Goal: Task Accomplishment & Management: Complete application form

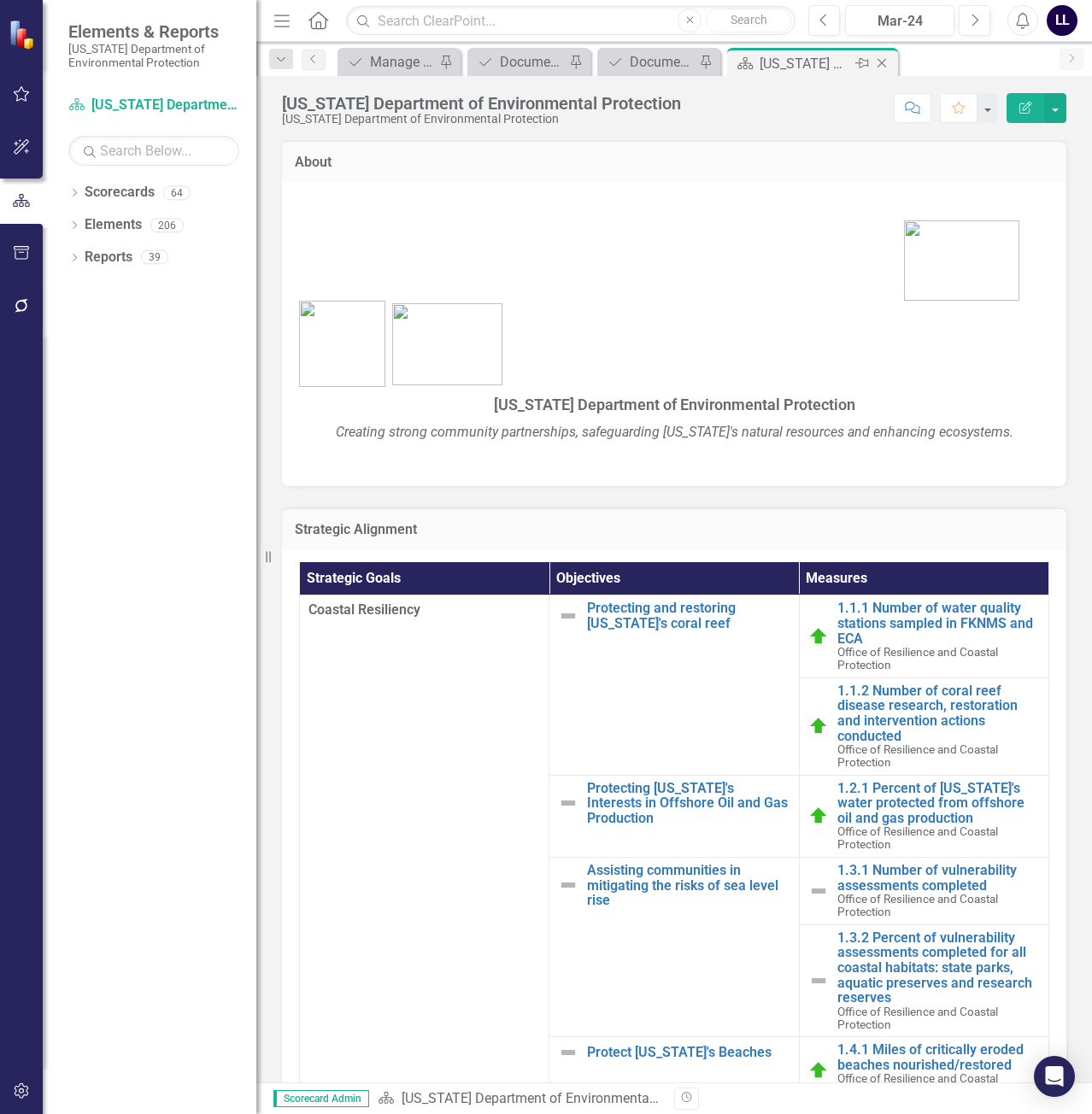
click at [797, 62] on div "[US_STATE] Department of Environmental Protection" at bounding box center [806, 63] width 91 height 21
click at [645, 60] on div "Document Tracker" at bounding box center [662, 62] width 65 height 21
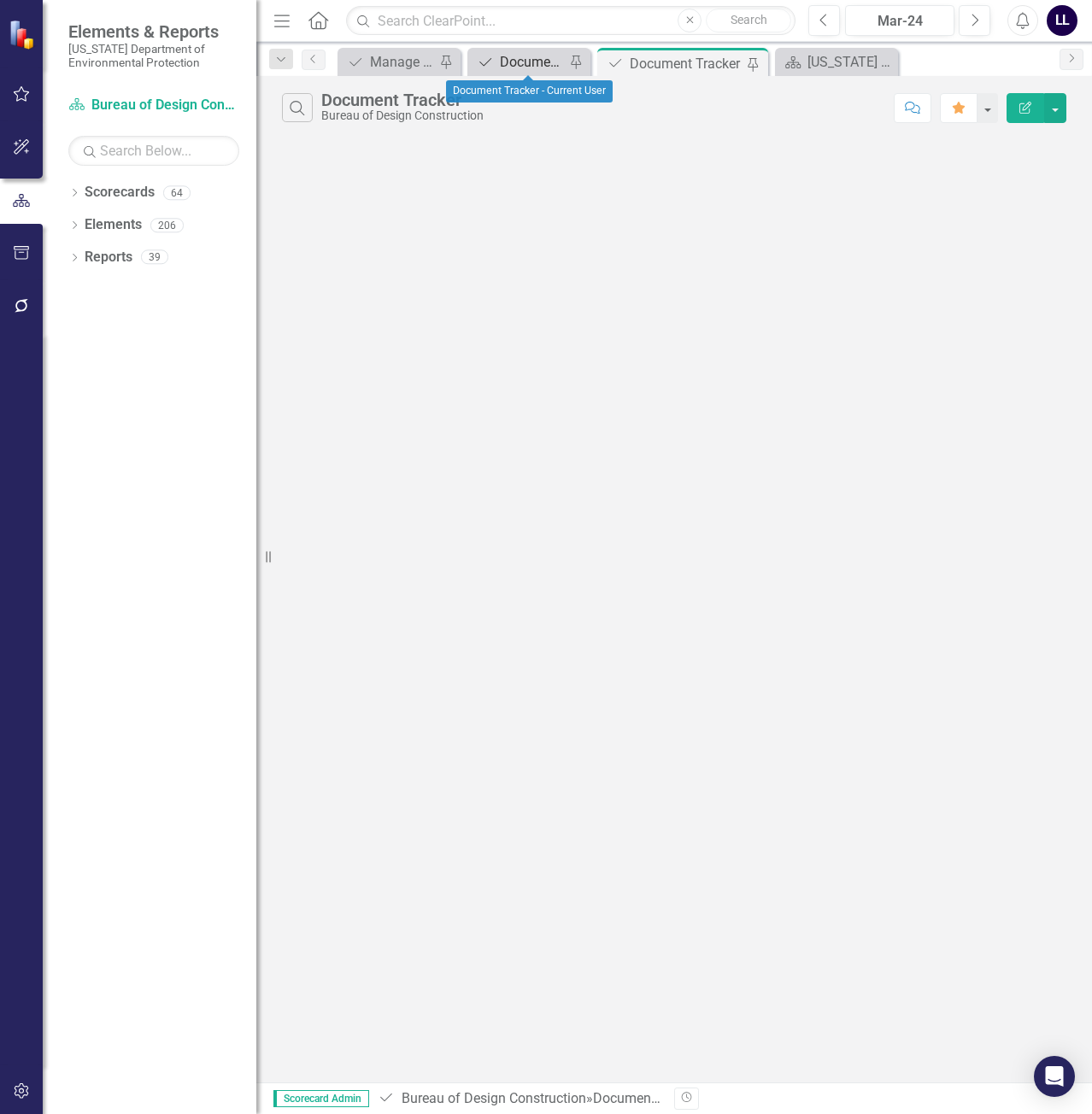
click at [533, 61] on div "Document Tracker - Current User" at bounding box center [532, 62] width 65 height 21
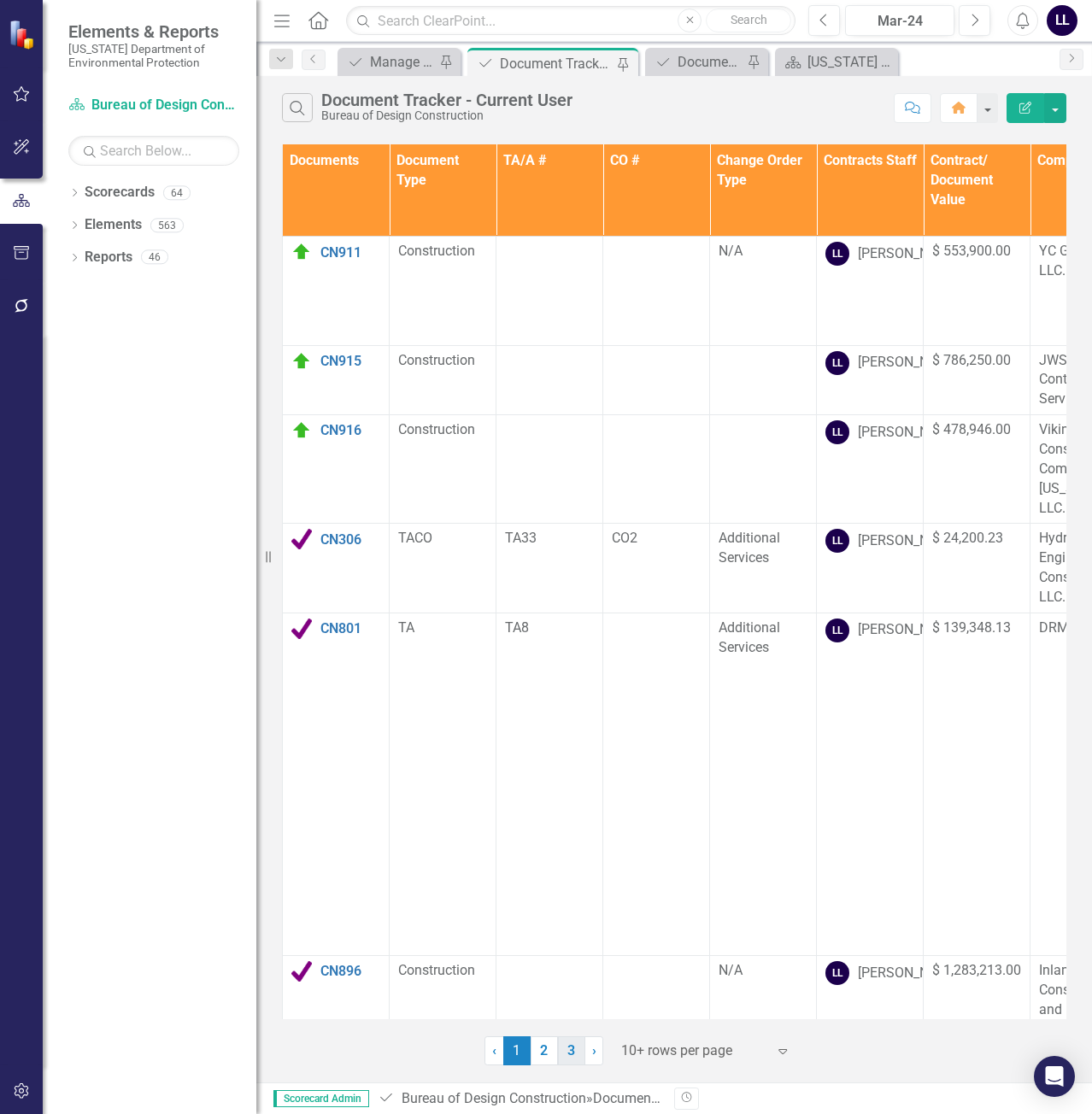
click at [566, 1050] on link "3" at bounding box center [572, 1050] width 28 height 29
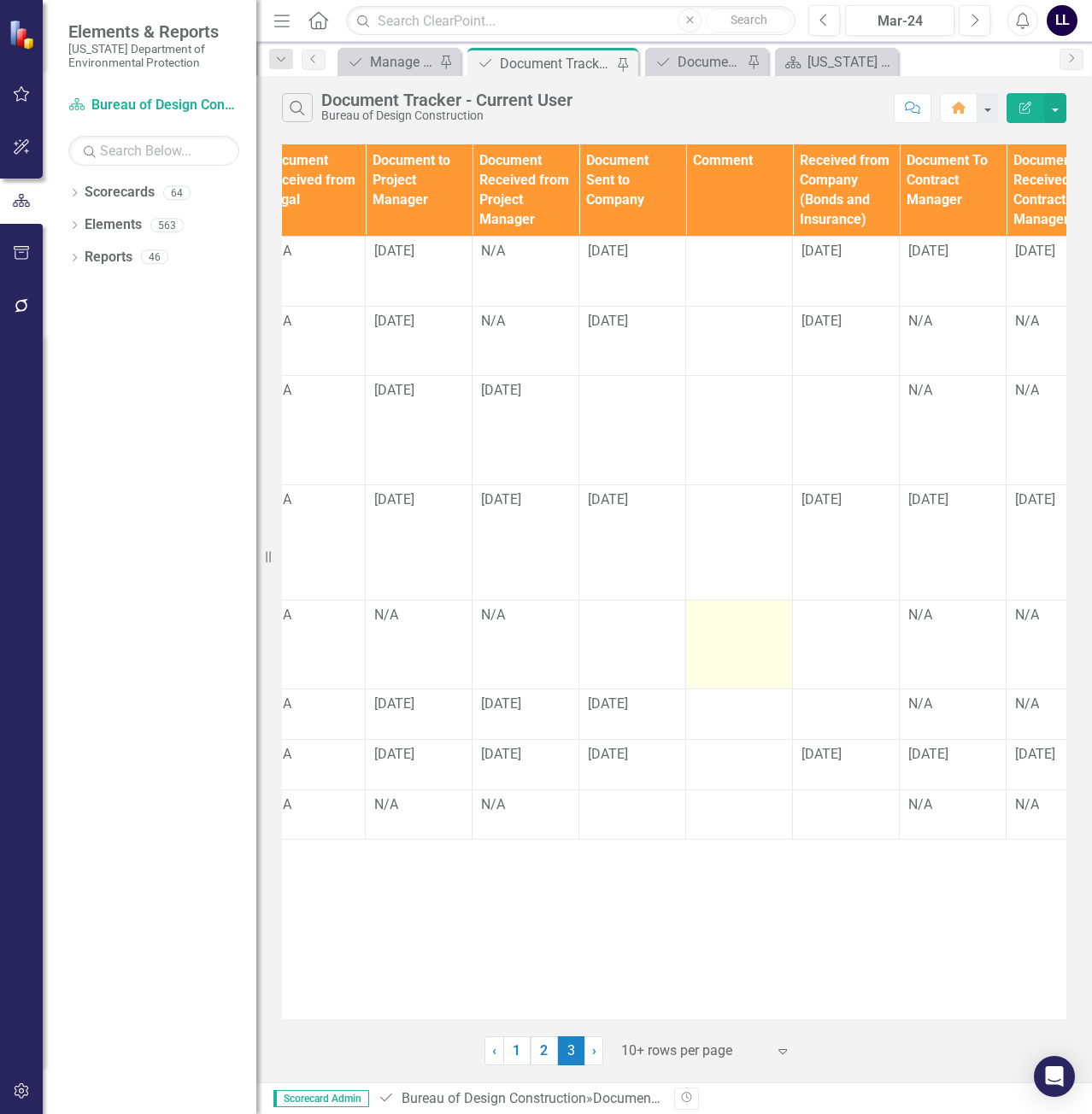
scroll to position [0, 1630]
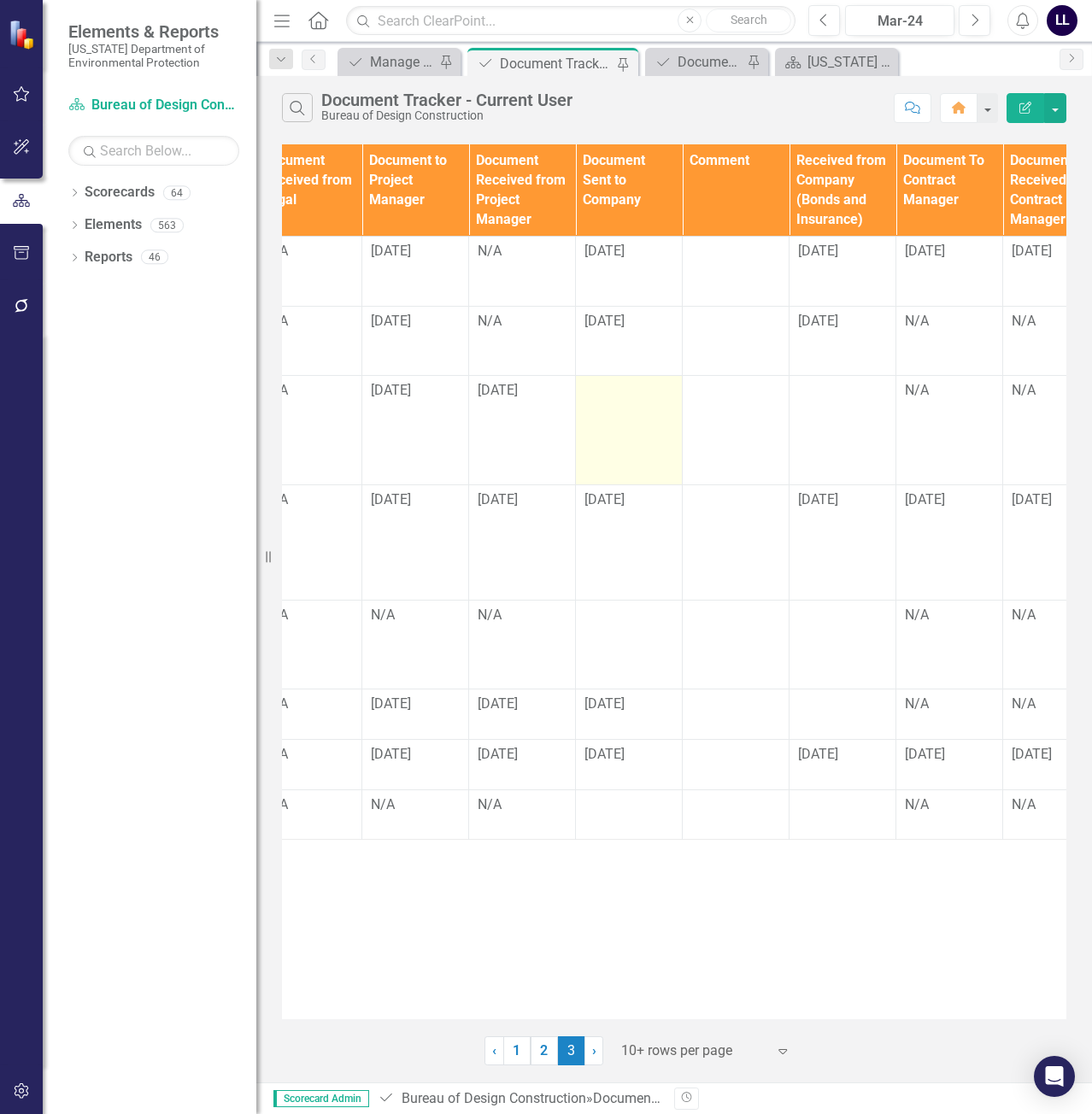
click at [627, 417] on td at bounding box center [630, 430] width 107 height 109
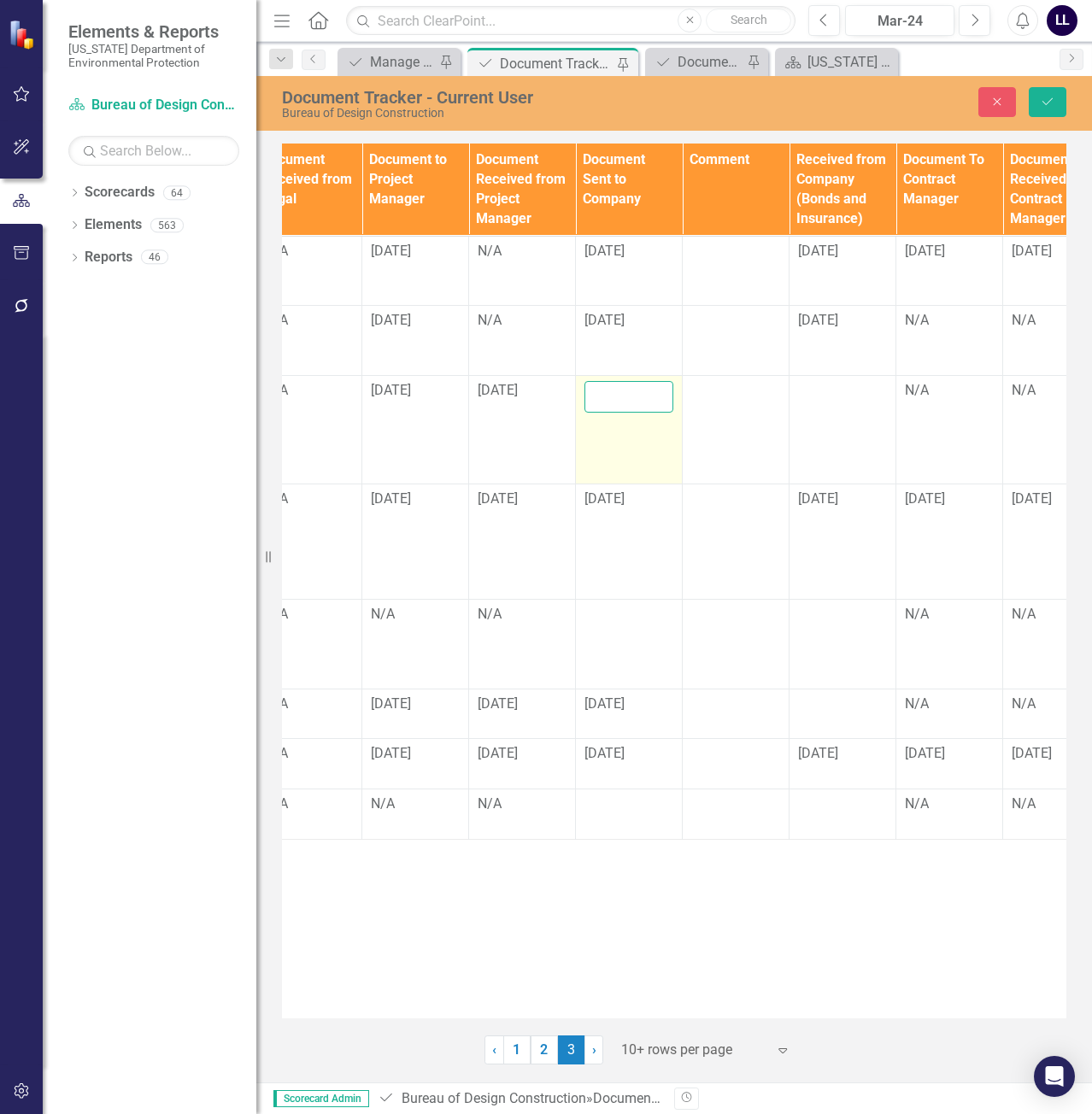
click at [627, 395] on input "text" at bounding box center [629, 397] width 89 height 31
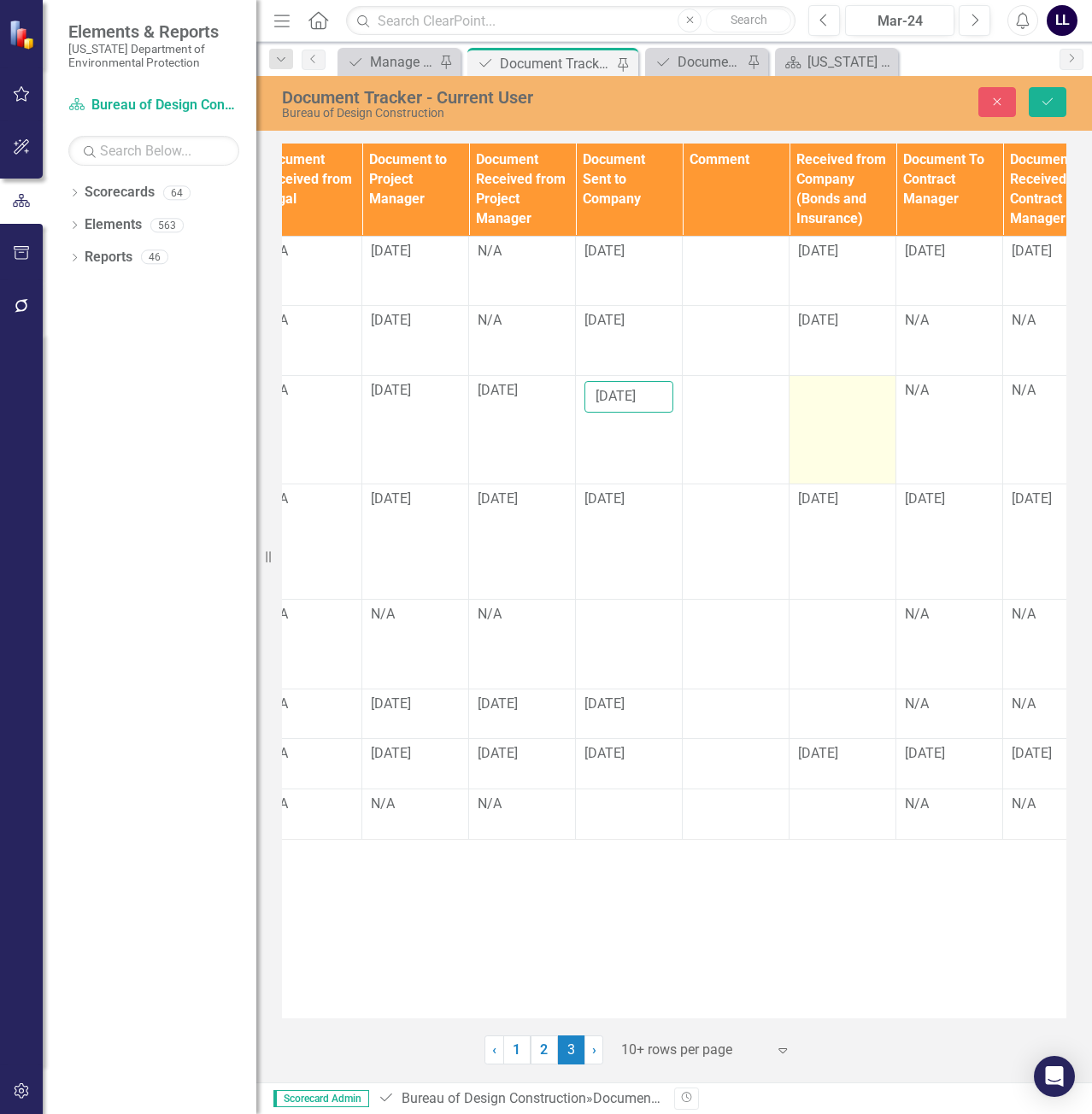
type input "[DATE]"
click at [840, 393] on div at bounding box center [843, 392] width 89 height 20
click at [836, 393] on input "text" at bounding box center [843, 397] width 89 height 31
type input "9"
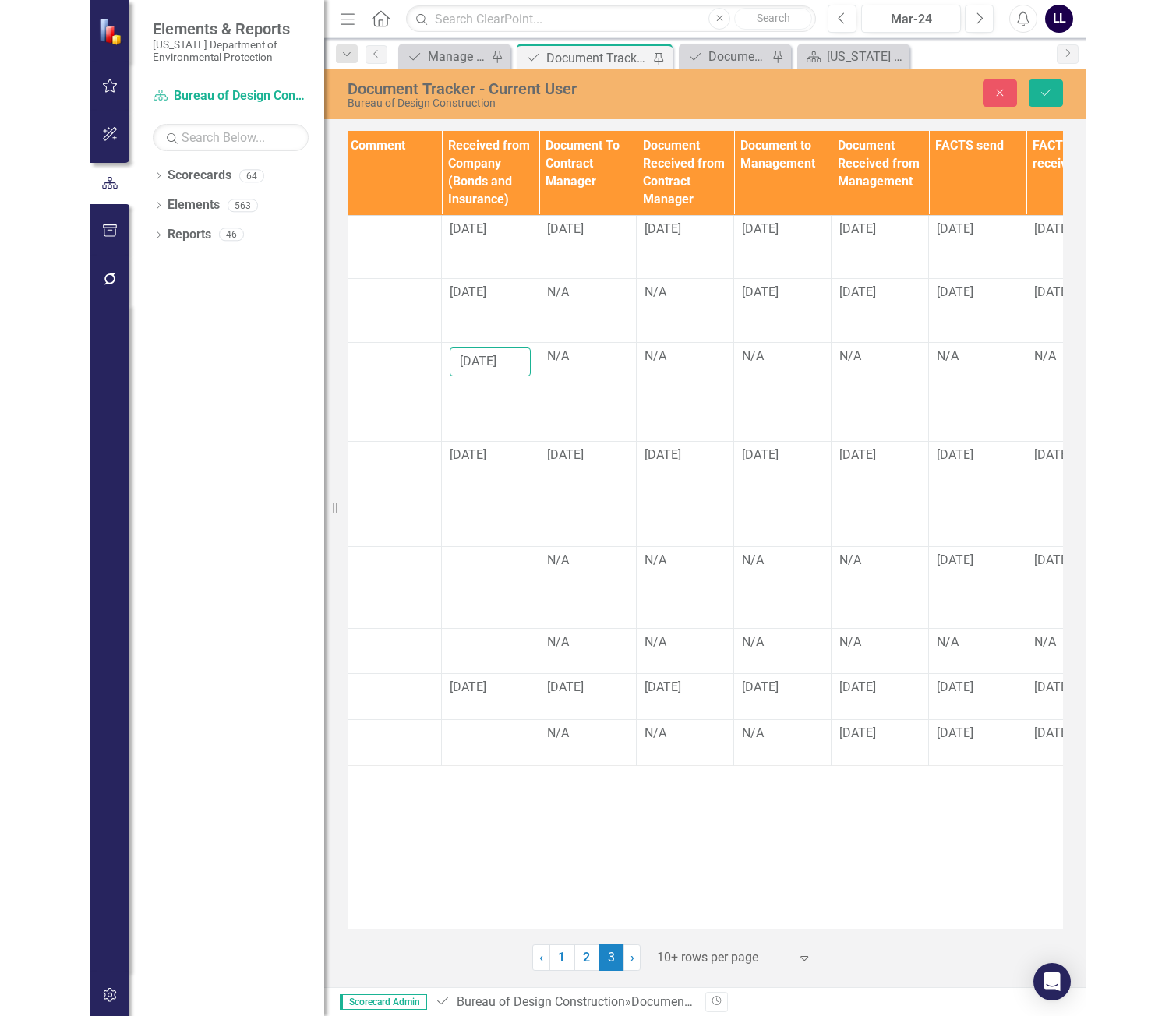
scroll to position [0, 1858]
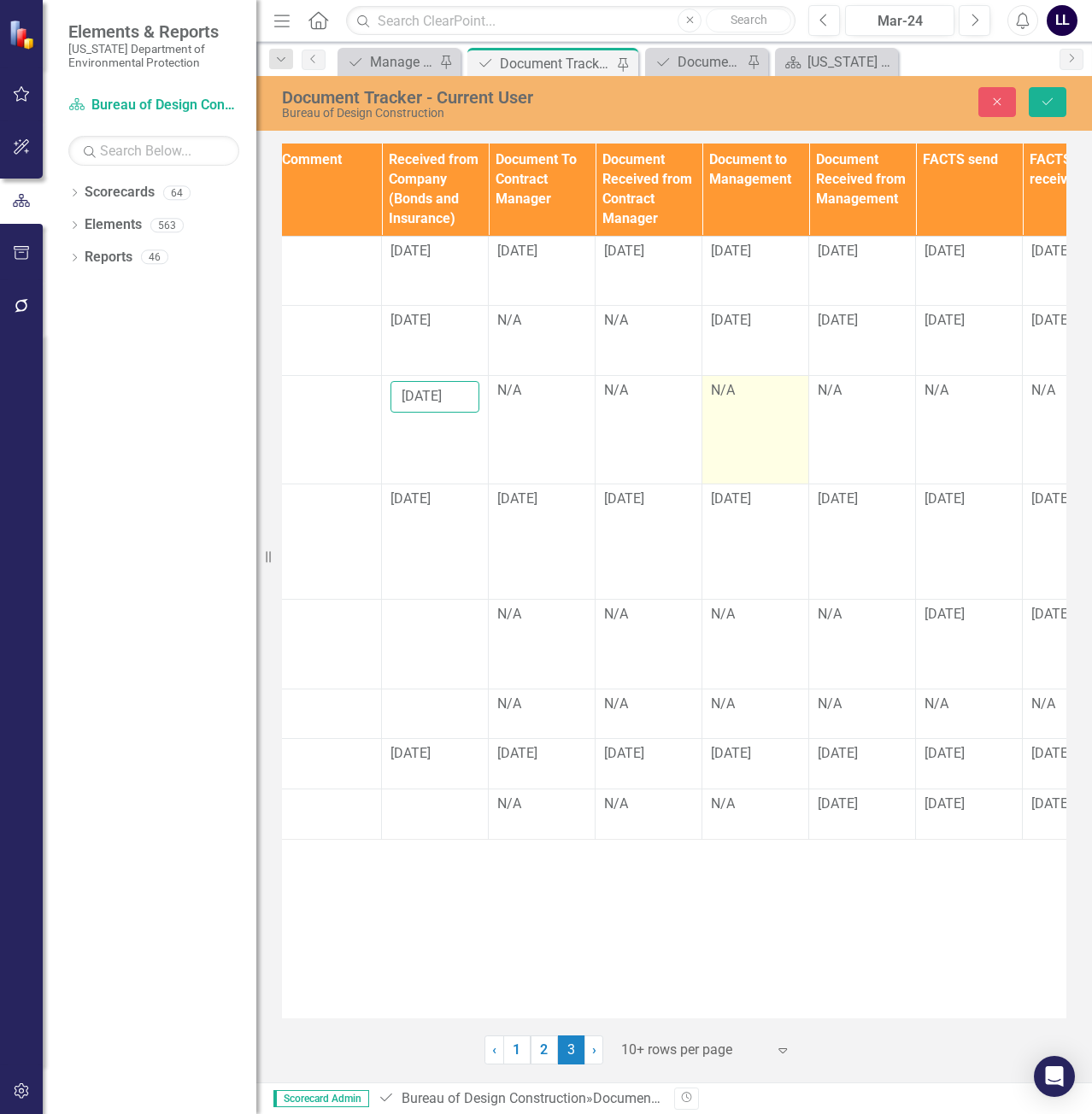
type input "[DATE]"
click at [750, 388] on div "N/A" at bounding box center [756, 391] width 89 height 19
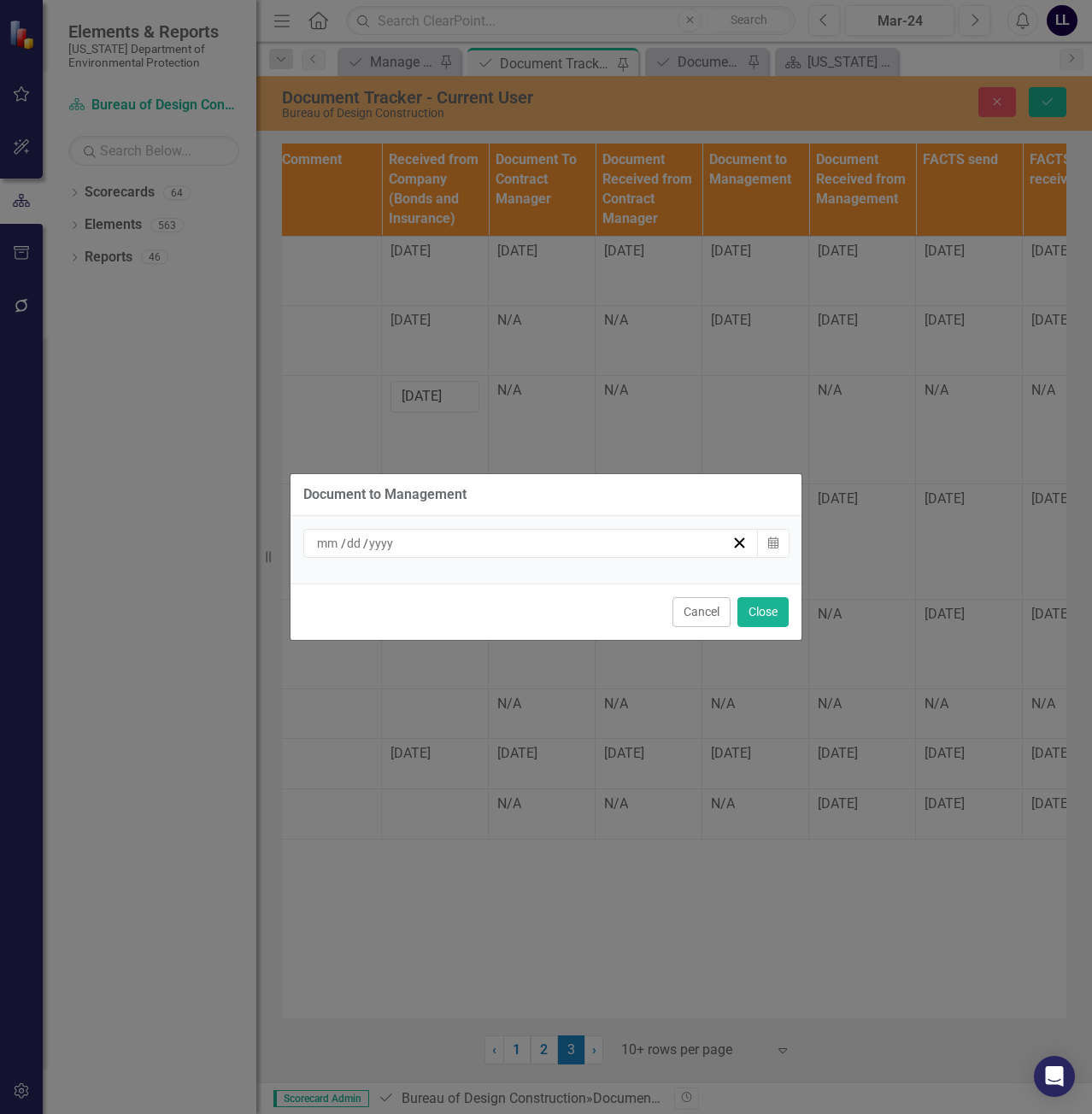
click at [671, 394] on div "Document to Management / / Calendar Cancel Close" at bounding box center [546, 557] width 513 height 1114
click at [698, 600] on button "Cancel" at bounding box center [701, 612] width 58 height 30
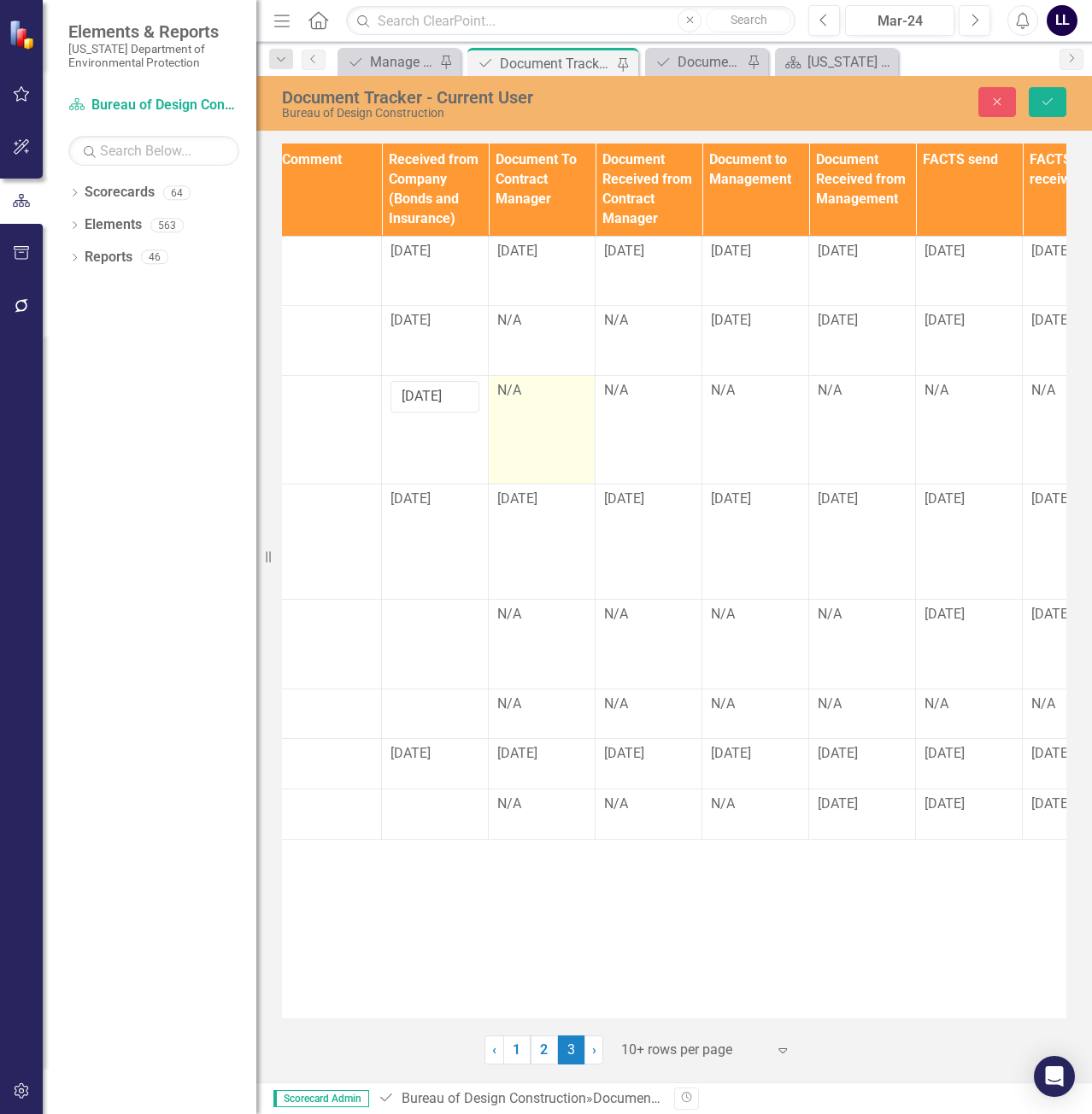
click at [545, 421] on td "N/A" at bounding box center [542, 430] width 107 height 109
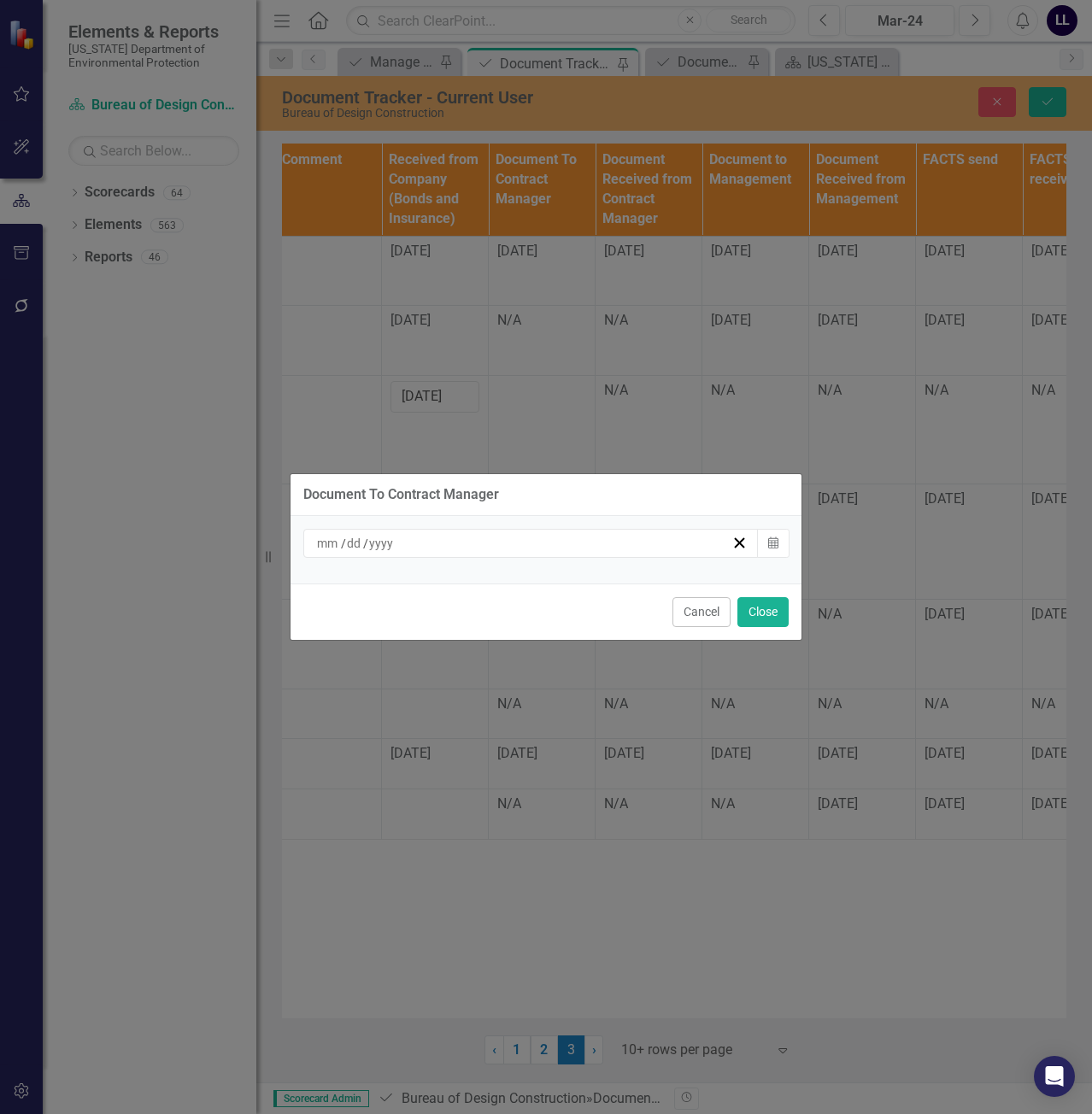
click at [567, 540] on div "/ /" at bounding box center [523, 543] width 418 height 18
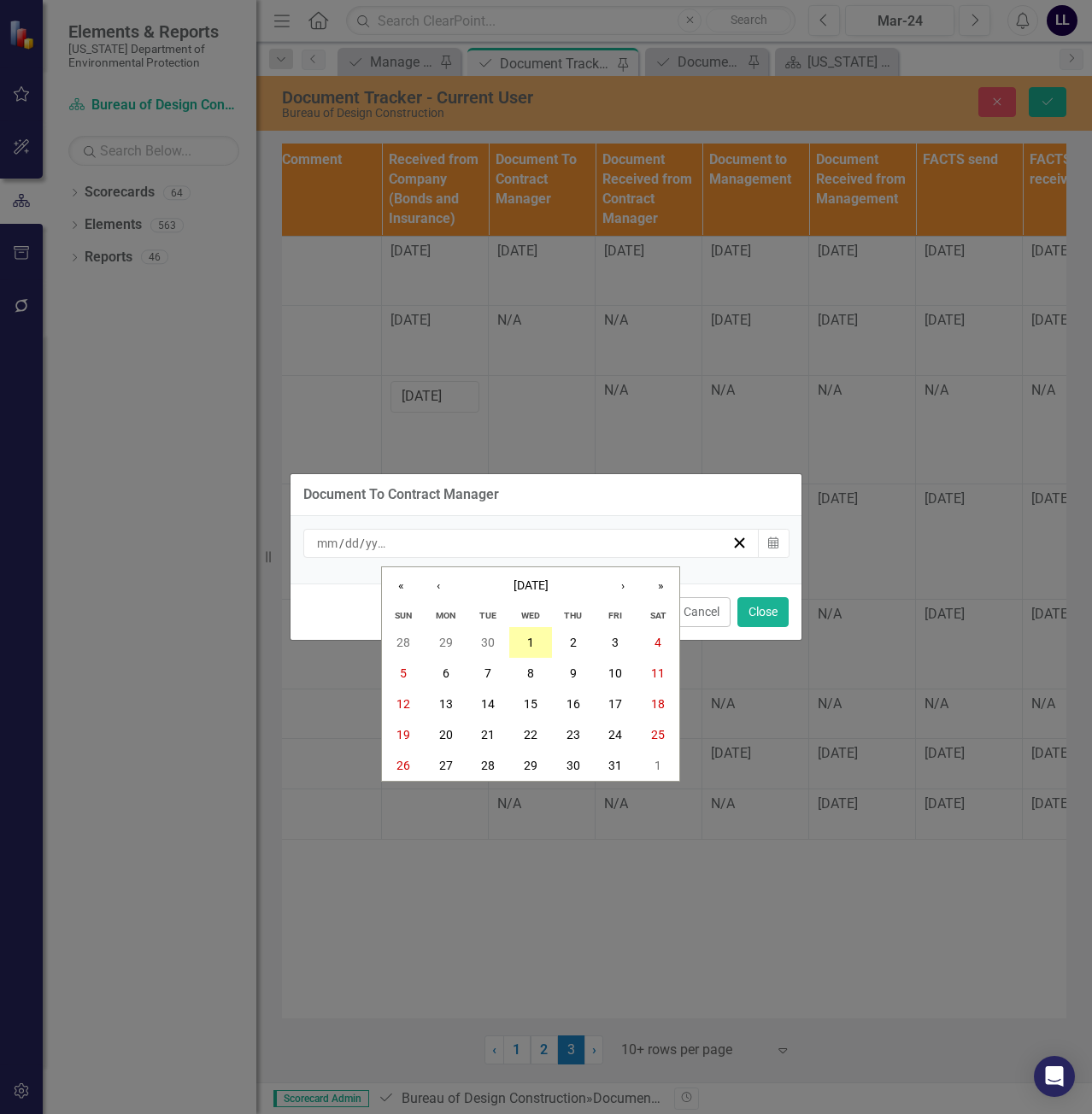
click at [538, 636] on button "1" at bounding box center [530, 642] width 42 height 30
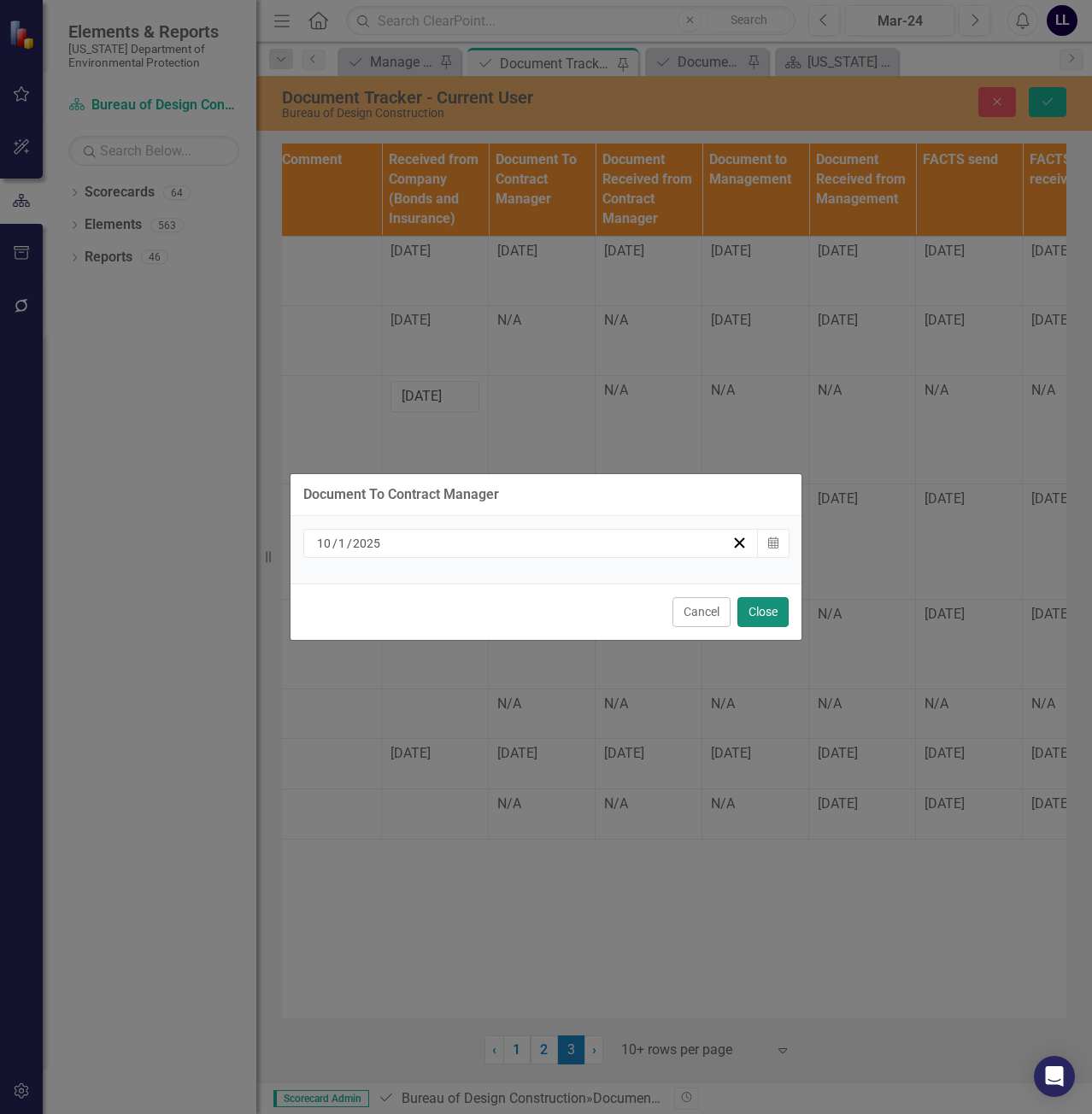
click at [762, 609] on button "Close" at bounding box center [763, 612] width 52 height 30
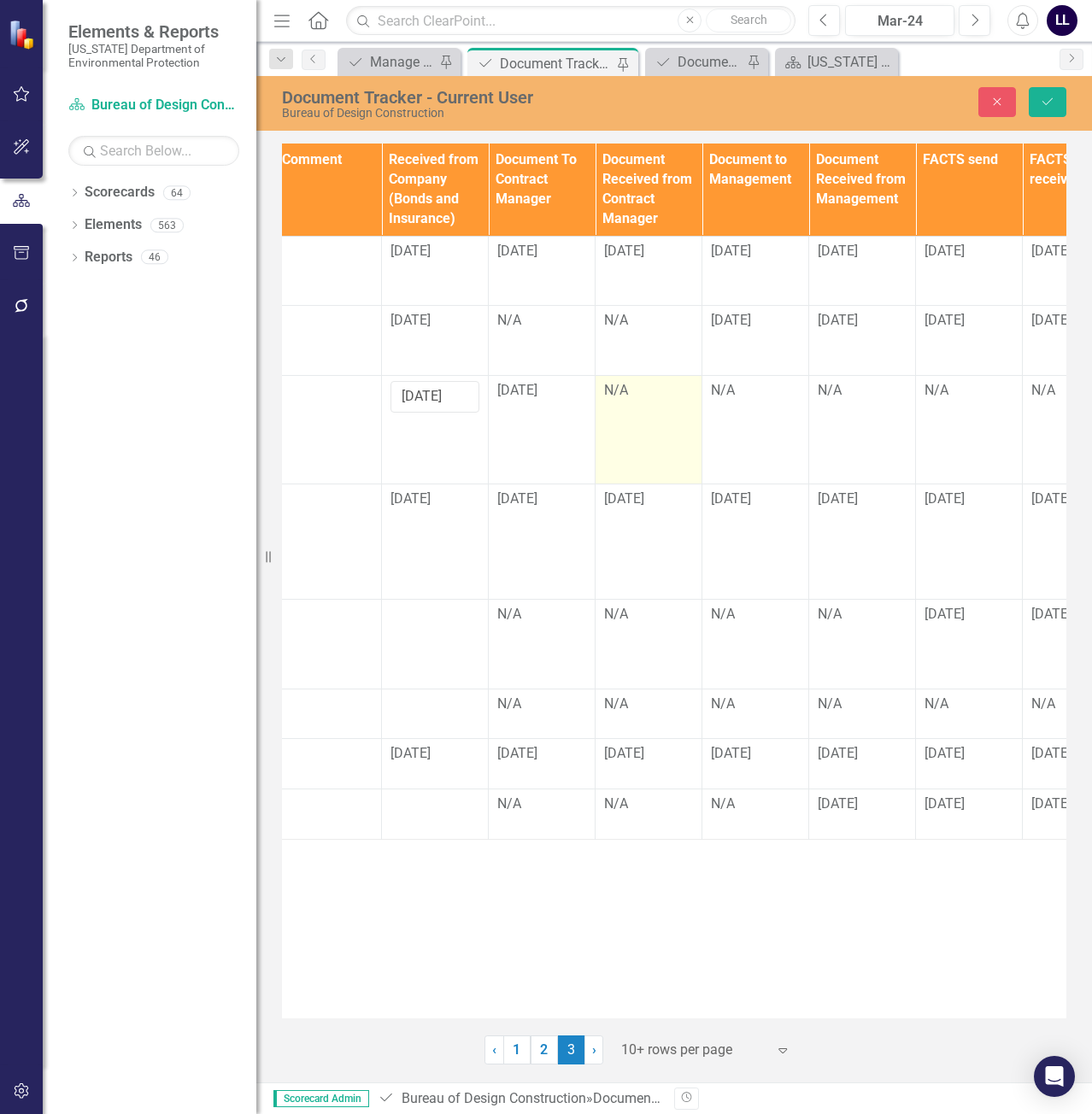
click at [649, 399] on div "N/A" at bounding box center [649, 391] width 89 height 19
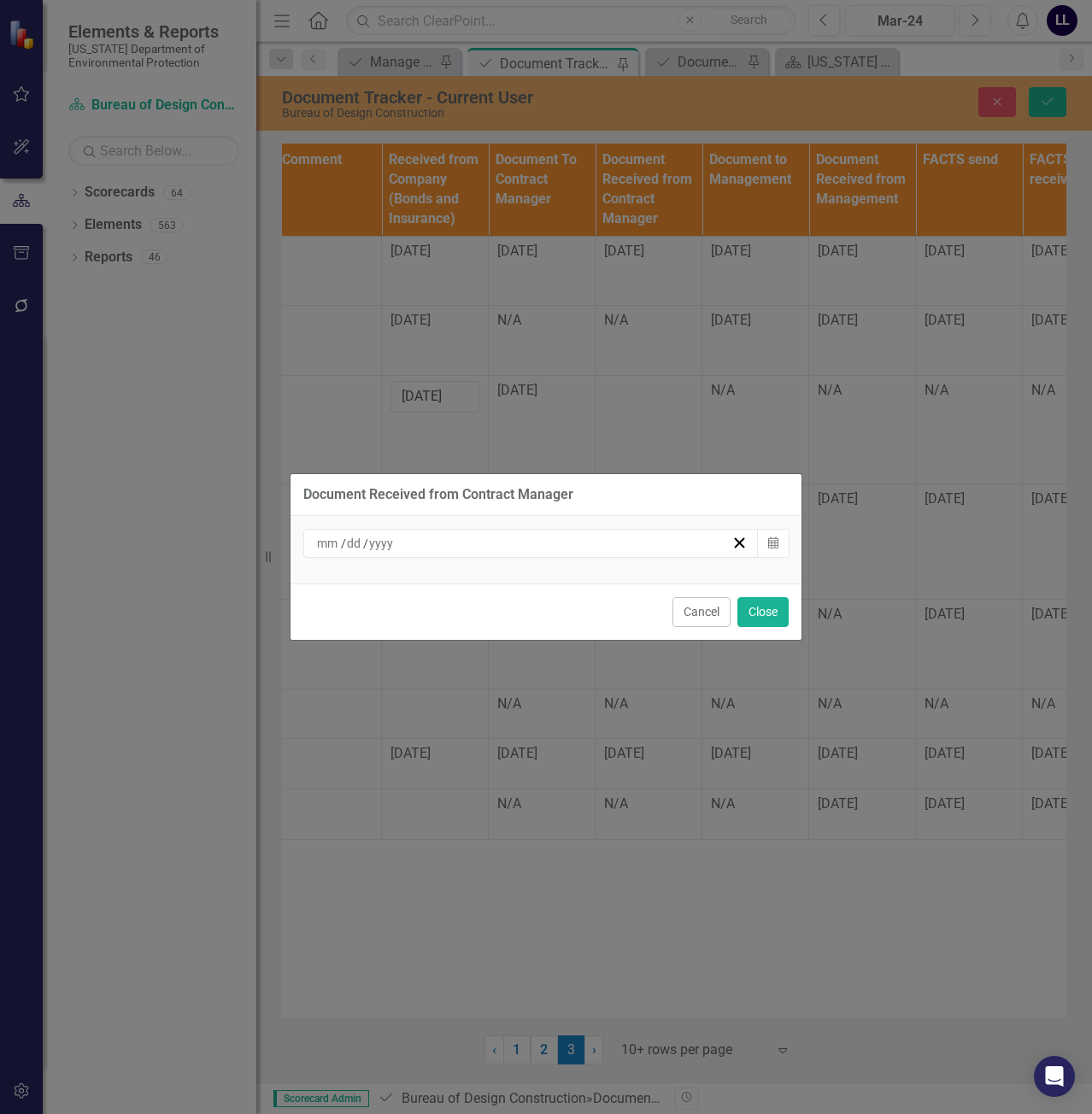
click at [520, 542] on div "/ /" at bounding box center [523, 543] width 418 height 18
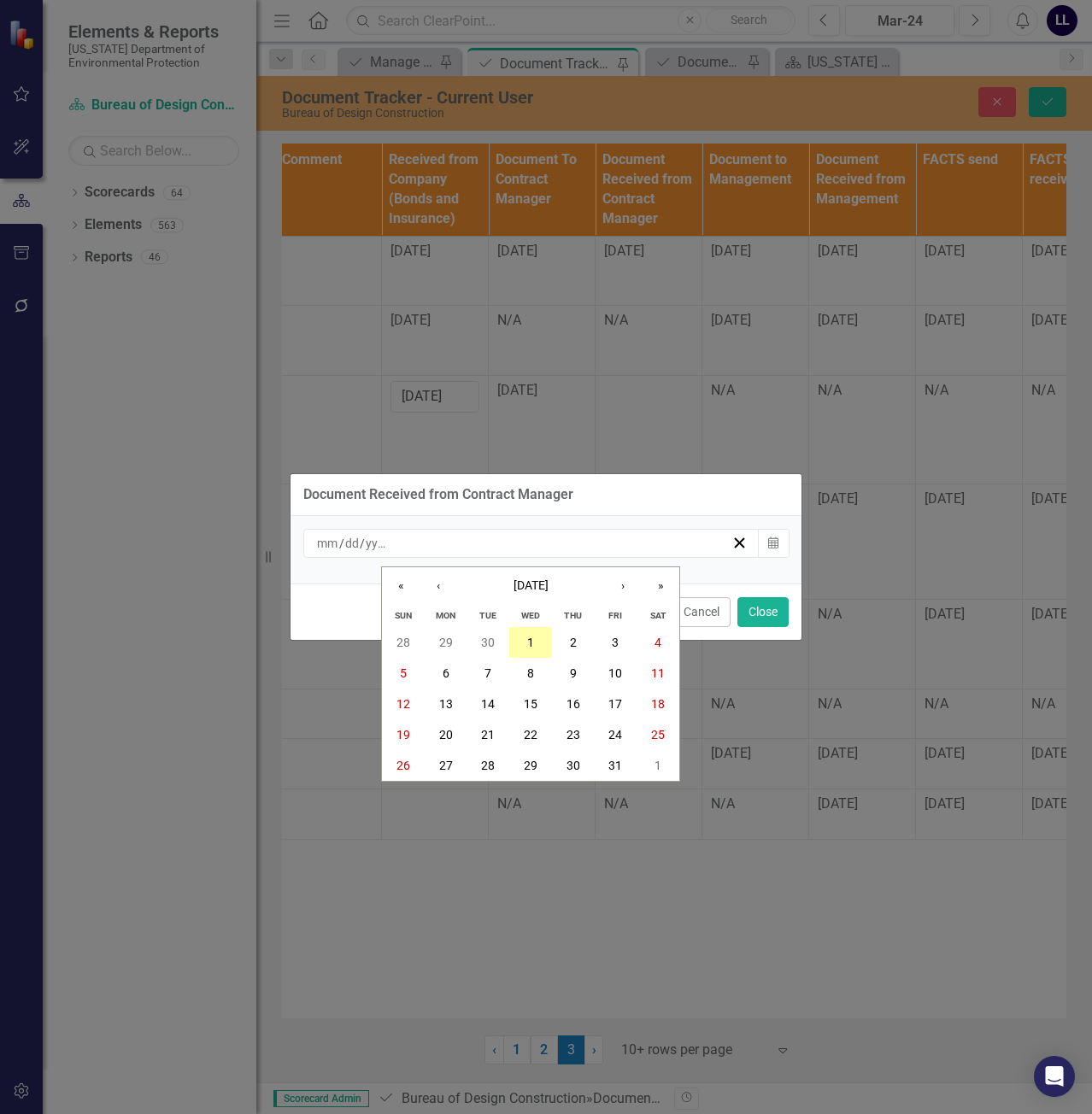
click at [537, 637] on button "1" at bounding box center [530, 642] width 42 height 30
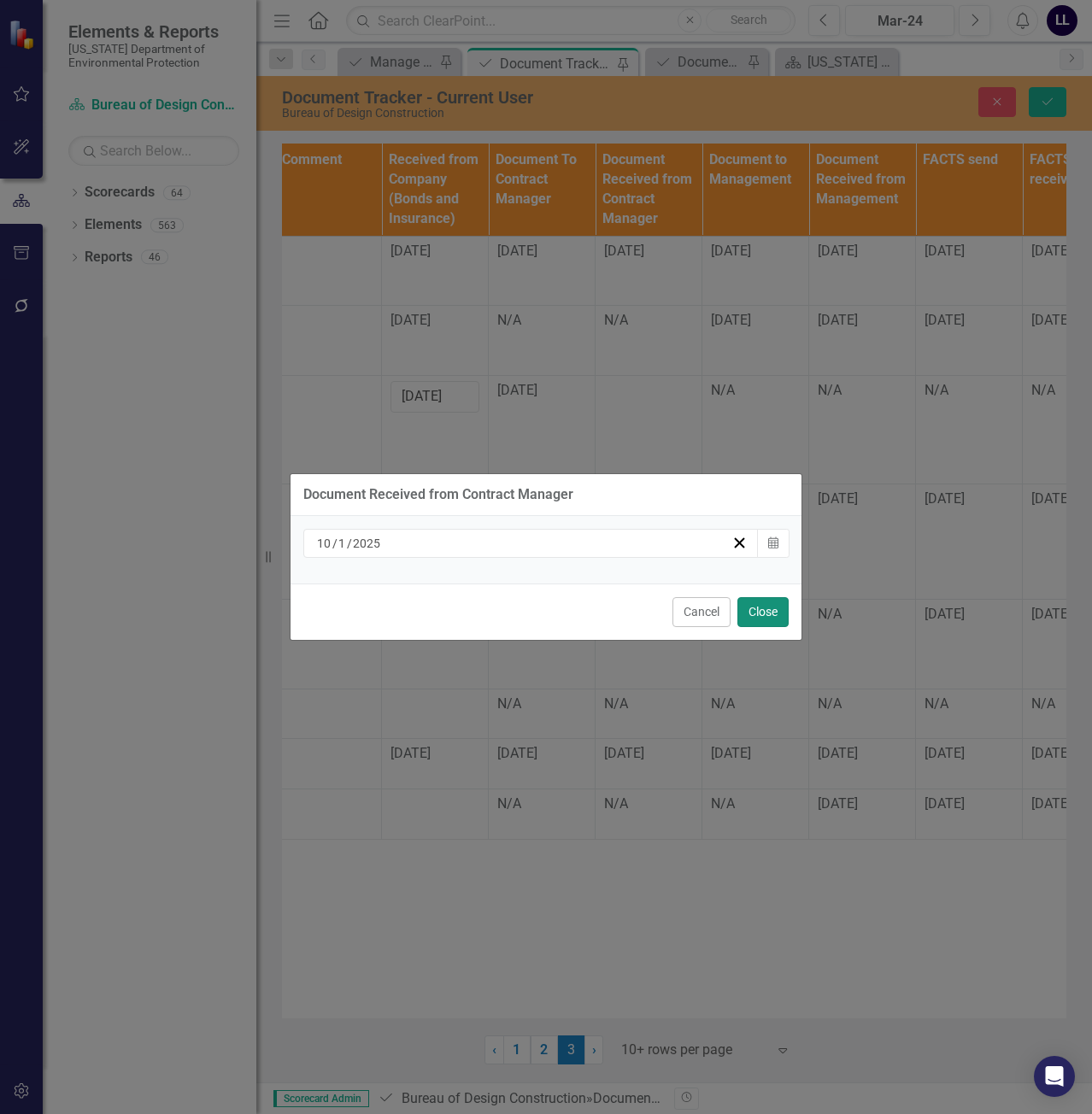
click at [754, 614] on button "Close" at bounding box center [763, 612] width 52 height 30
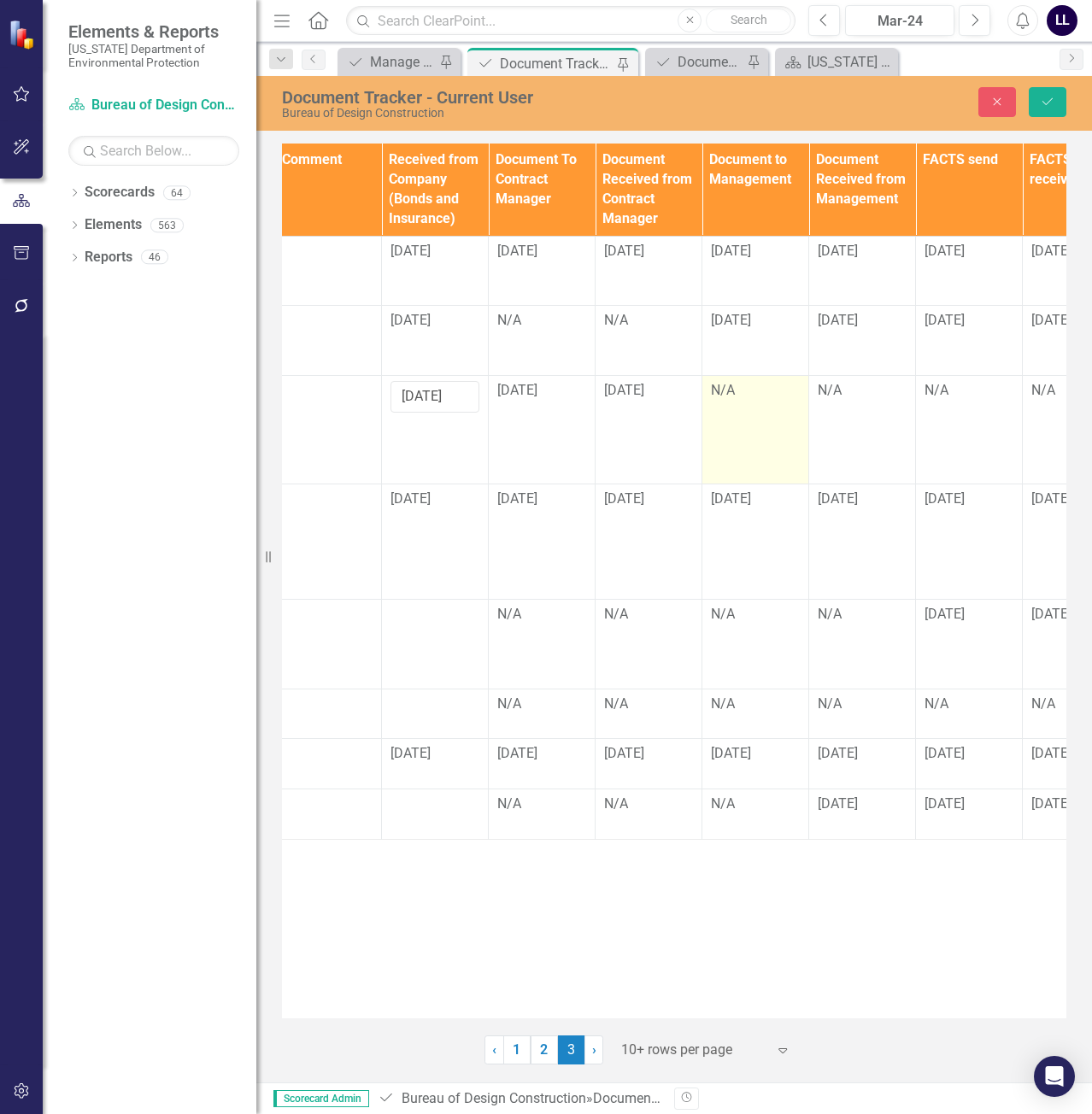
click at [739, 395] on div "N/A" at bounding box center [756, 391] width 89 height 19
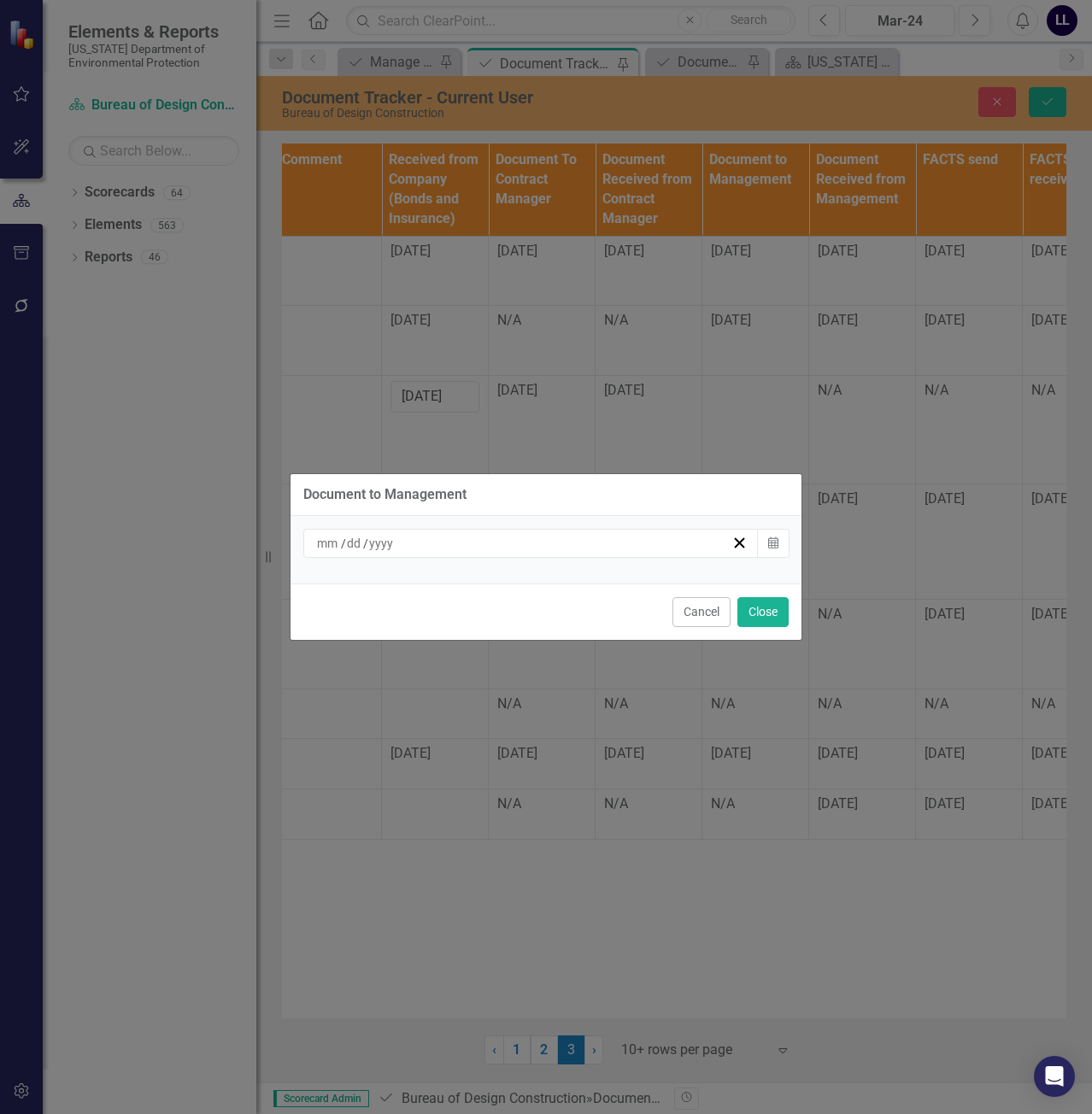
click at [527, 539] on div "/ /" at bounding box center [523, 543] width 418 height 18
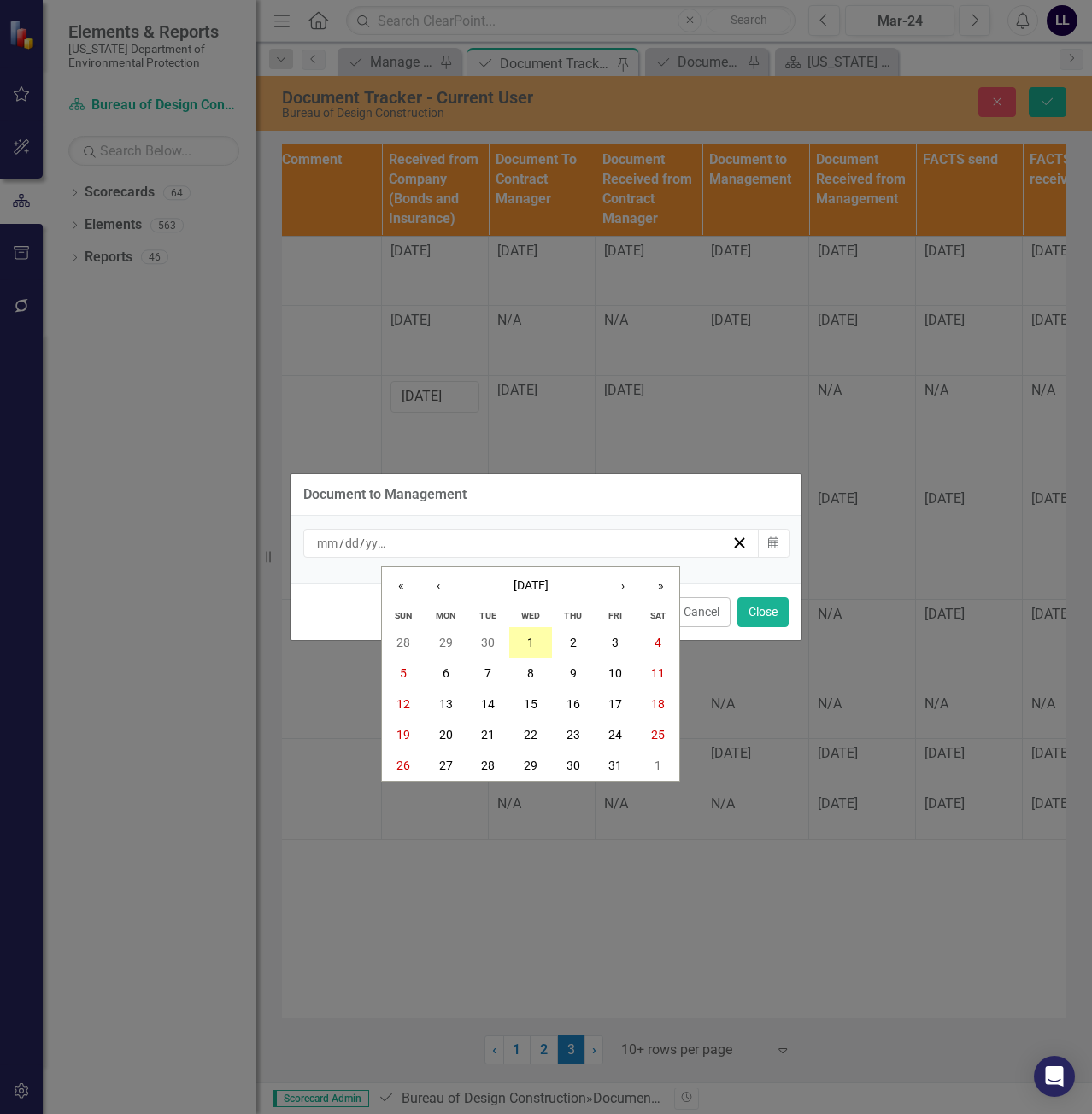
drag, startPoint x: 540, startPoint y: 634, endPoint x: 588, endPoint y: 624, distance: 49.0
click at [541, 634] on button "1" at bounding box center [530, 642] width 42 height 30
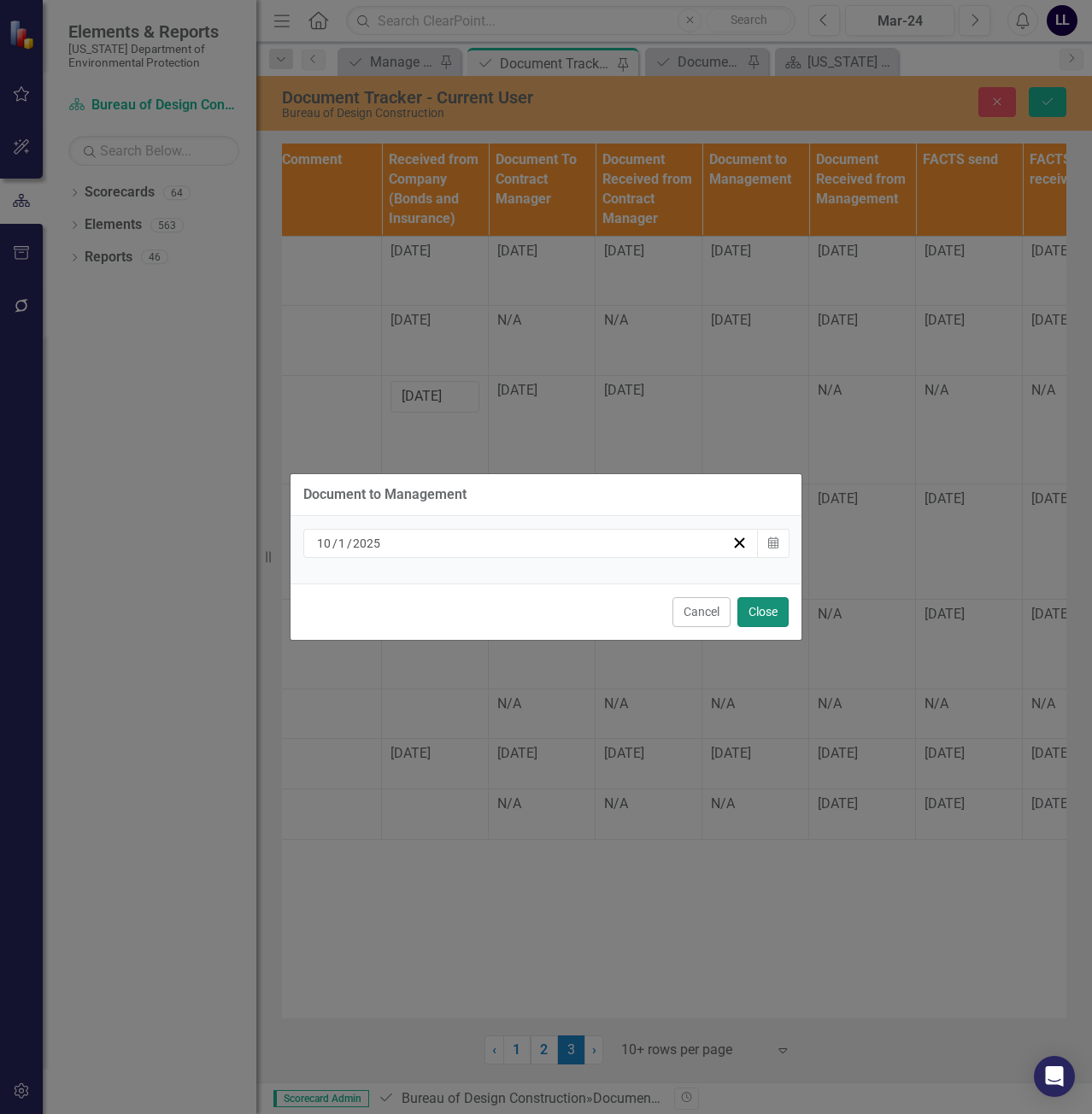
click at [779, 615] on button "Close" at bounding box center [763, 612] width 52 height 30
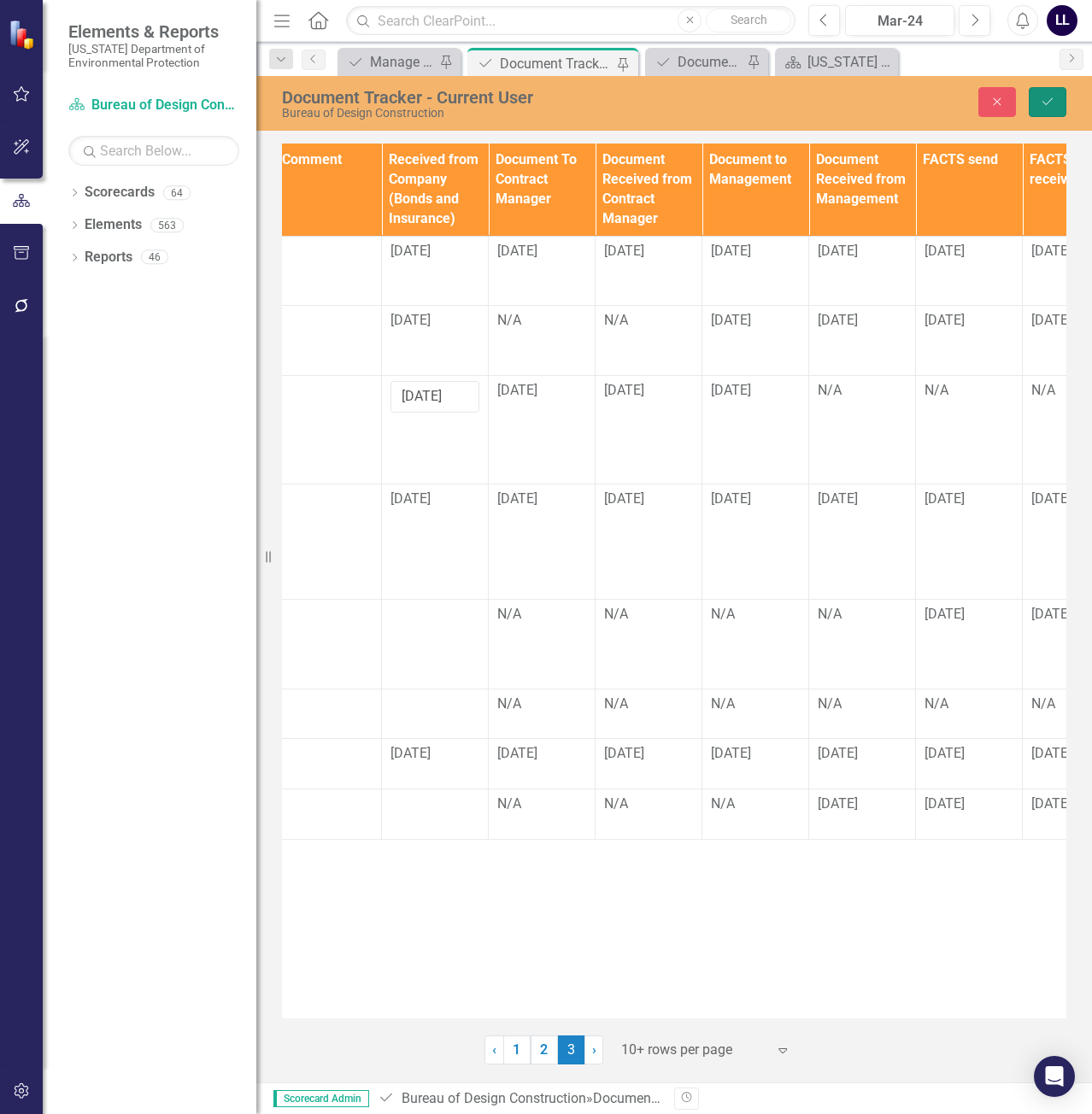
click at [1043, 100] on icon "Save" at bounding box center [1048, 102] width 16 height 12
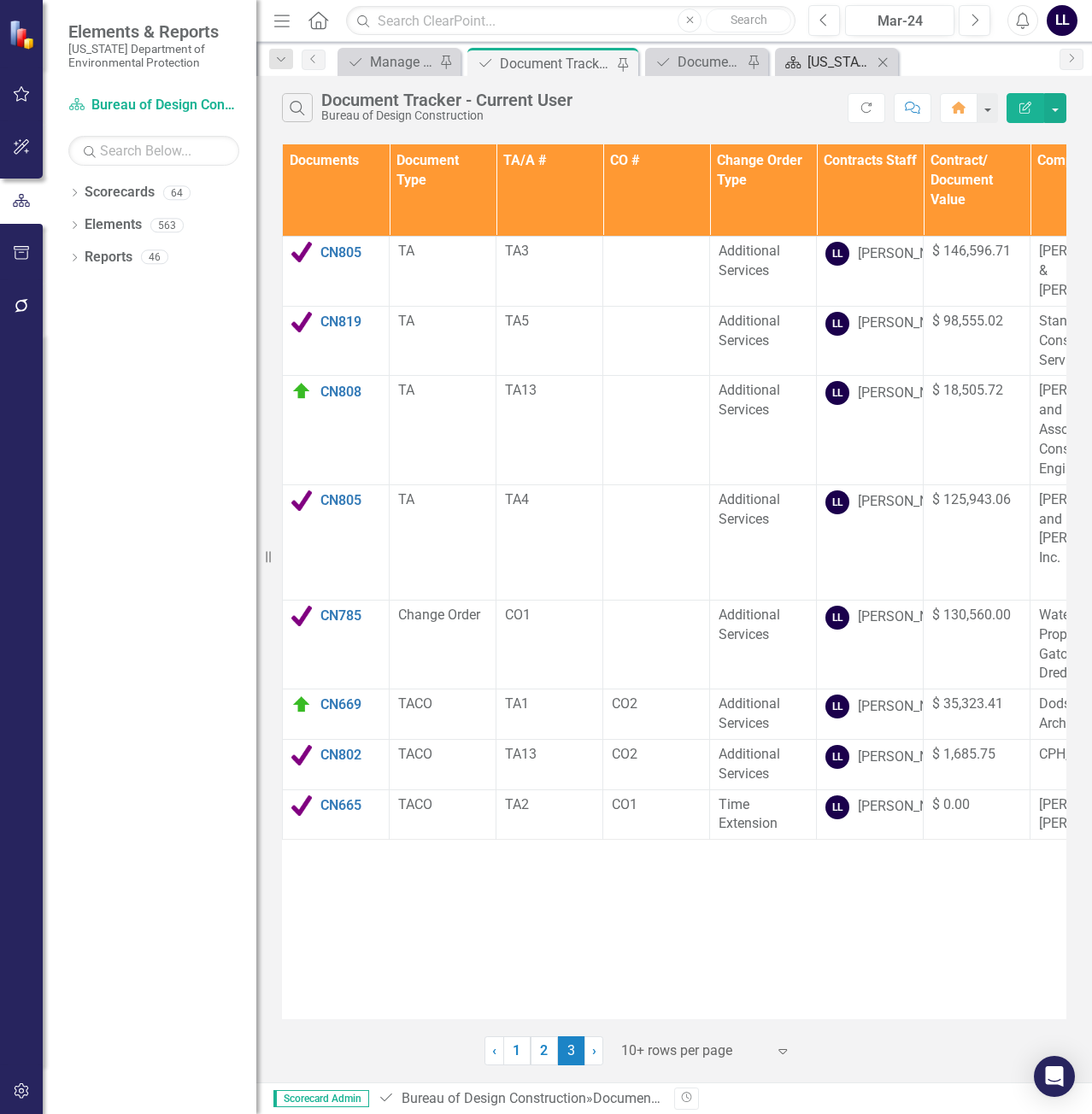
click at [836, 67] on div "[US_STATE] Department of Environmental Protection" at bounding box center [840, 62] width 65 height 21
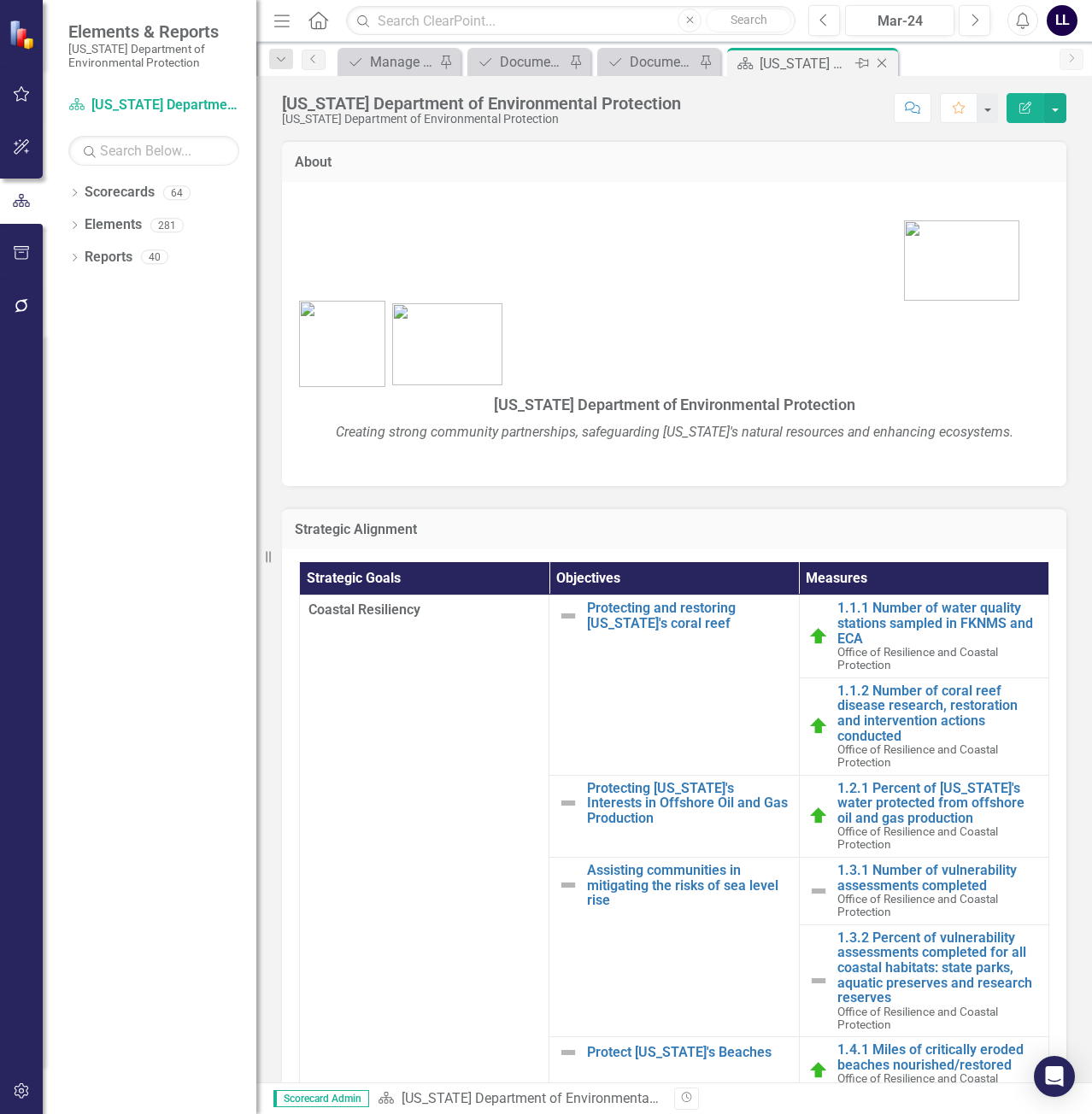
click at [883, 65] on icon "Close" at bounding box center [882, 63] width 18 height 14
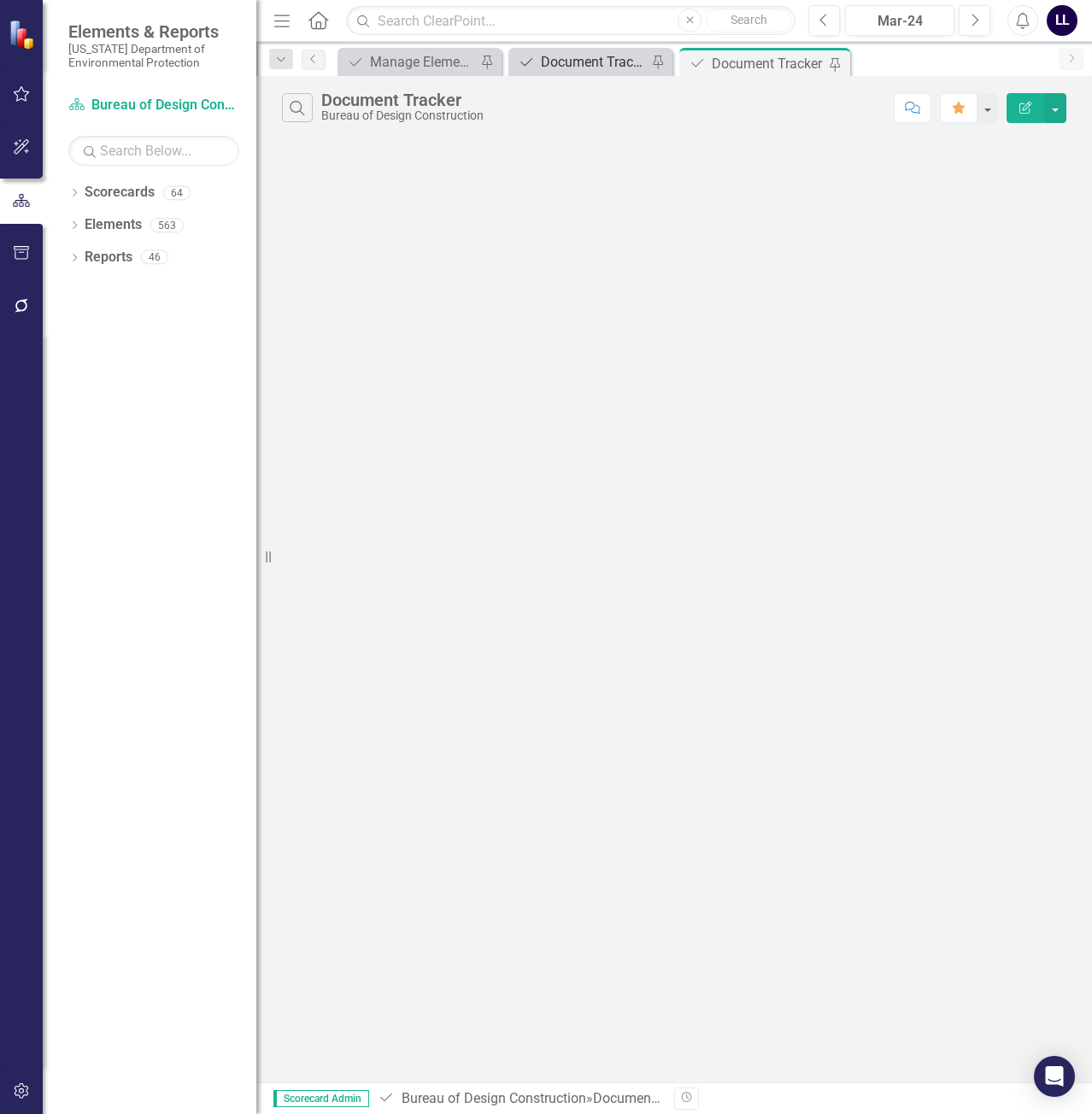
click at [584, 69] on div "Document Tracker - Current User" at bounding box center [594, 62] width 106 height 21
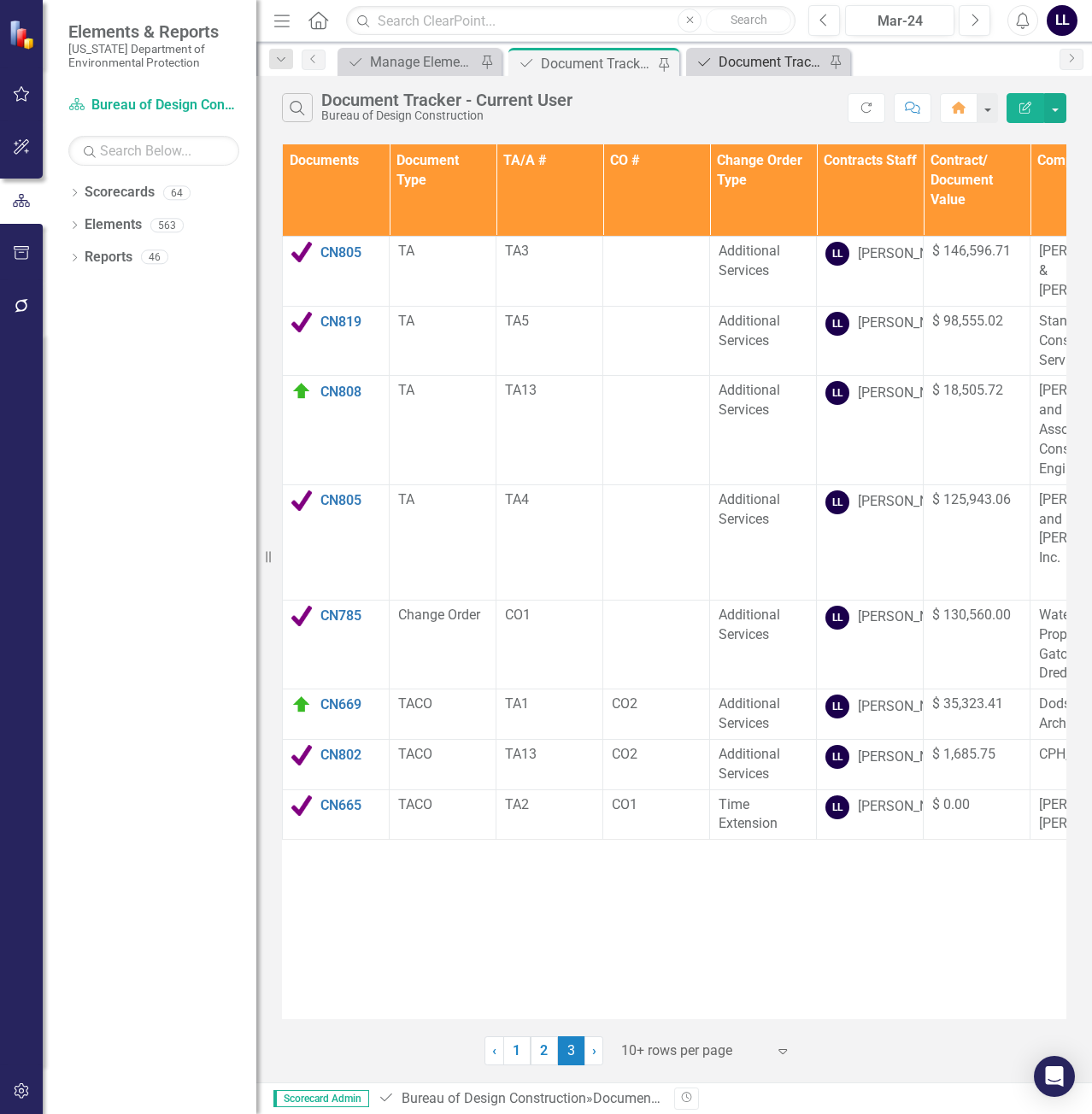
click at [775, 63] on div "Document Tracker" at bounding box center [771, 62] width 106 height 21
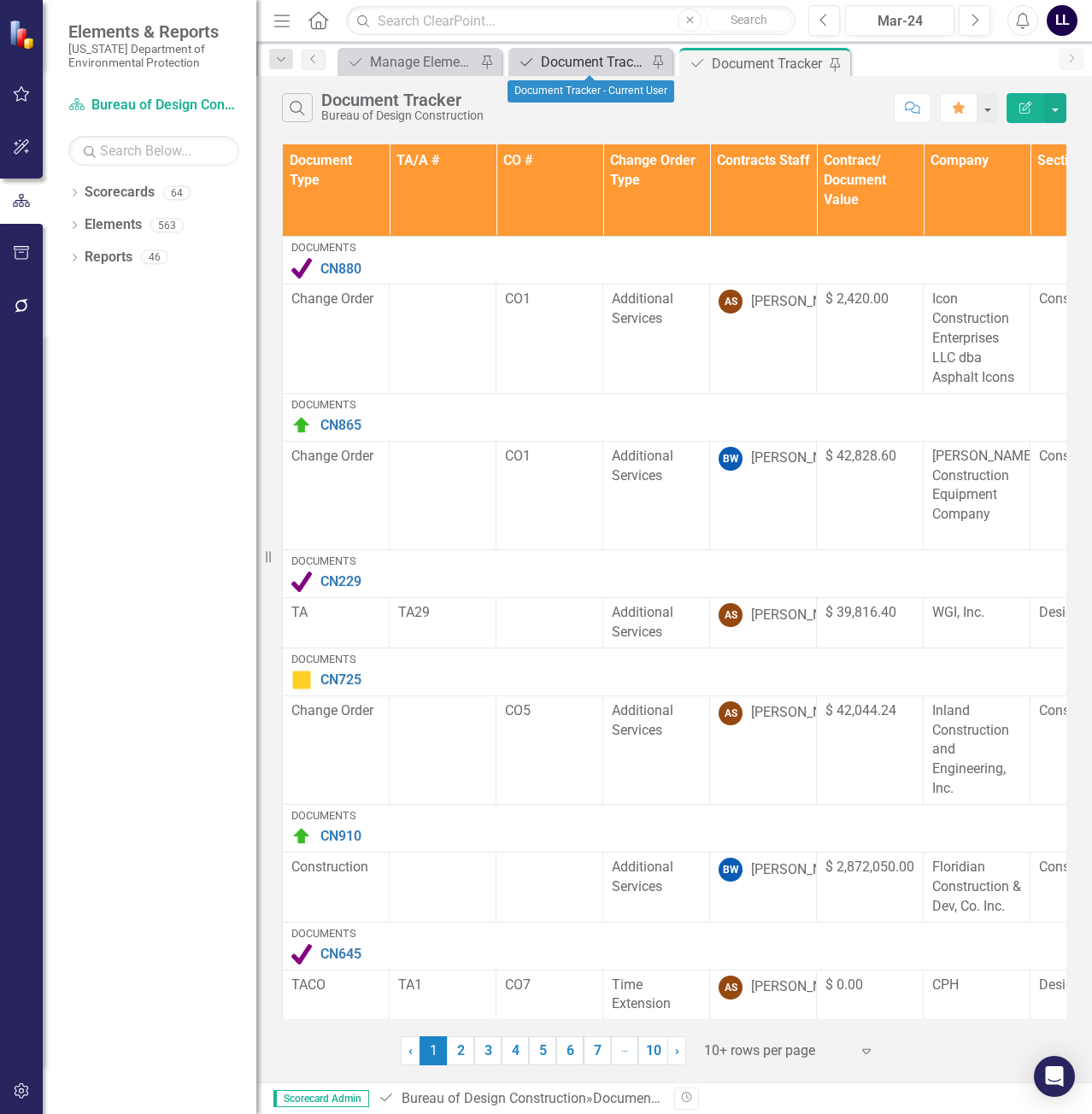
click at [582, 63] on div "Document Tracker - Current User" at bounding box center [594, 62] width 106 height 21
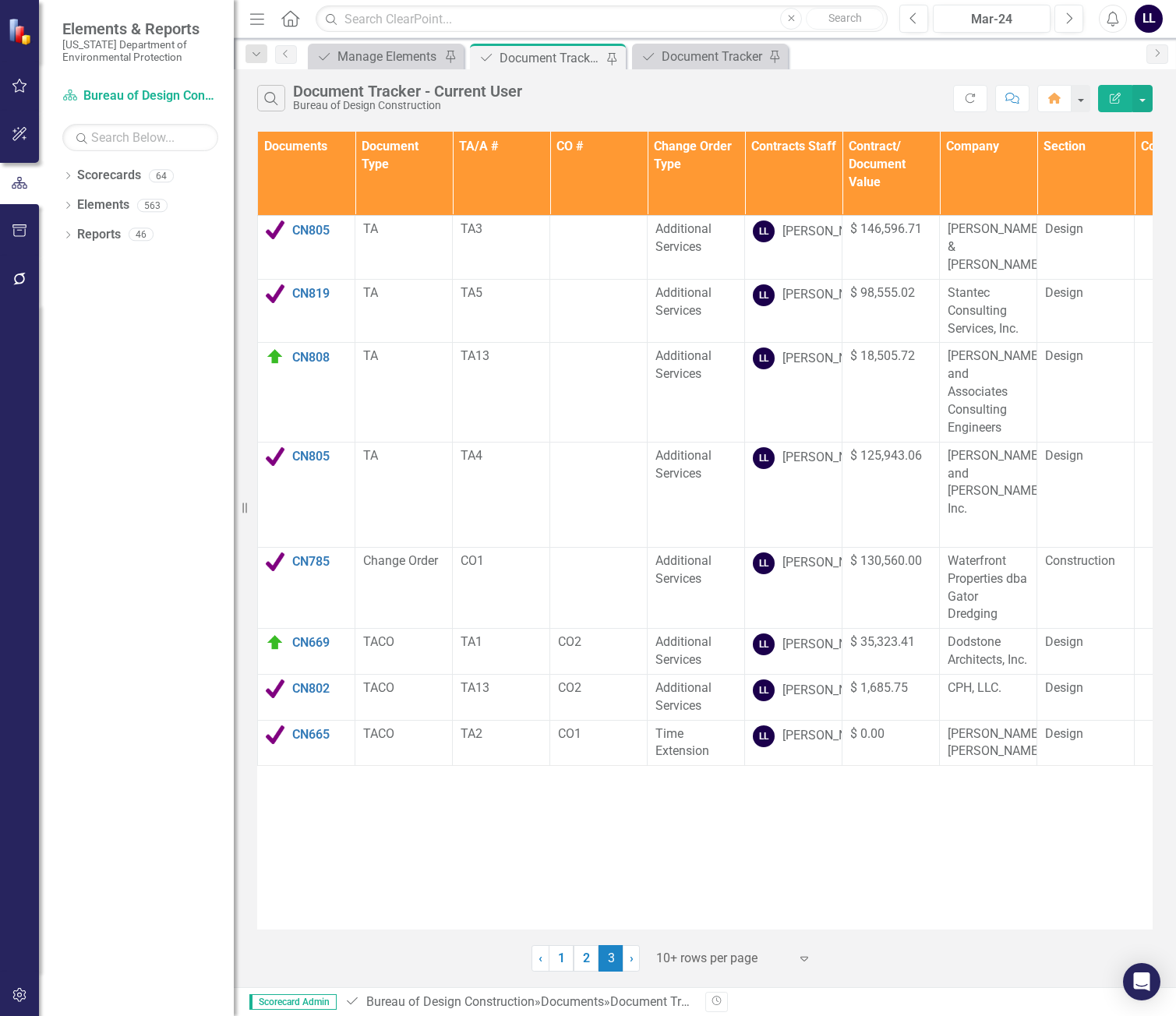
drag, startPoint x: 1095, startPoint y: 832, endPoint x: 745, endPoint y: 840, distance: 350.1
drag, startPoint x: 745, startPoint y: 840, endPoint x: 531, endPoint y: 842, distance: 214.0
drag, startPoint x: 531, startPoint y: 842, endPoint x: 362, endPoint y: 844, distance: 169.0
drag, startPoint x: 362, startPoint y: 844, endPoint x: 295, endPoint y: 844, distance: 67.0
drag, startPoint x: 295, startPoint y: 844, endPoint x: 850, endPoint y: 858, distance: 555.2
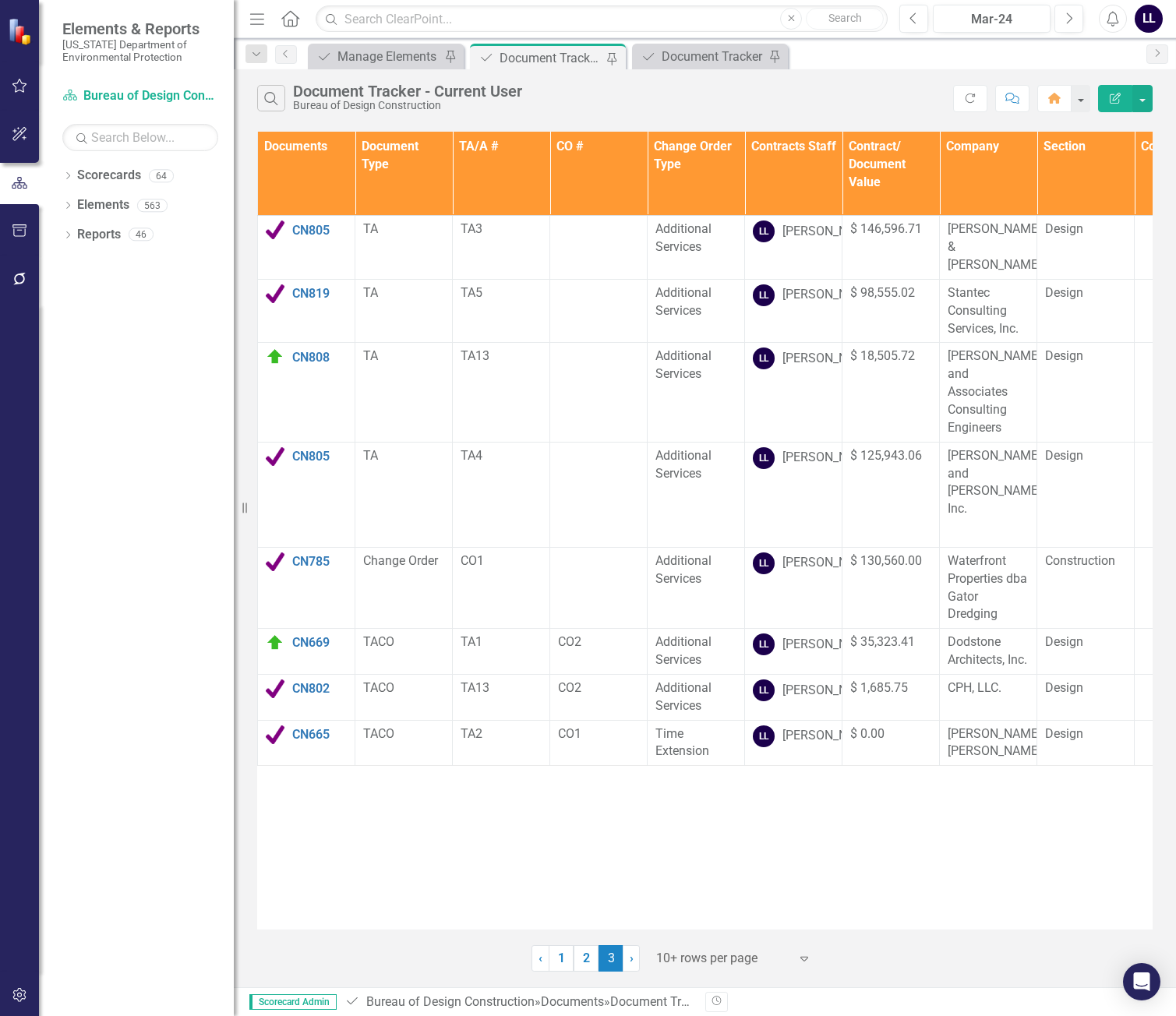
click at [968, 827] on div "Documents Document Type TA/A # CO # Change Order Type Contracts Staff Contract/…" at bounding box center [704, 530] width 895 height 798
click at [589, 960] on link "2" at bounding box center [586, 958] width 25 height 26
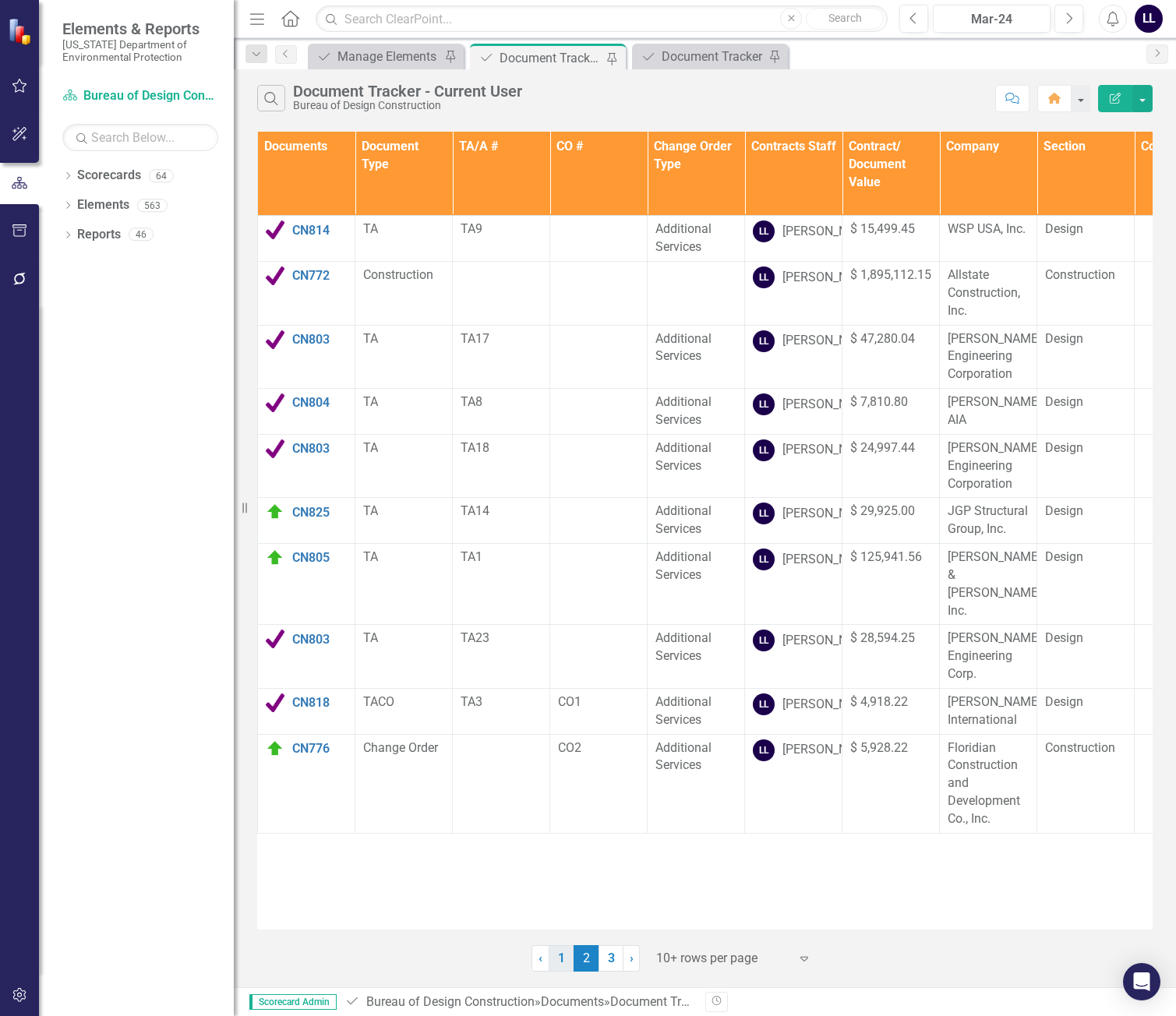
click at [561, 961] on link "1" at bounding box center [561, 958] width 25 height 26
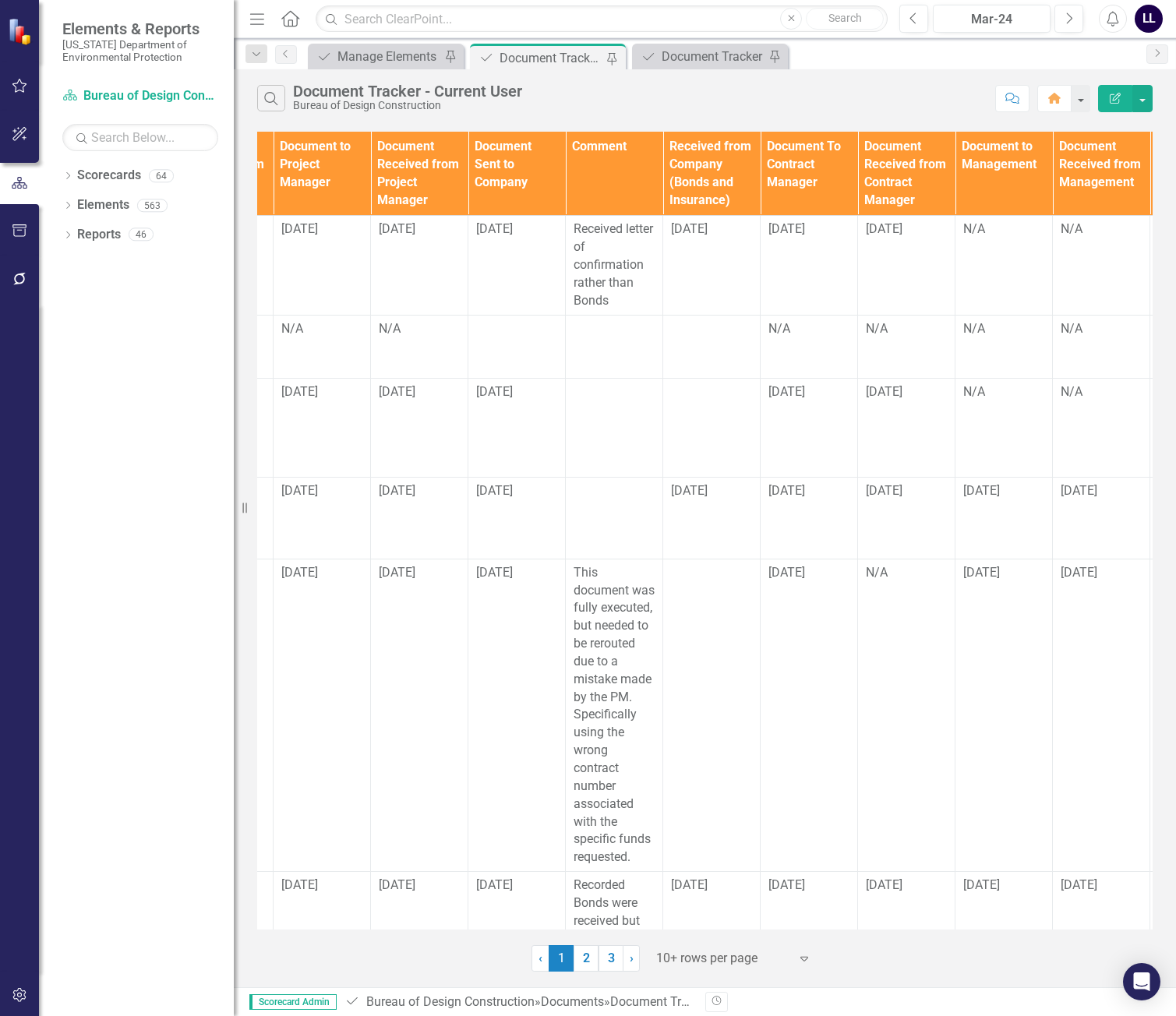
scroll to position [0, 1462]
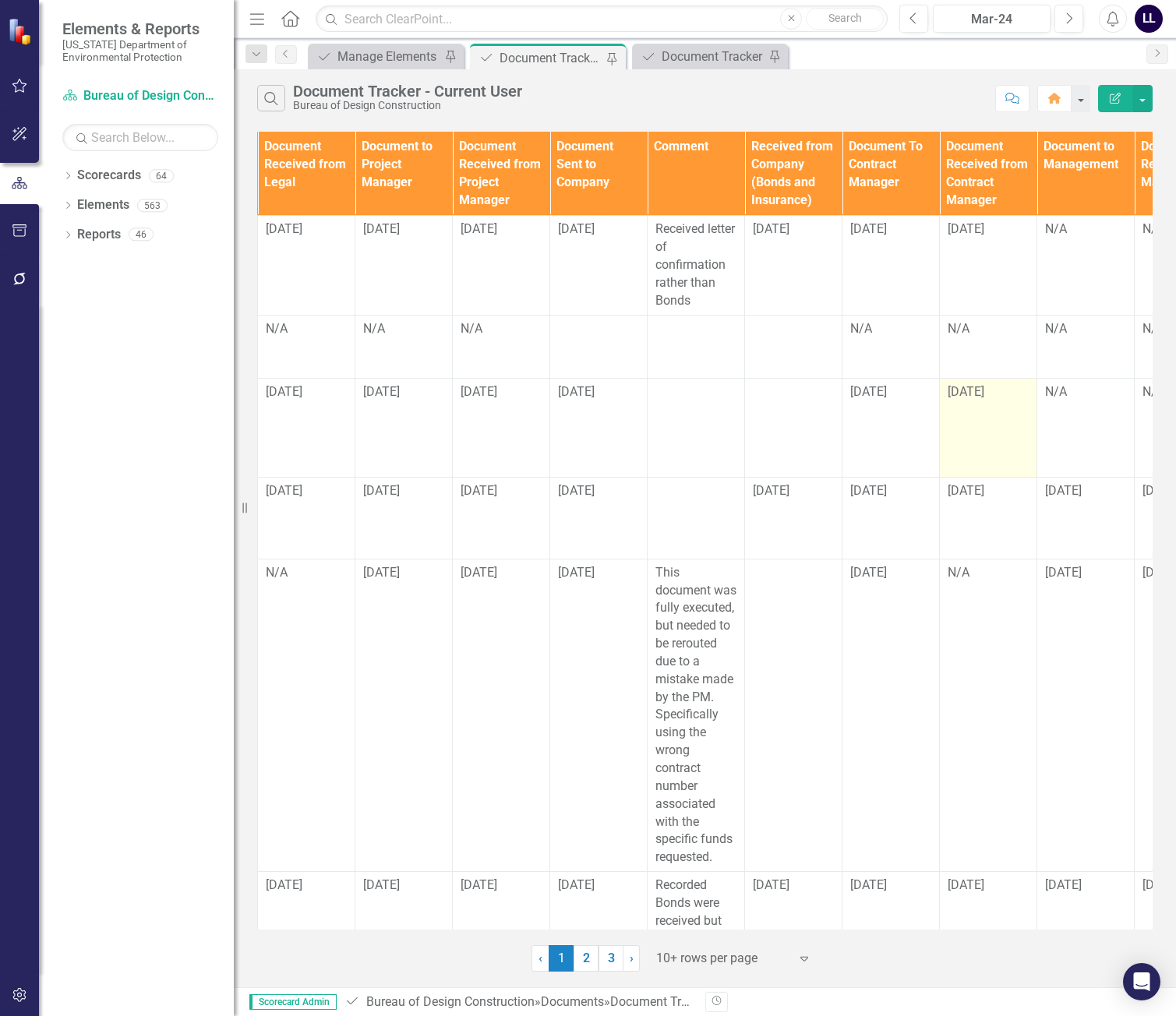
click at [978, 409] on td "[DATE]" at bounding box center [989, 429] width 98 height 99
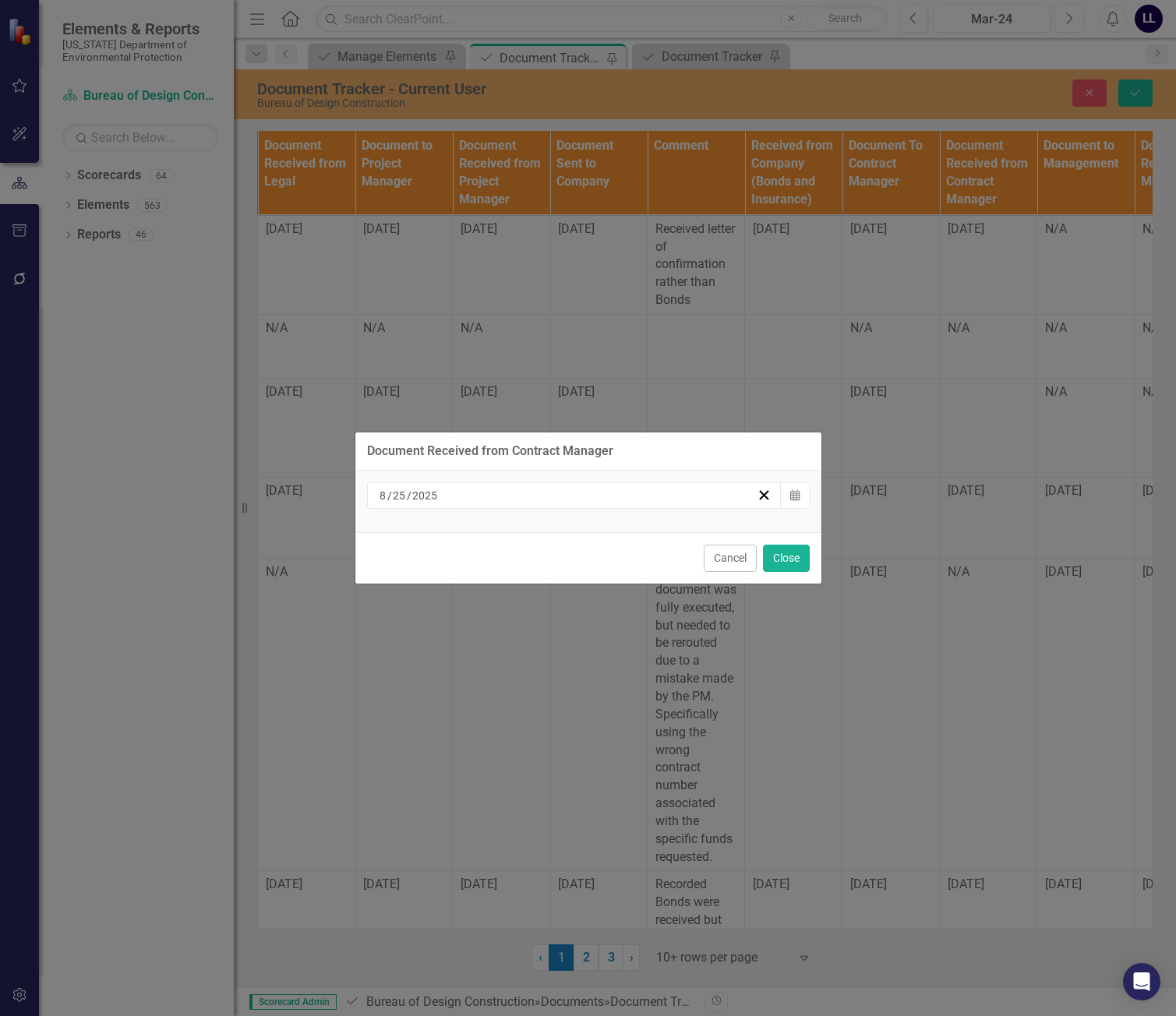
click at [573, 502] on div "[DATE]" at bounding box center [568, 495] width 381 height 16
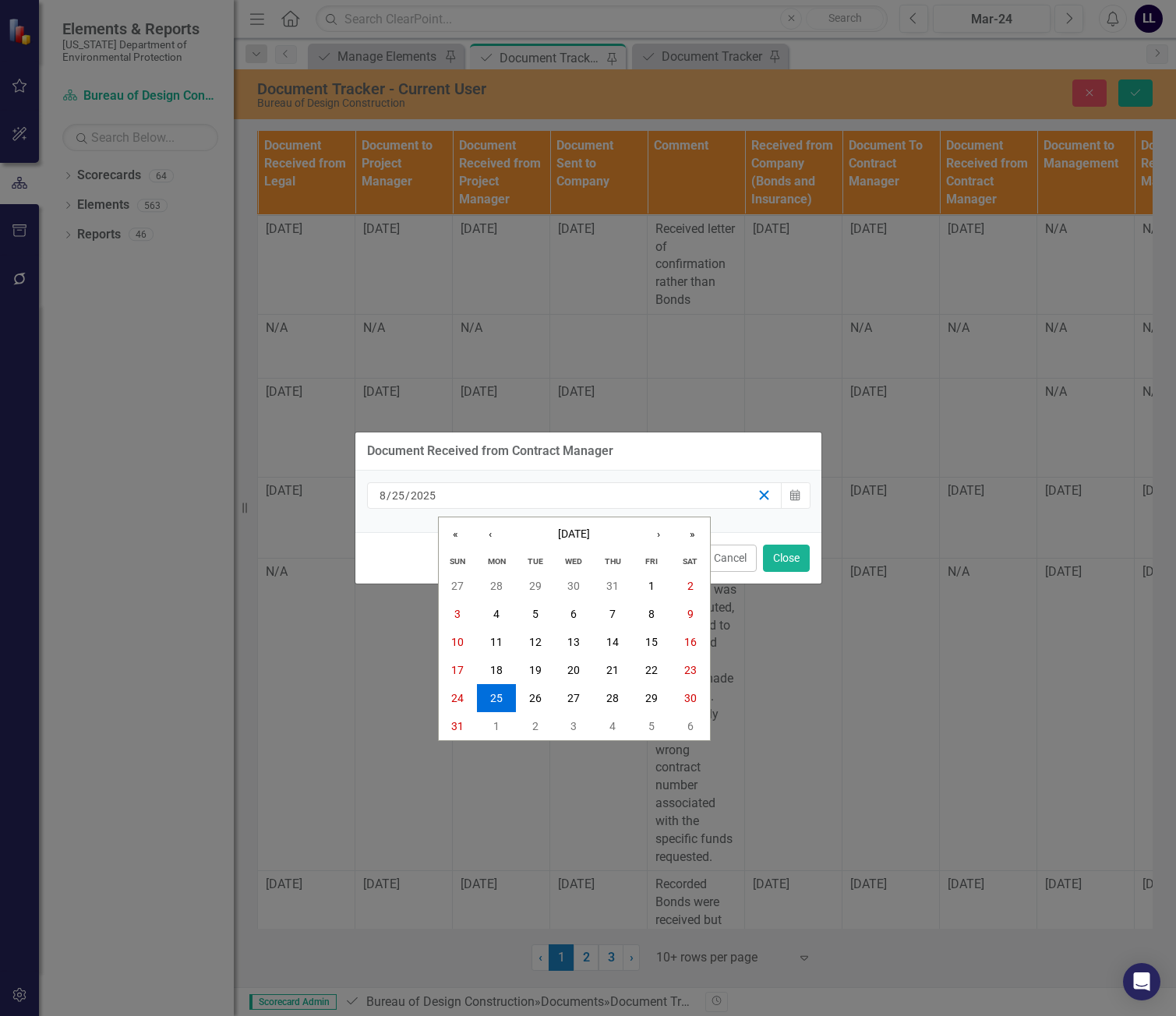
click at [756, 498] on icon "button" at bounding box center [764, 495] width 15 height 15
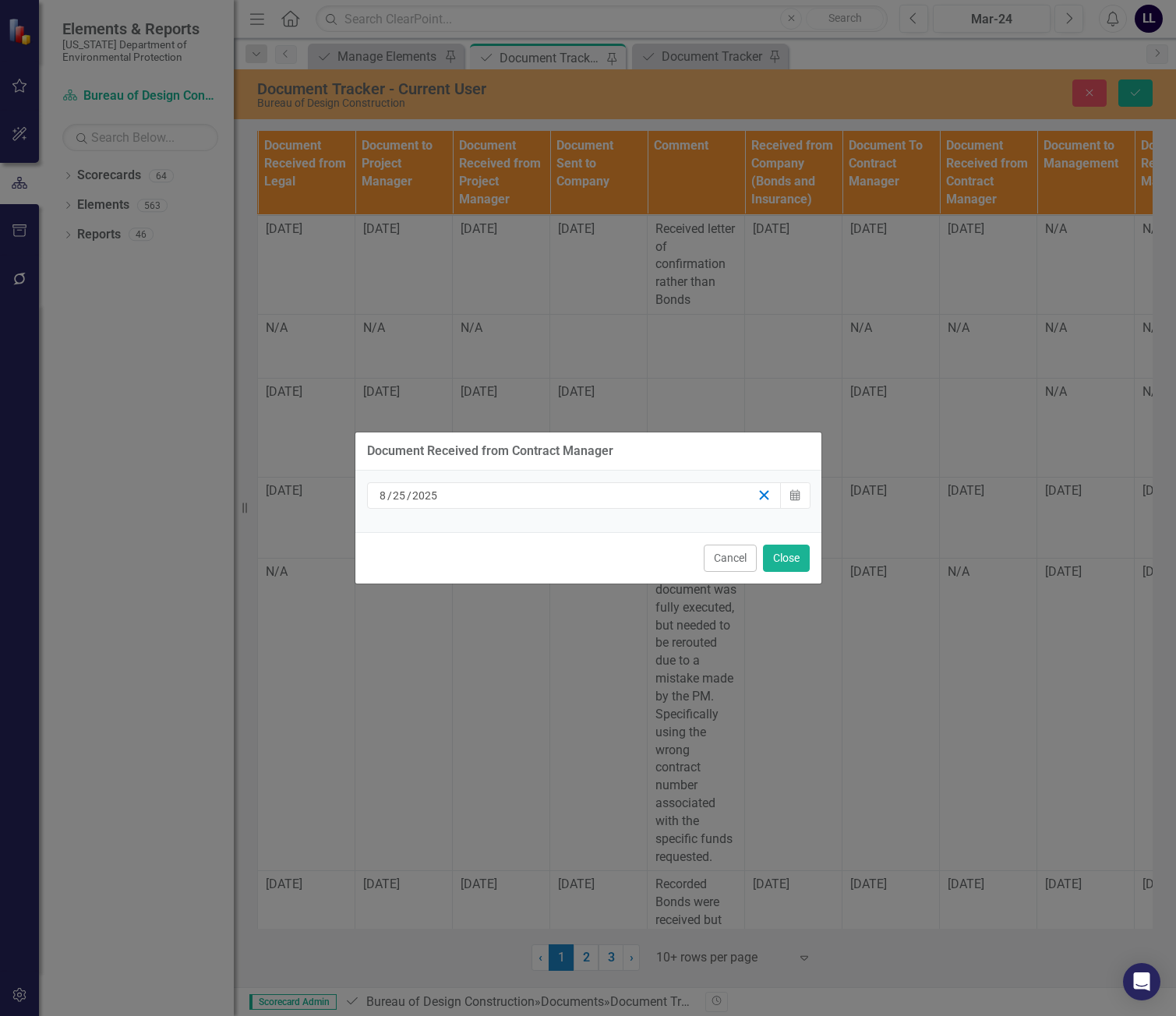
click at [765, 495] on line "button" at bounding box center [764, 495] width 8 height 8
click at [795, 556] on button "Close" at bounding box center [787, 559] width 47 height 27
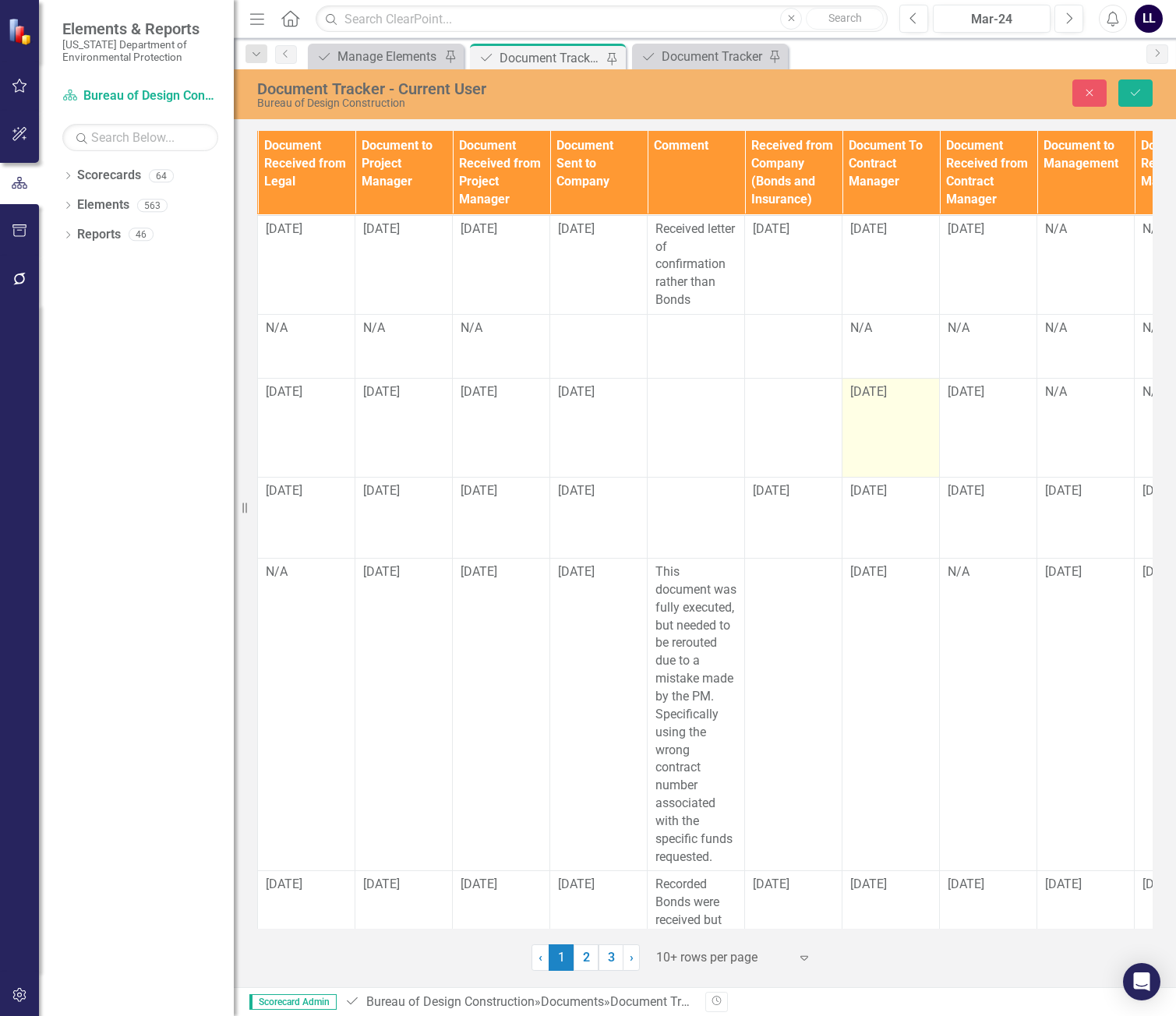
click at [909, 412] on td "[DATE]" at bounding box center [891, 428] width 98 height 99
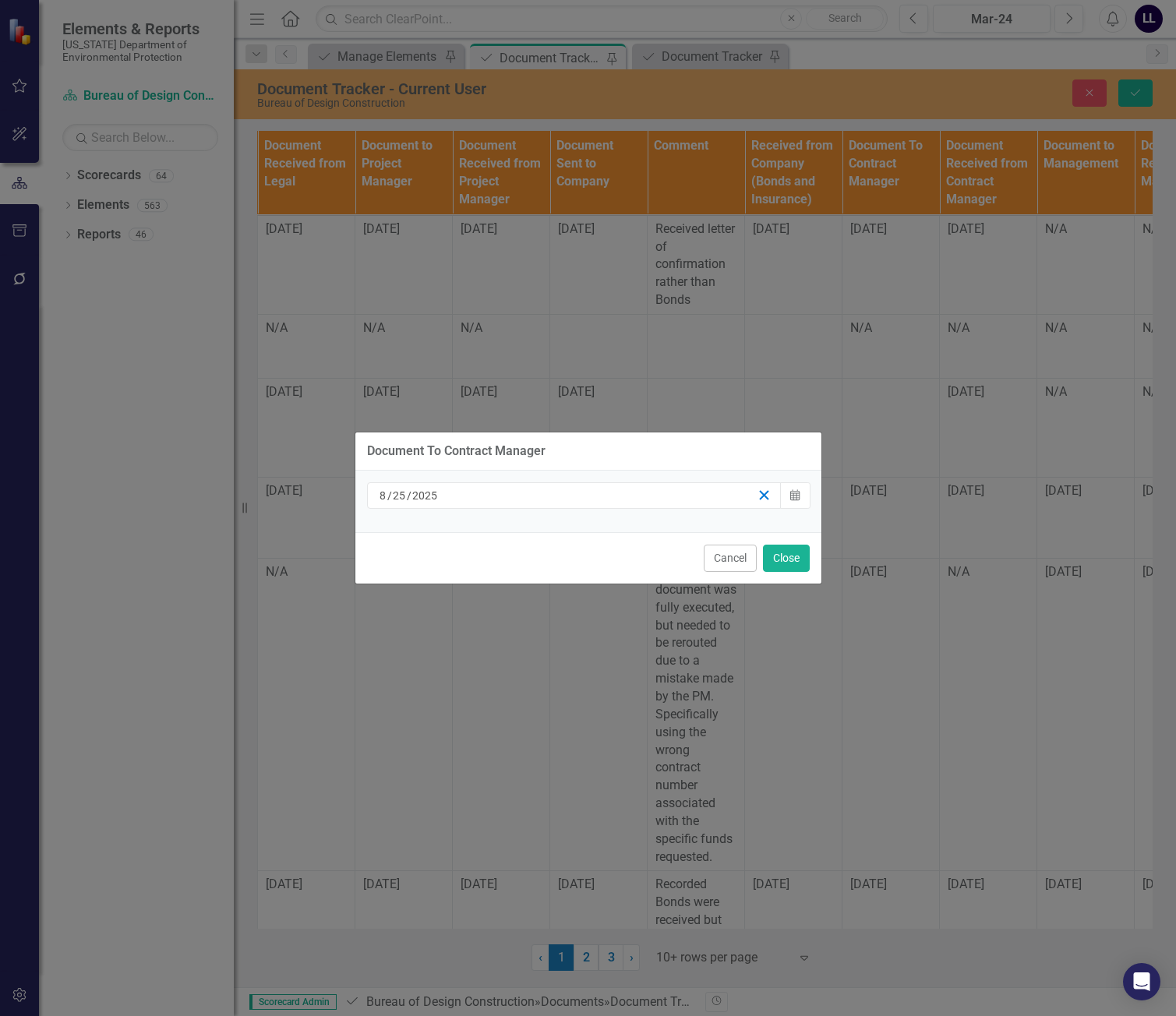
click at [765, 500] on icon "button" at bounding box center [764, 495] width 15 height 15
click at [789, 559] on button "Close" at bounding box center [787, 559] width 47 height 27
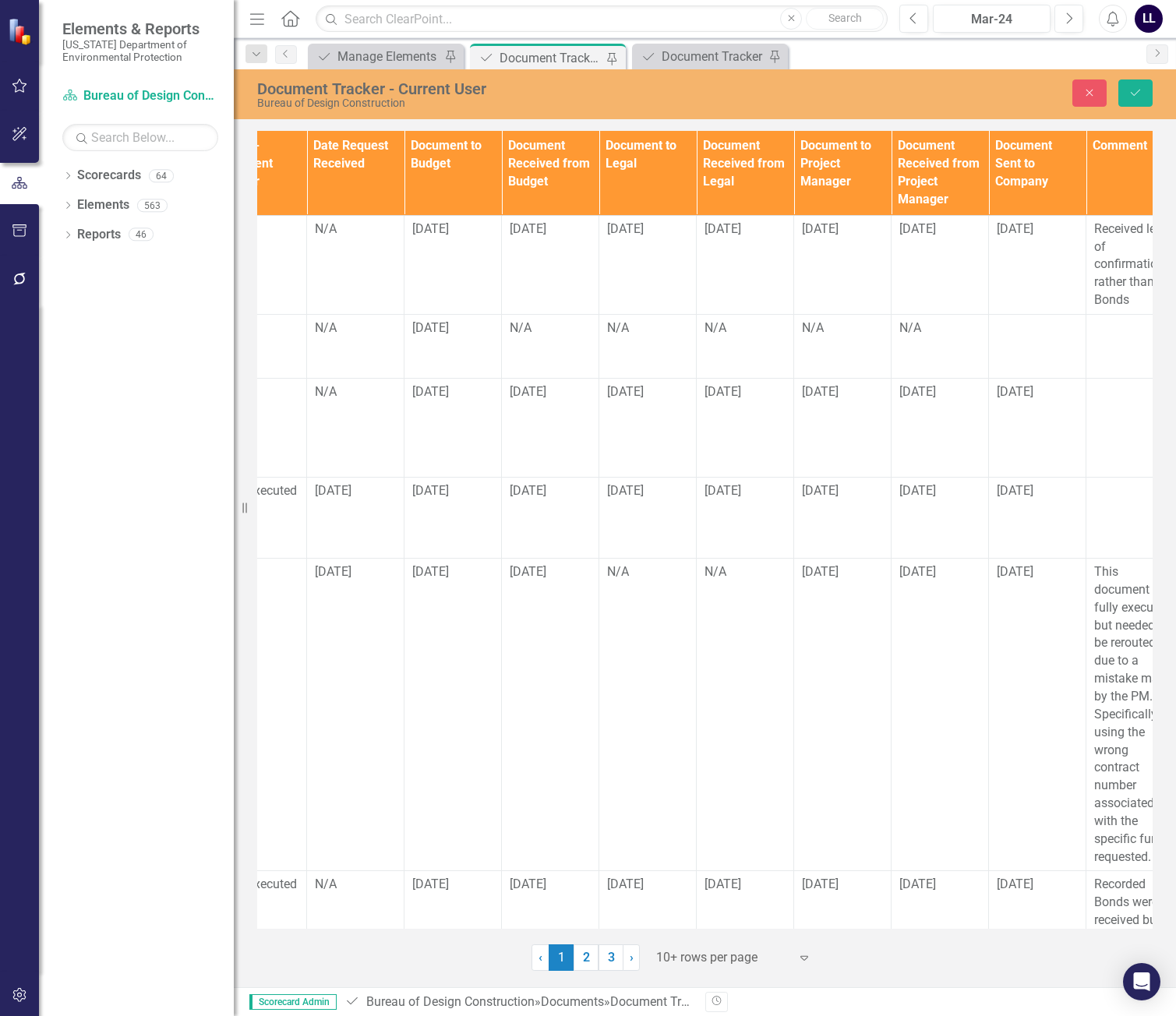
scroll to position [0, 1002]
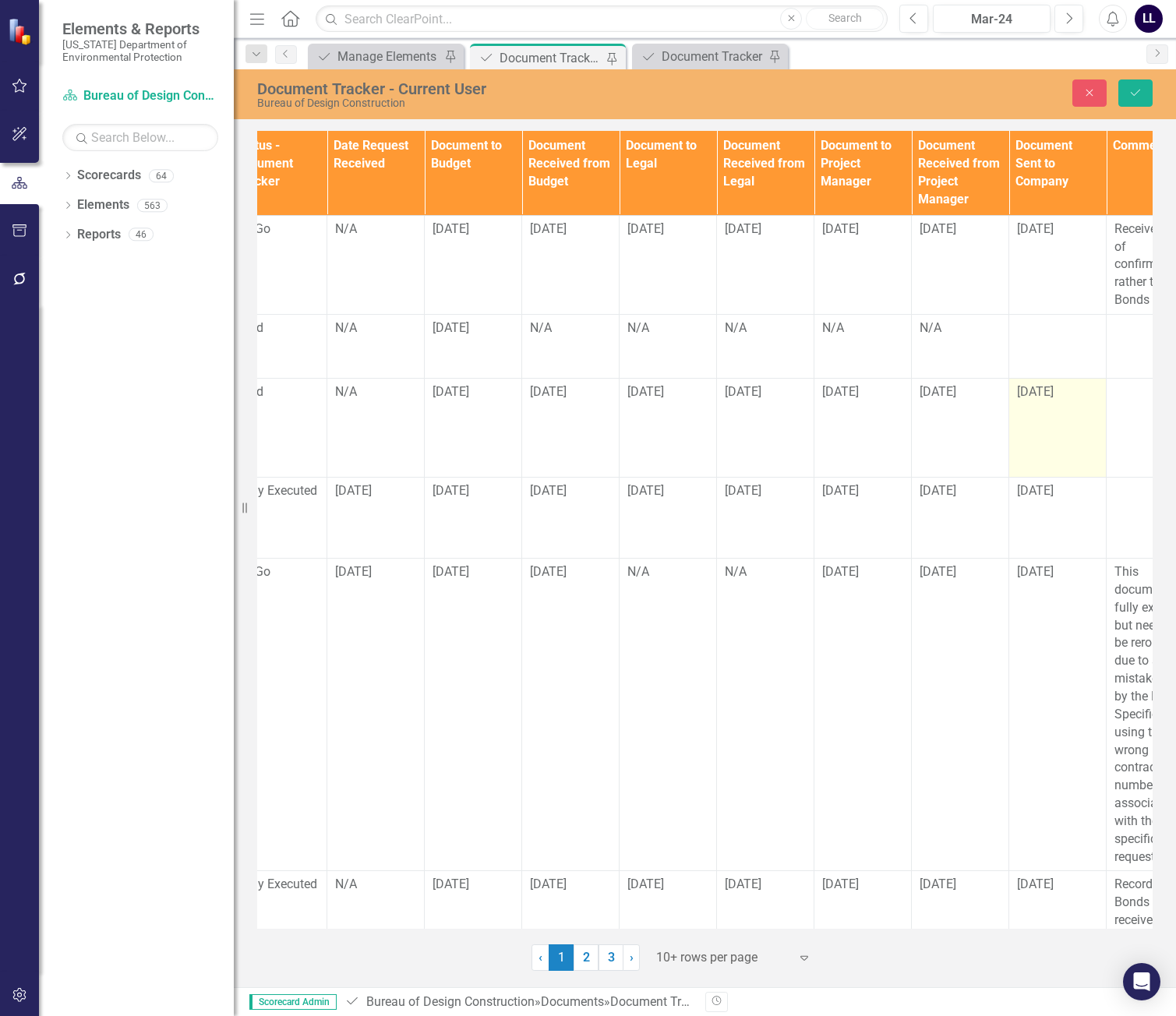
click at [996, 401] on div "[DATE]" at bounding box center [1057, 392] width 81 height 18
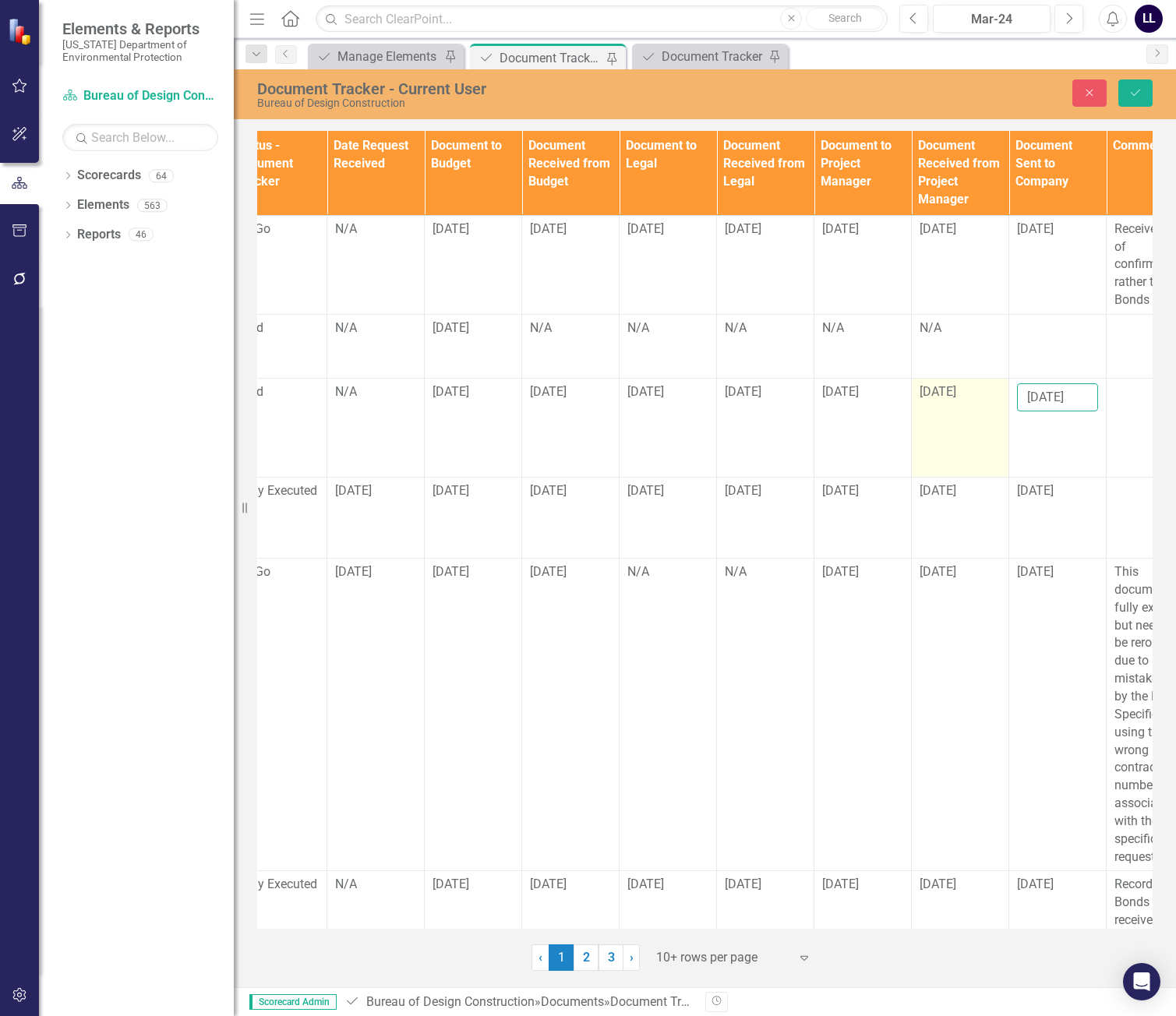
drag, startPoint x: 1079, startPoint y: 397, endPoint x: 926, endPoint y: 458, distance: 164.7
click at [922, 421] on tr "CN916 Edit Edit Document Link Open Element Construction LL [PERSON_NAME] $ 478,…" at bounding box center [668, 428] width 2825 height 99
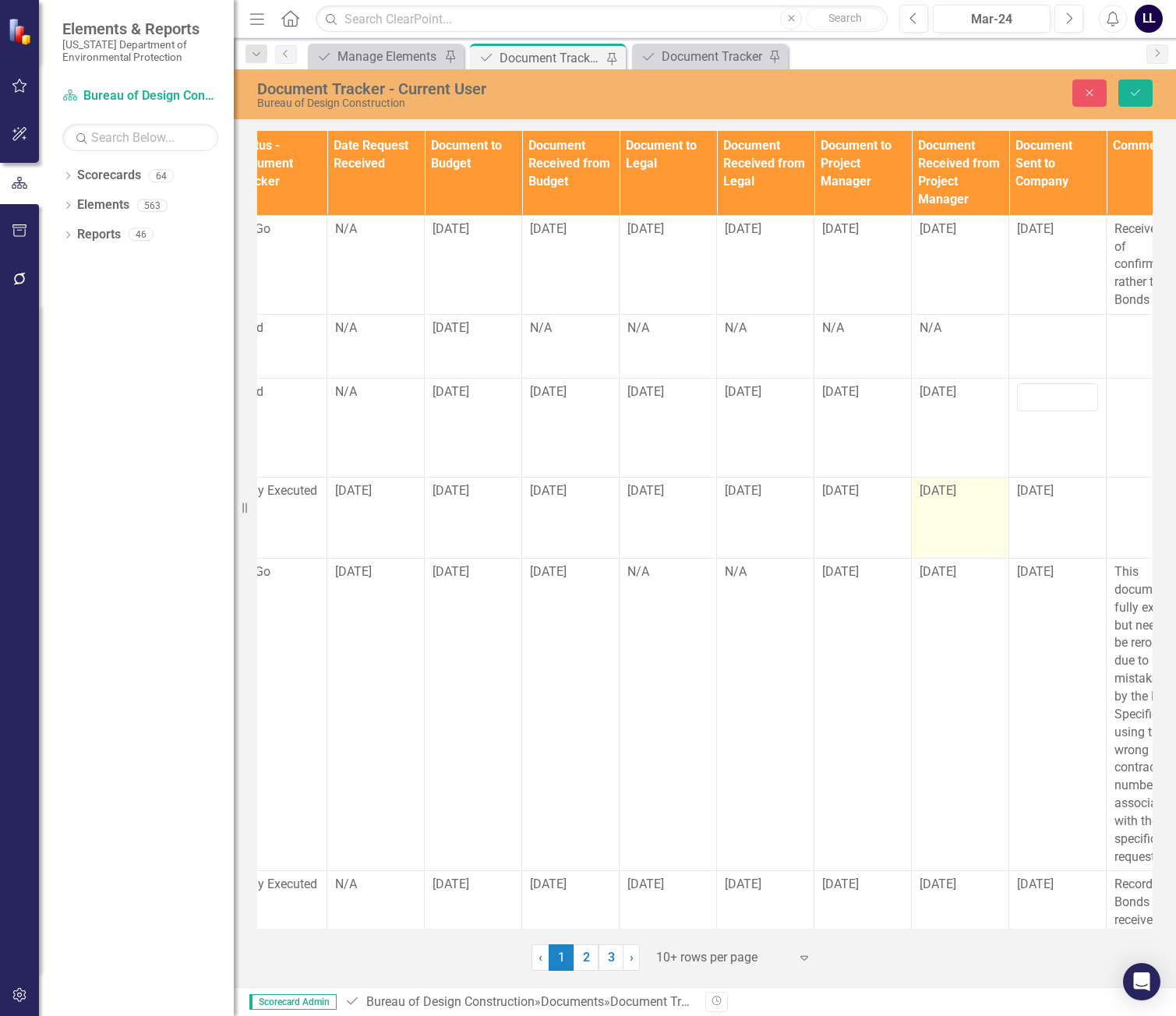
click at [986, 528] on td "[DATE]" at bounding box center [961, 517] width 98 height 81
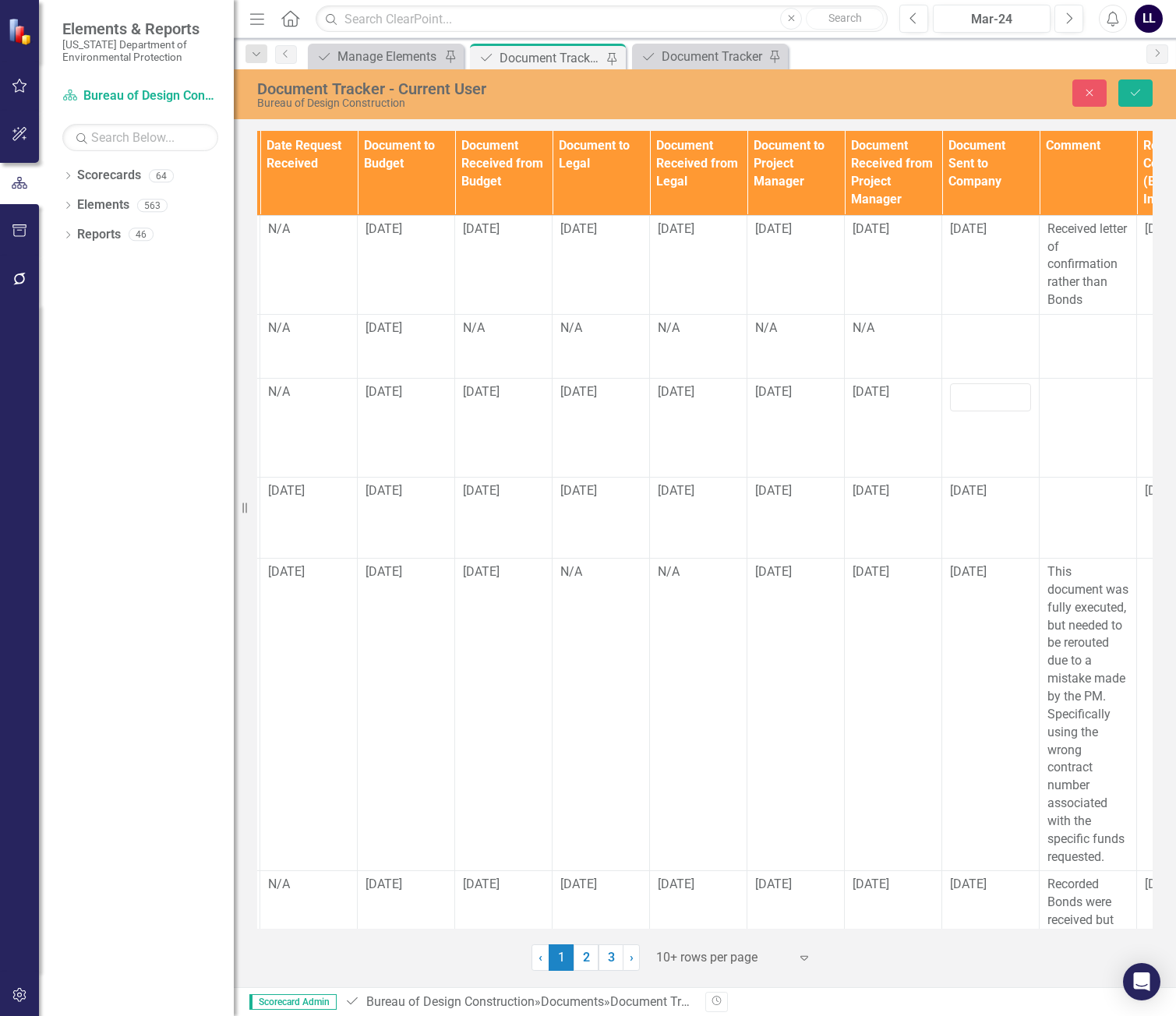
scroll to position [0, 1065]
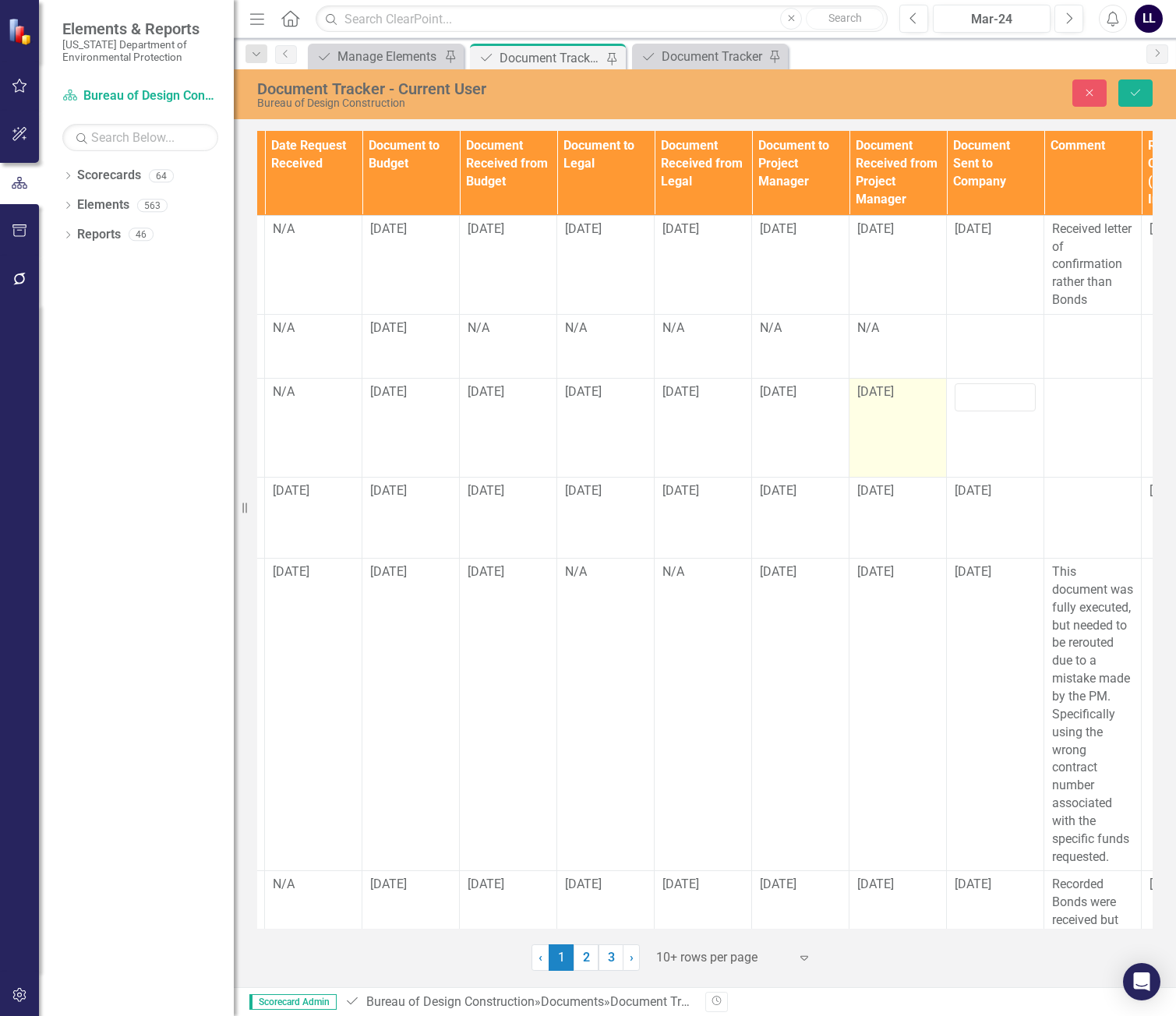
click at [890, 383] on div "[DATE]" at bounding box center [898, 392] width 81 height 18
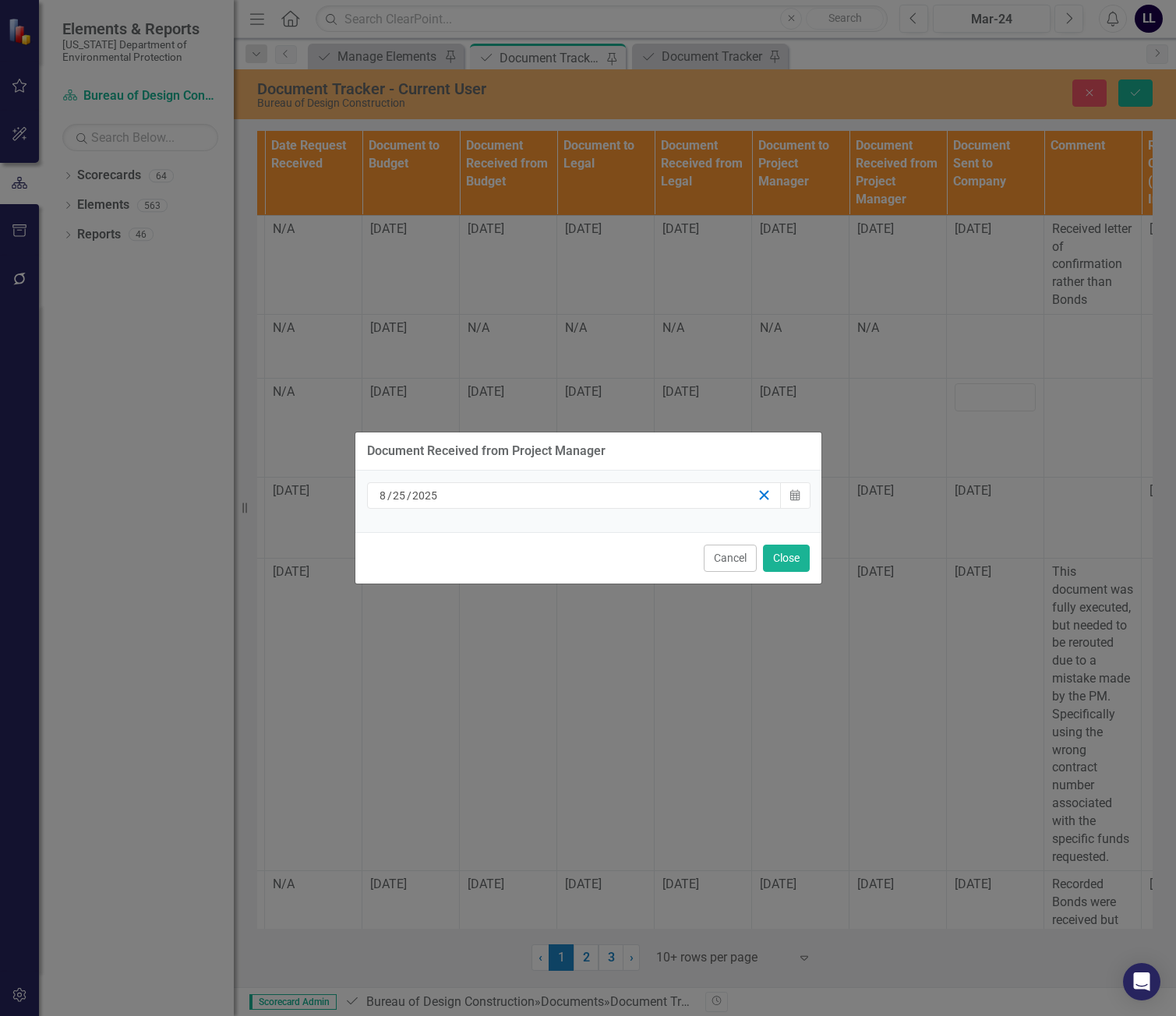
click at [768, 495] on icon "button" at bounding box center [764, 495] width 15 height 15
click at [655, 495] on div "/ /" at bounding box center [568, 495] width 381 height 16
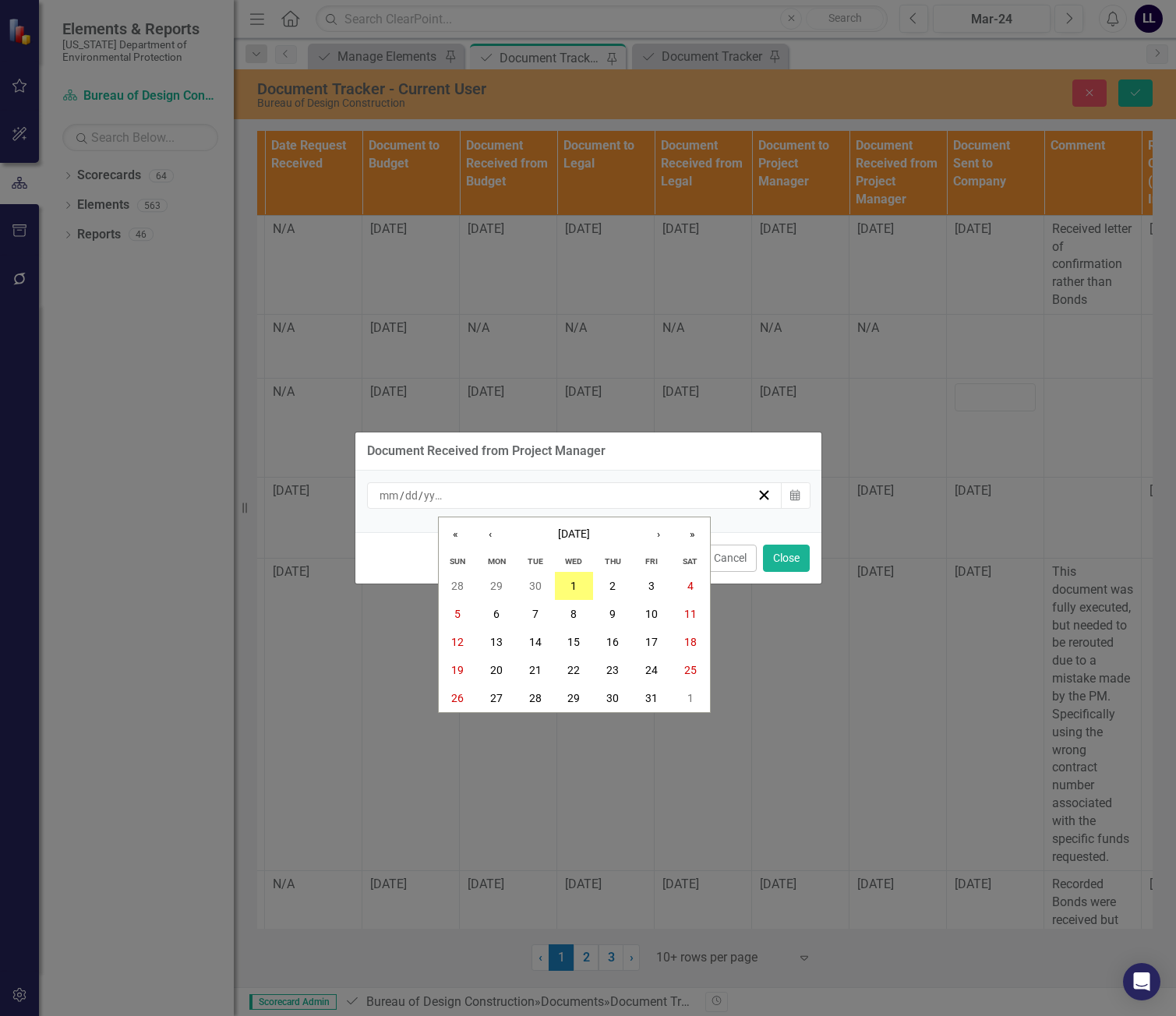
click at [650, 495] on div "/ /" at bounding box center [568, 495] width 381 height 16
click at [762, 492] on icon "button" at bounding box center [764, 495] width 15 height 15
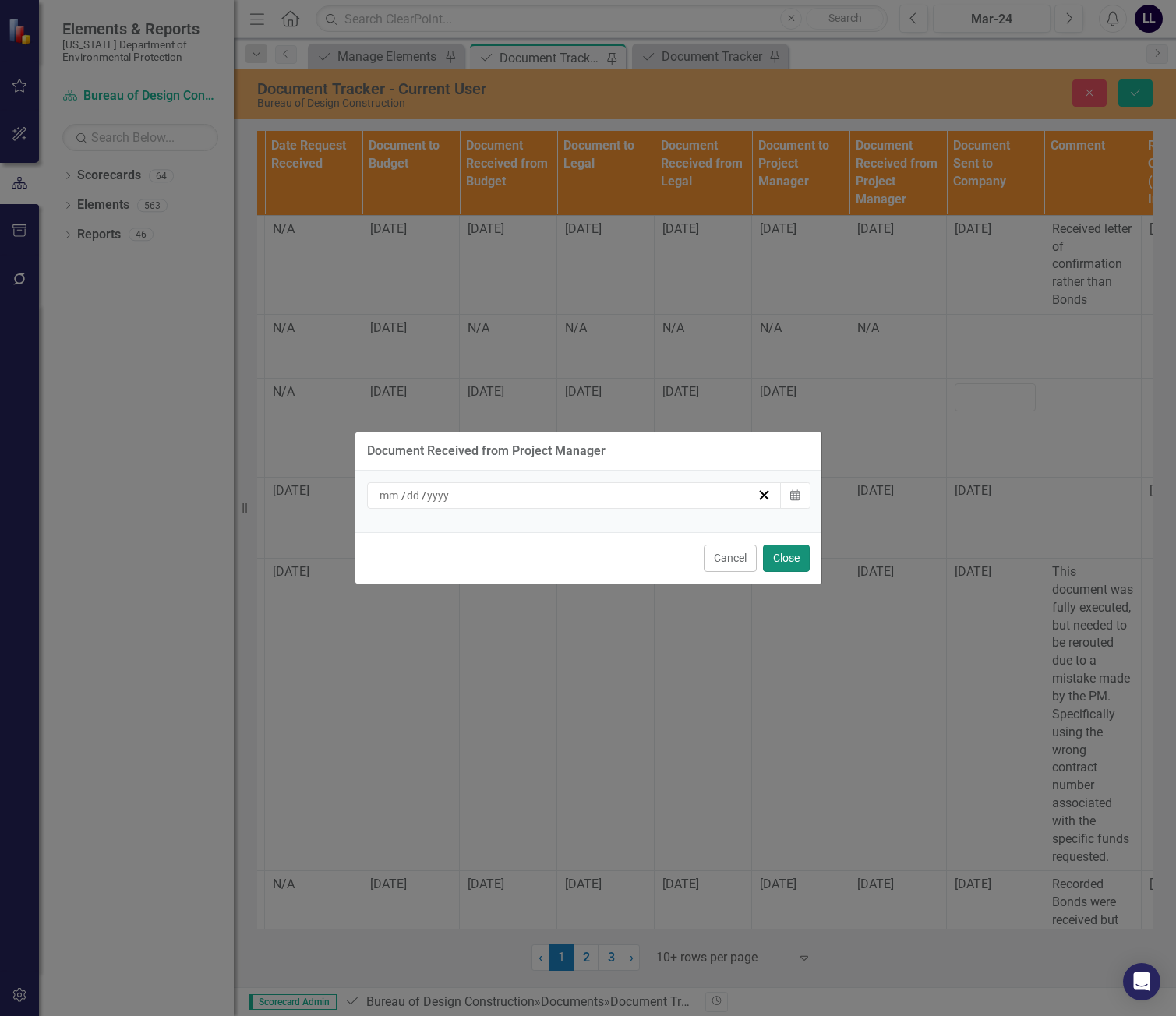
click at [777, 559] on button "Close" at bounding box center [787, 559] width 47 height 27
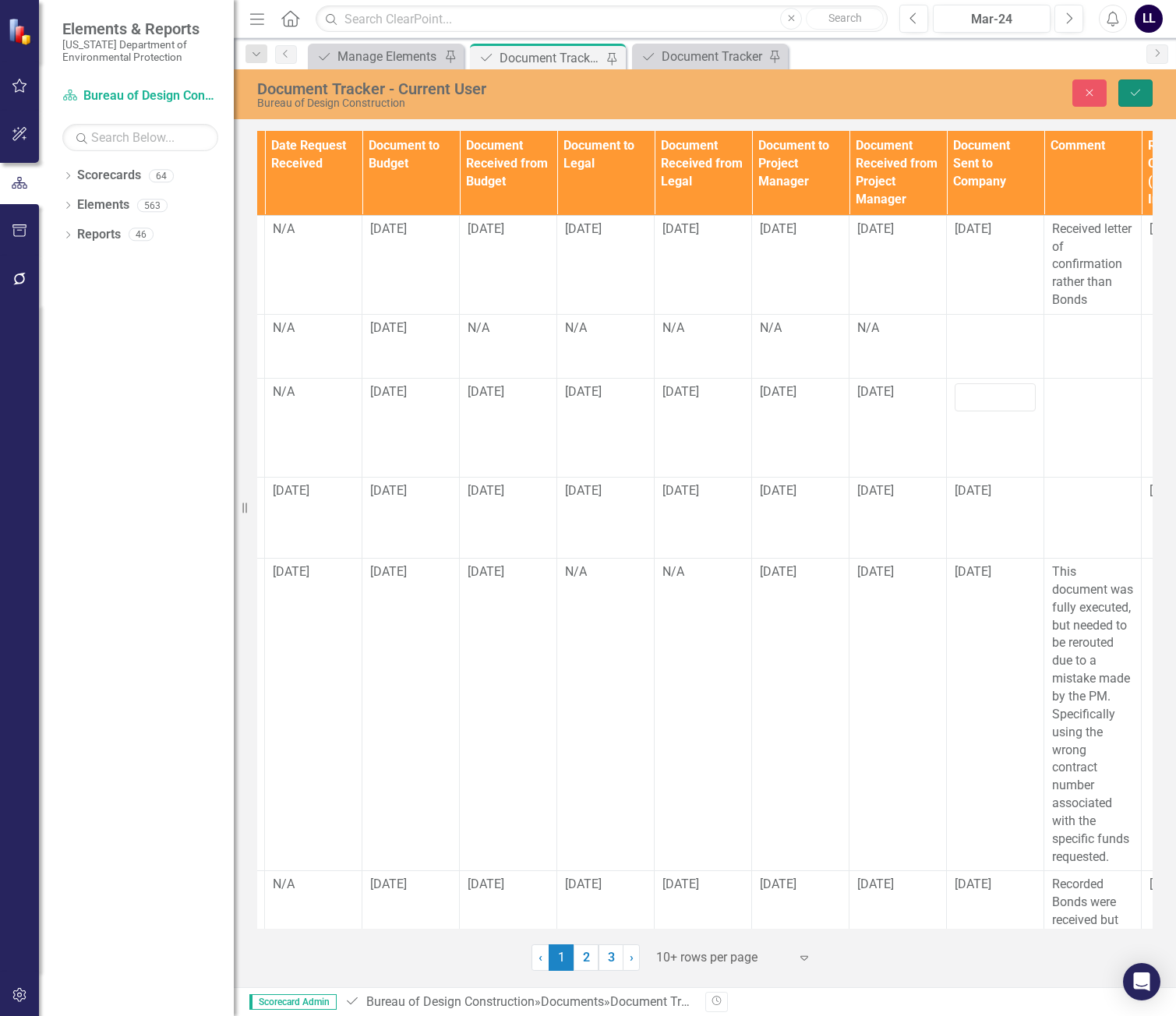
click at [996, 96] on button "Save" at bounding box center [1136, 93] width 35 height 27
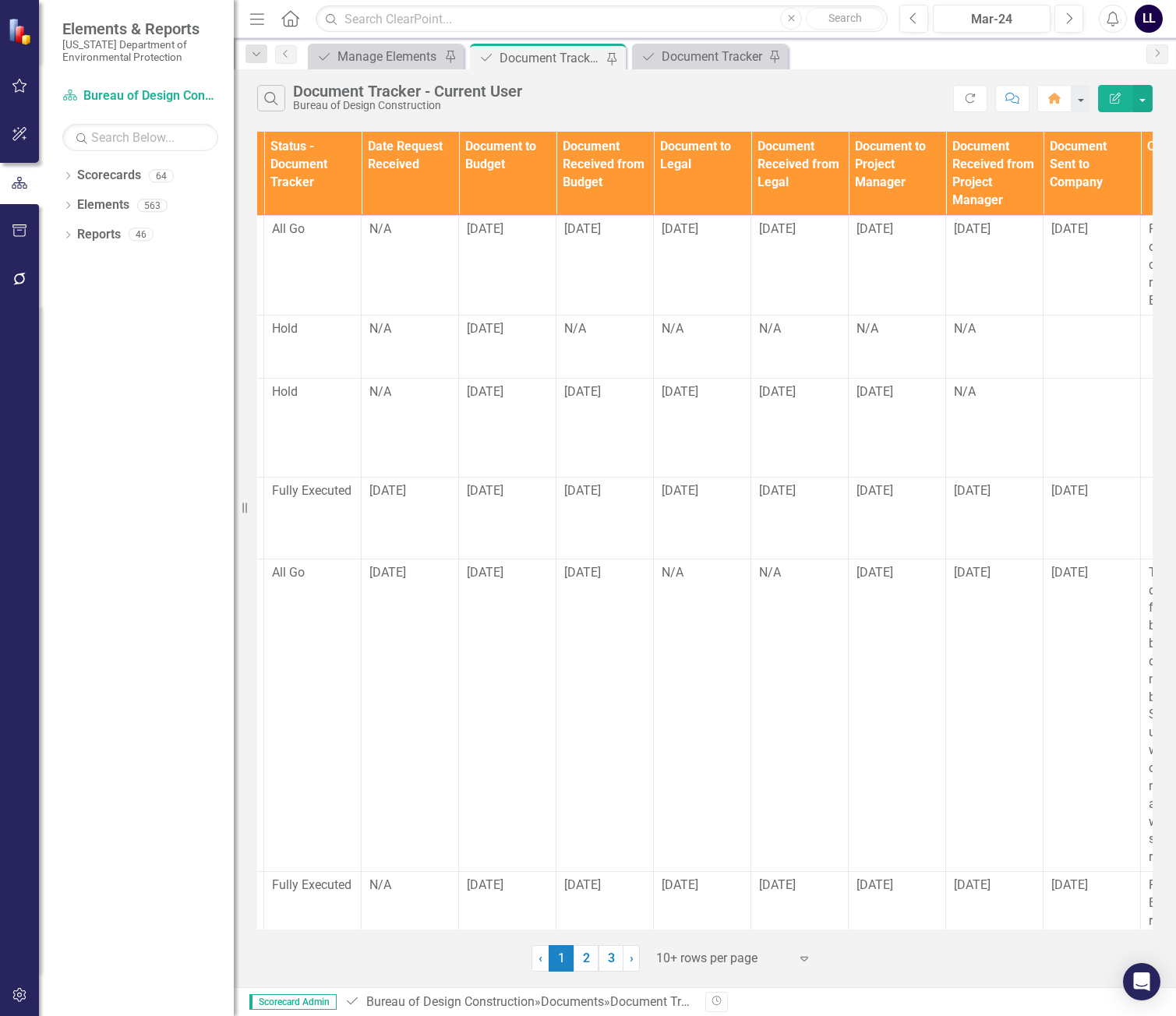
scroll to position [0, 954]
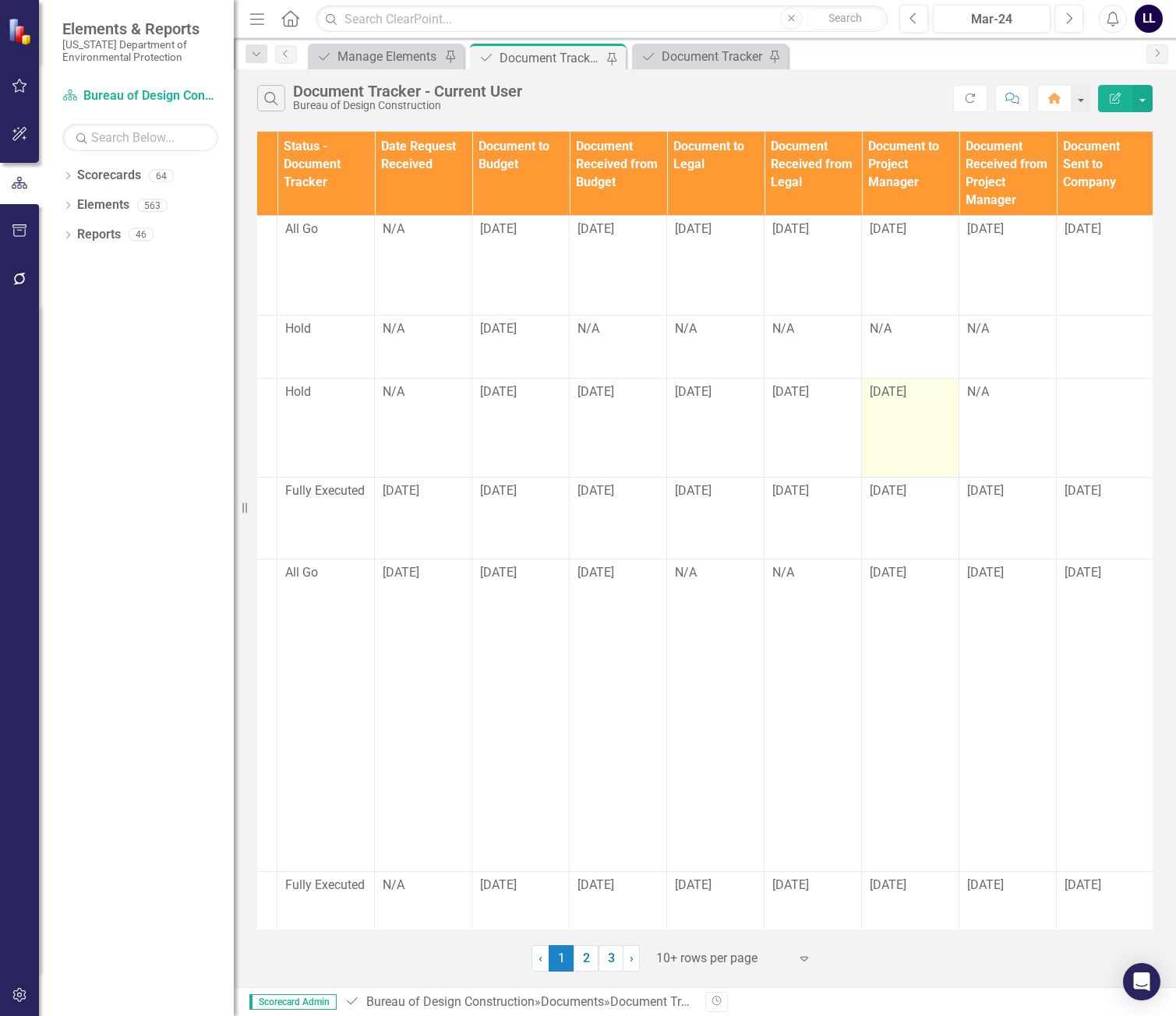
click at [895, 393] on span "[DATE]" at bounding box center [888, 392] width 36 height 15
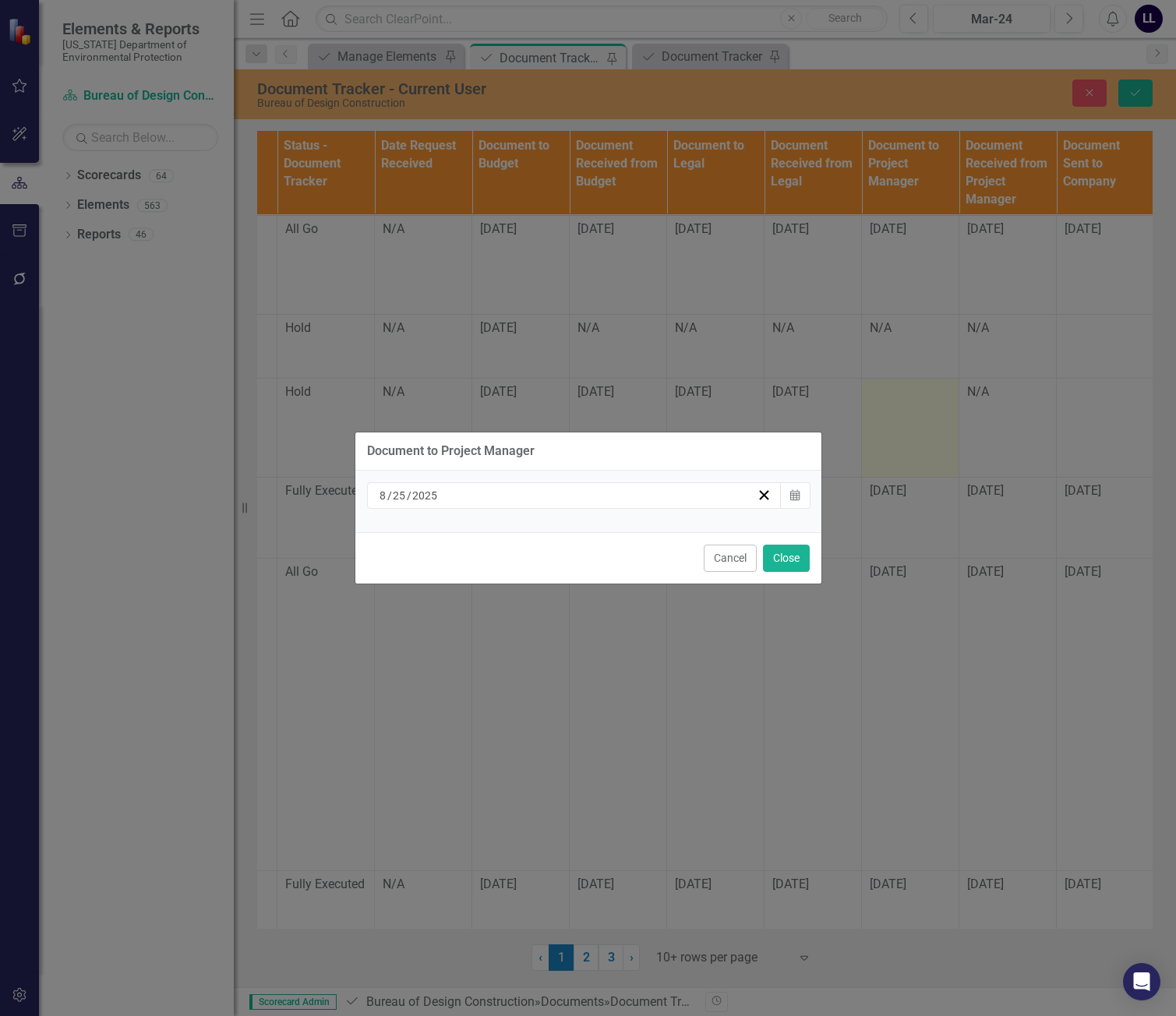
click at [503, 497] on div "[DATE]" at bounding box center [568, 495] width 381 height 16
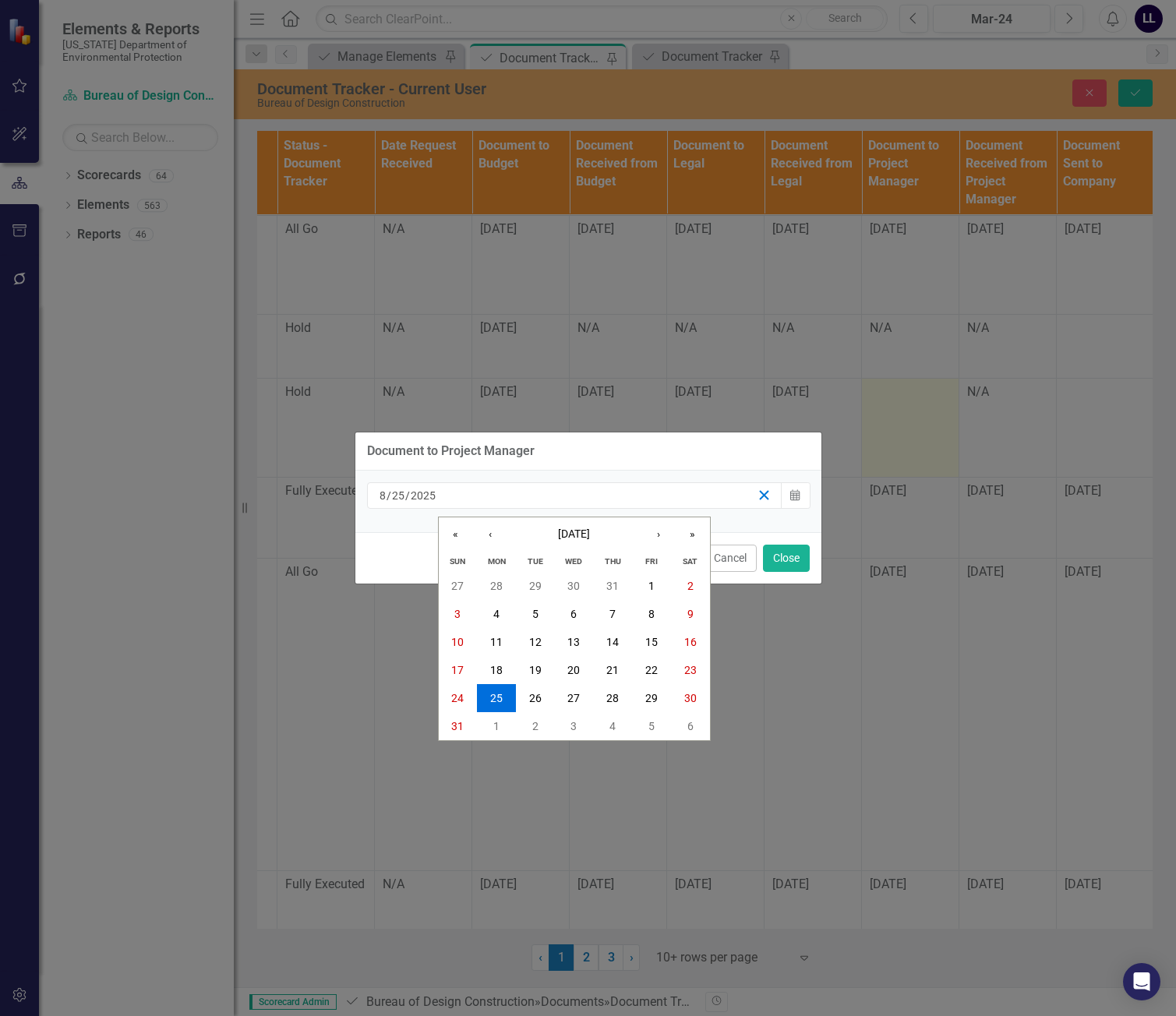
click at [760, 497] on icon "button" at bounding box center [764, 495] width 15 height 15
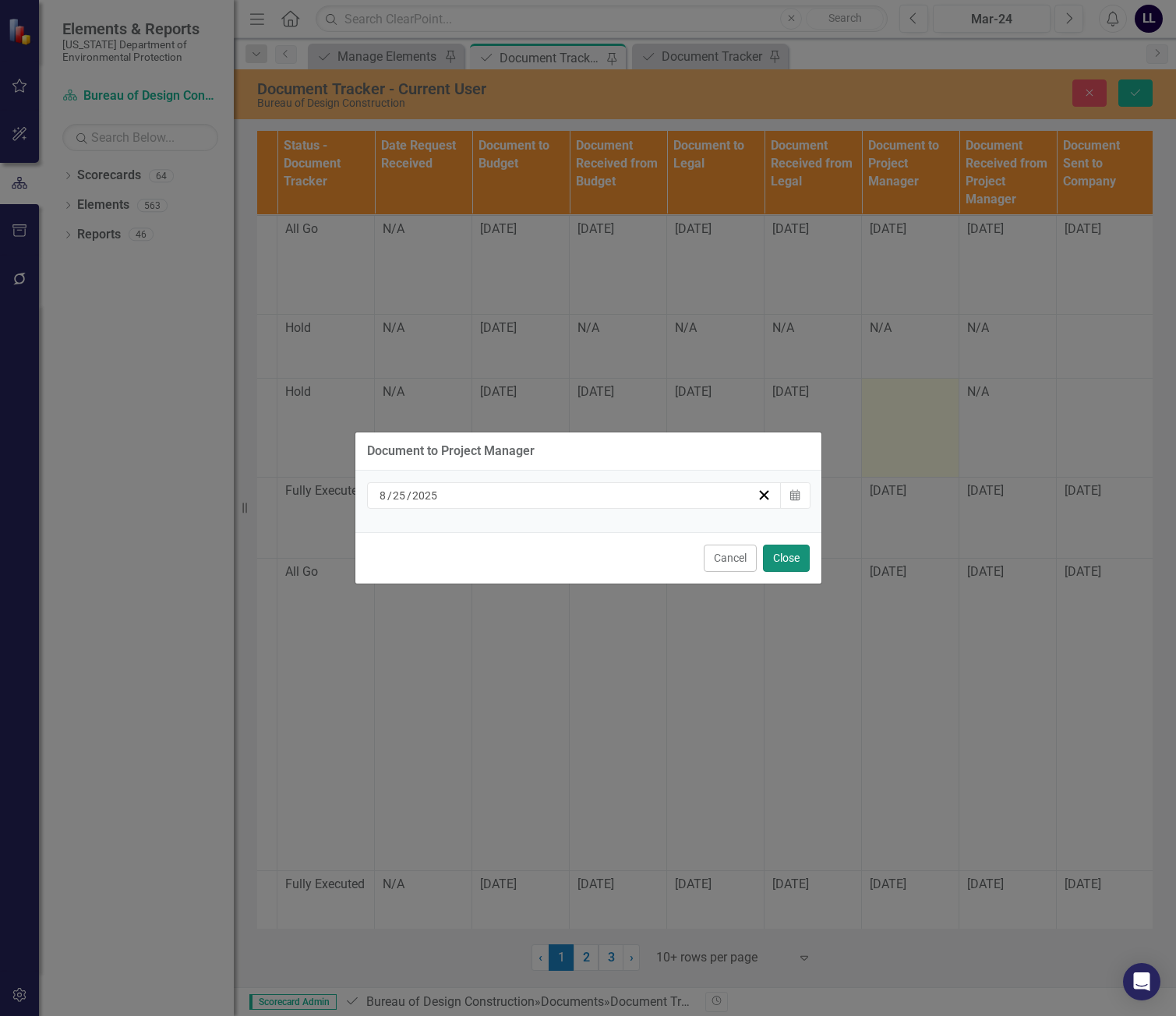
click at [789, 559] on button "Close" at bounding box center [787, 559] width 47 height 27
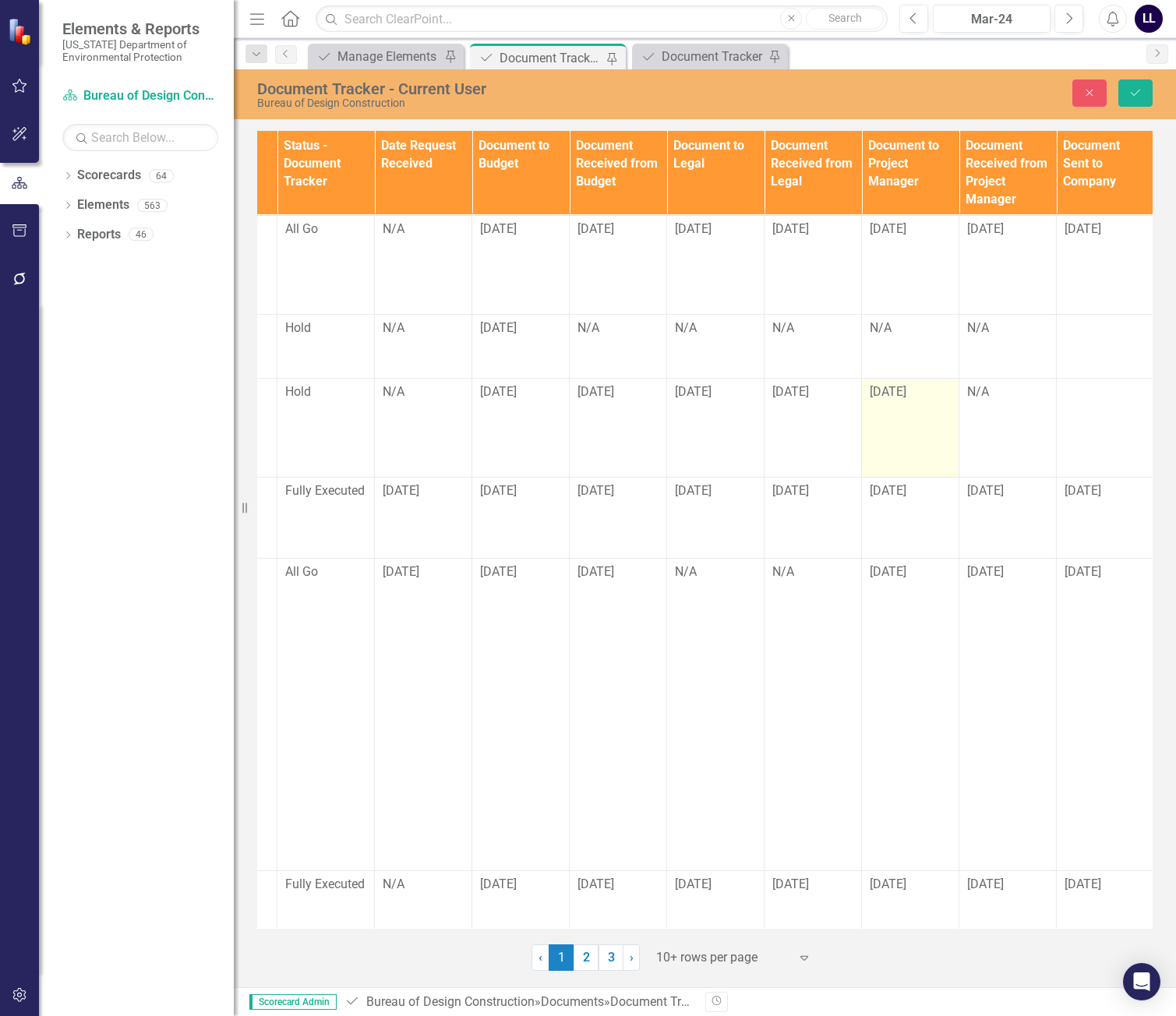
click at [881, 401] on div "[DATE]" at bounding box center [911, 393] width 81 height 19
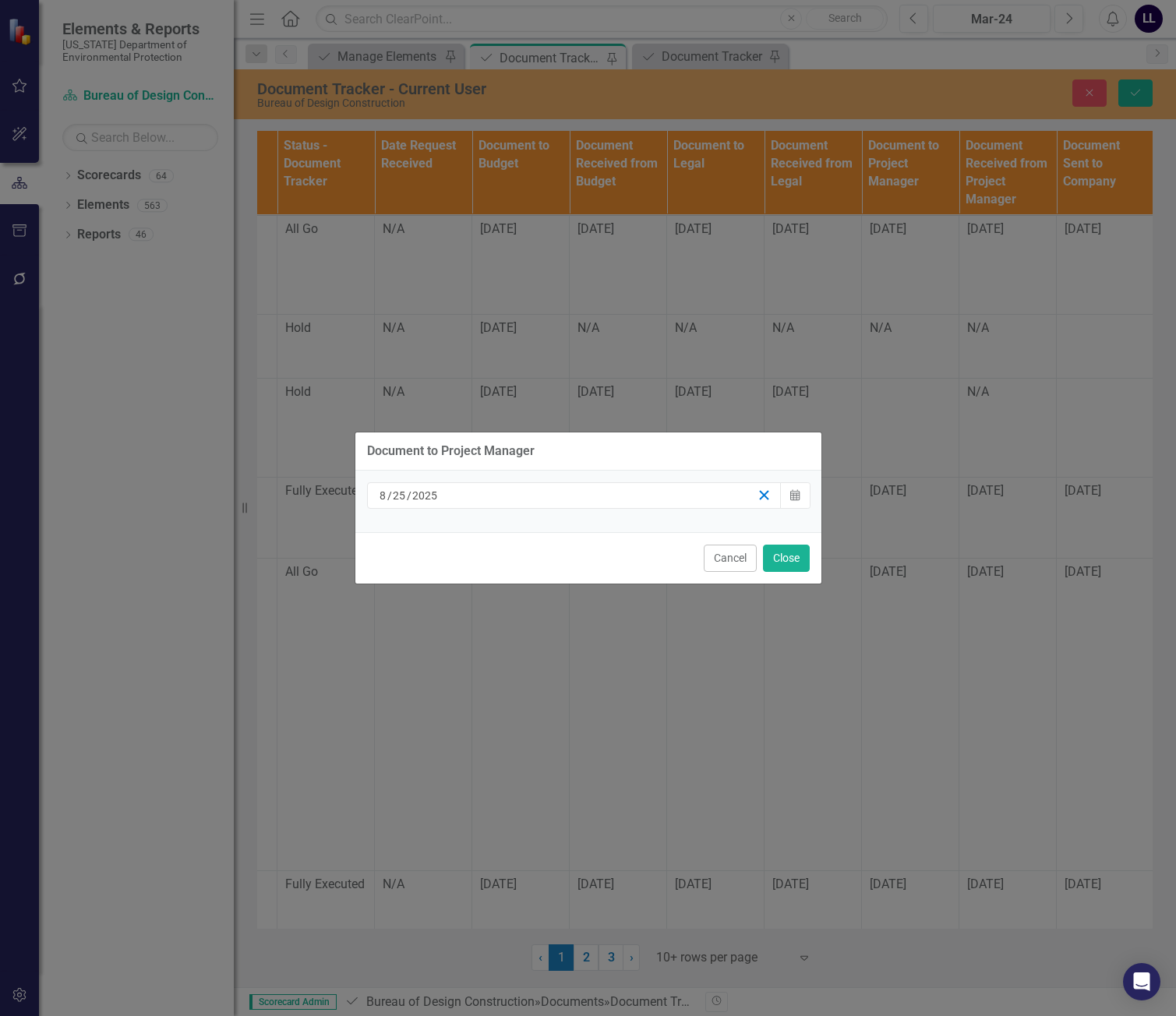
click at [766, 495] on icon "button" at bounding box center [764, 495] width 15 height 15
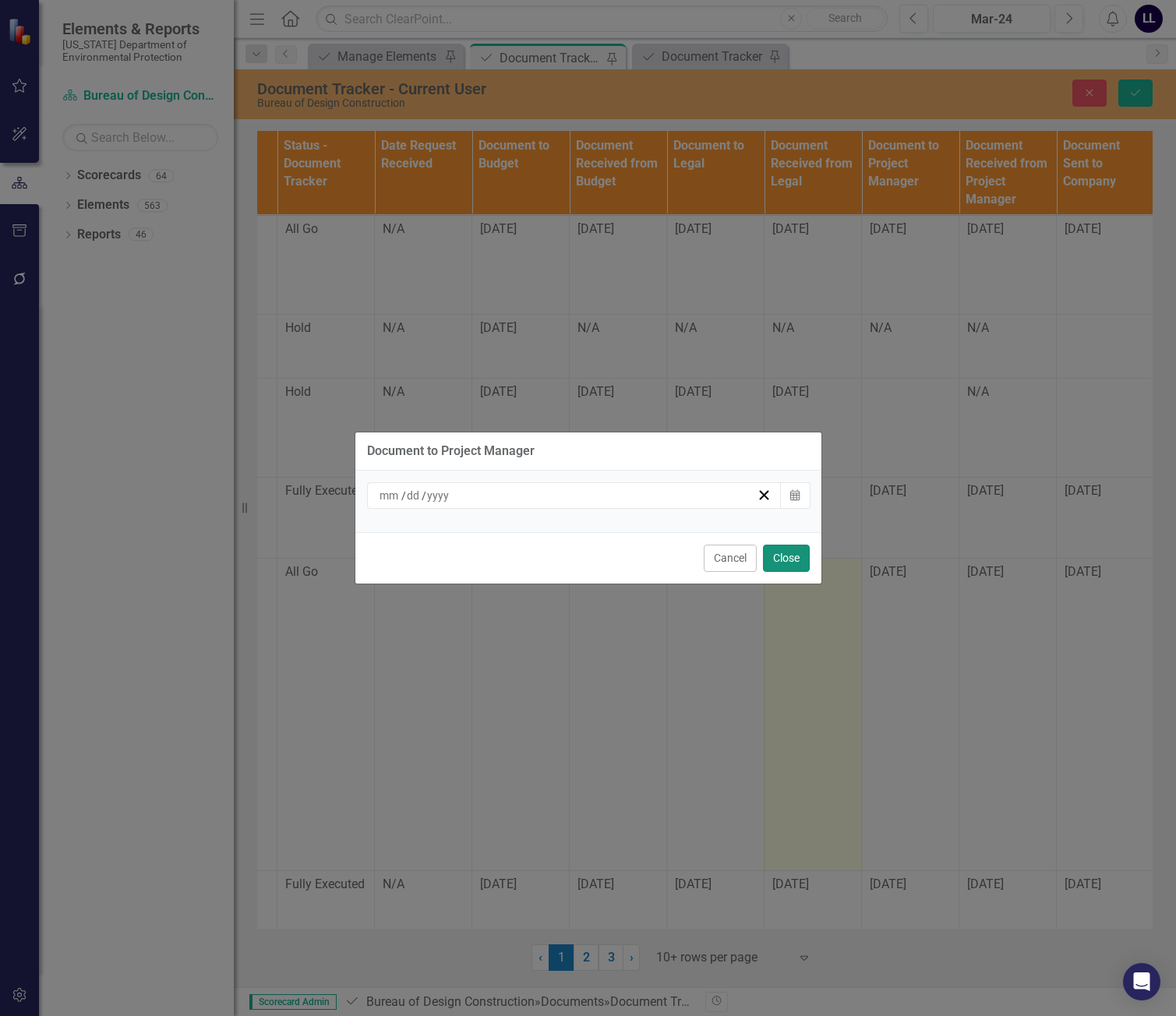
click at [795, 556] on button "Close" at bounding box center [787, 559] width 47 height 27
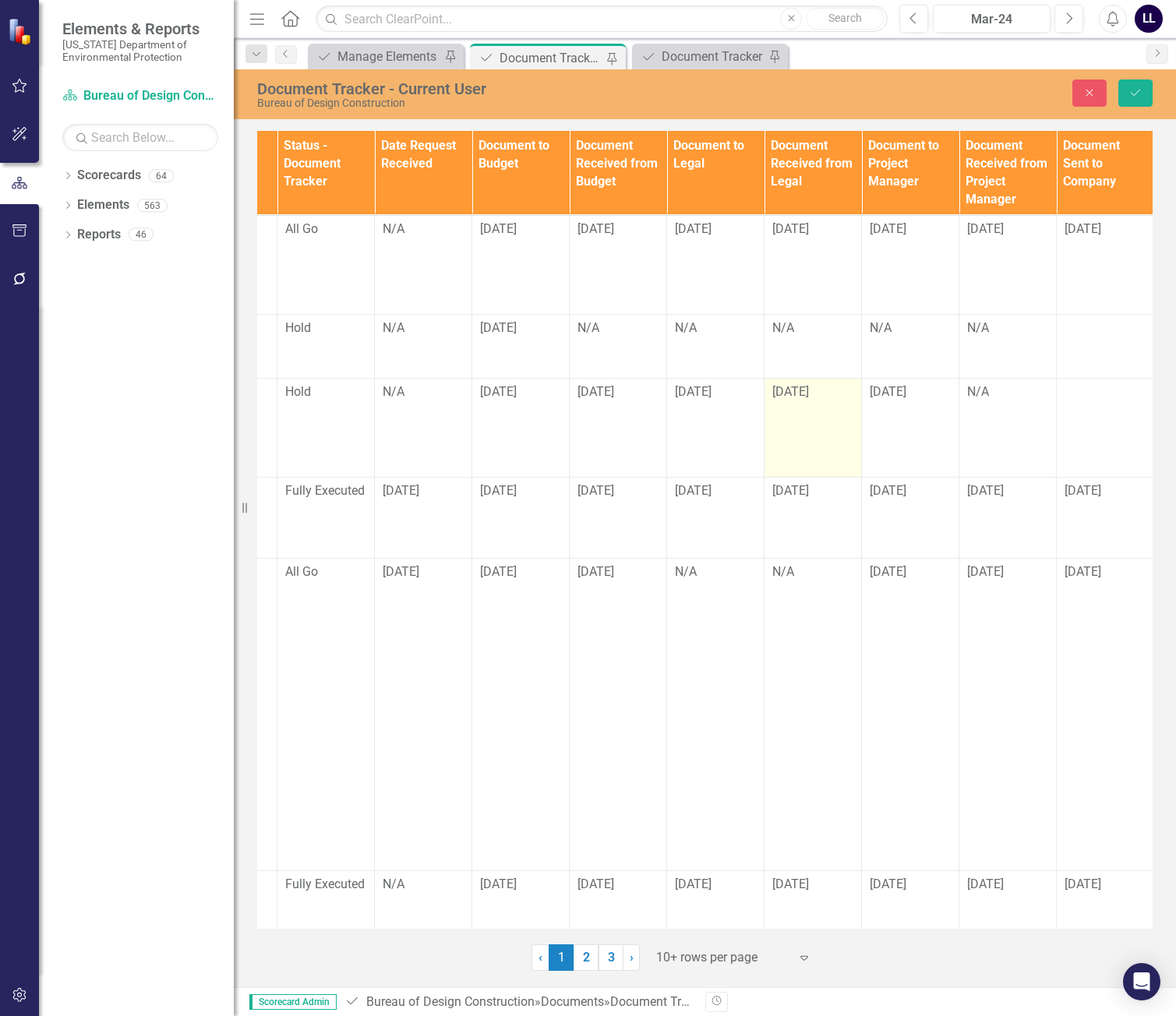
click at [816, 405] on td "[DATE]" at bounding box center [814, 428] width 98 height 99
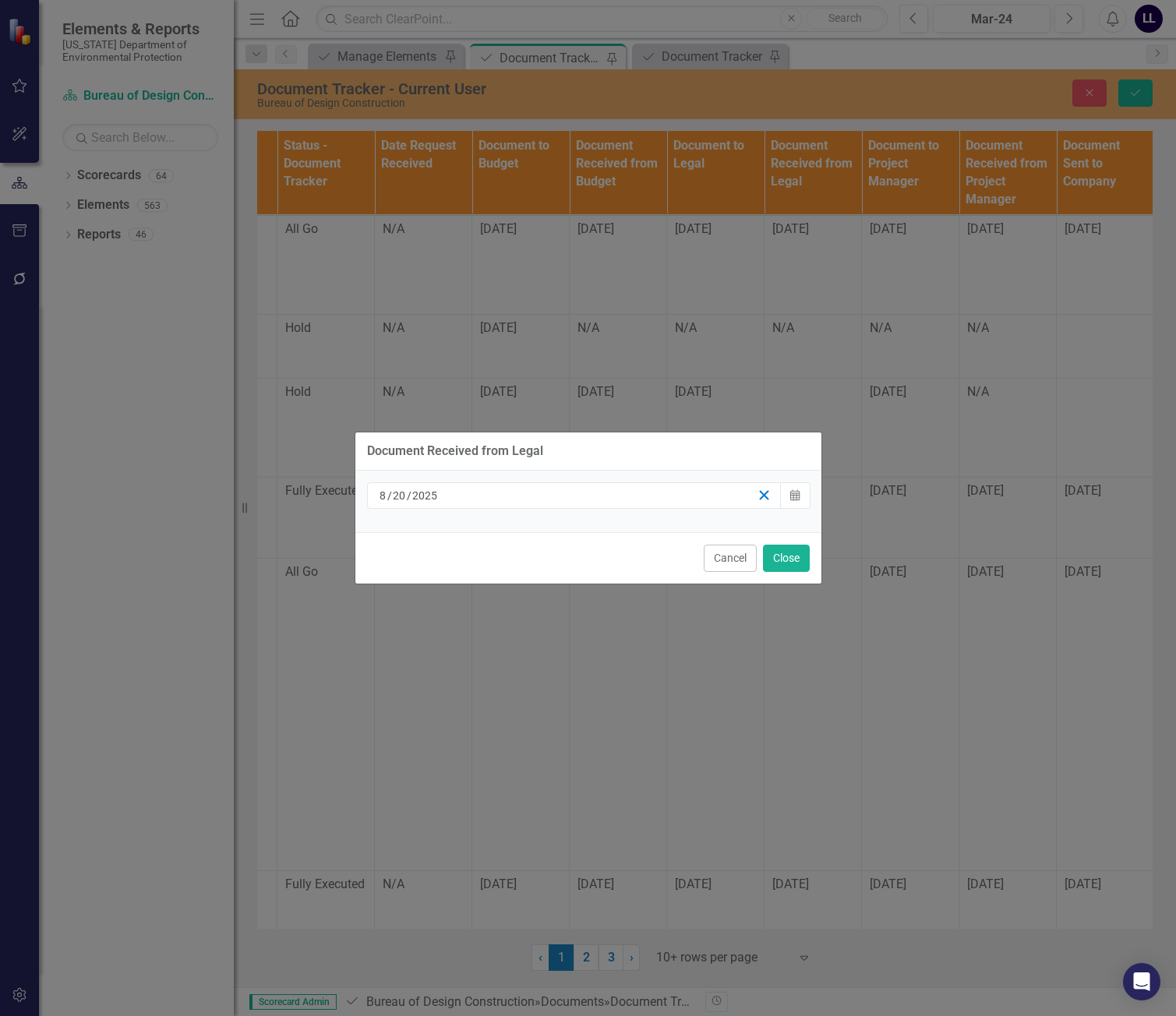
click at [763, 495] on line "button" at bounding box center [764, 495] width 8 height 8
click at [788, 548] on button "Close" at bounding box center [787, 559] width 47 height 27
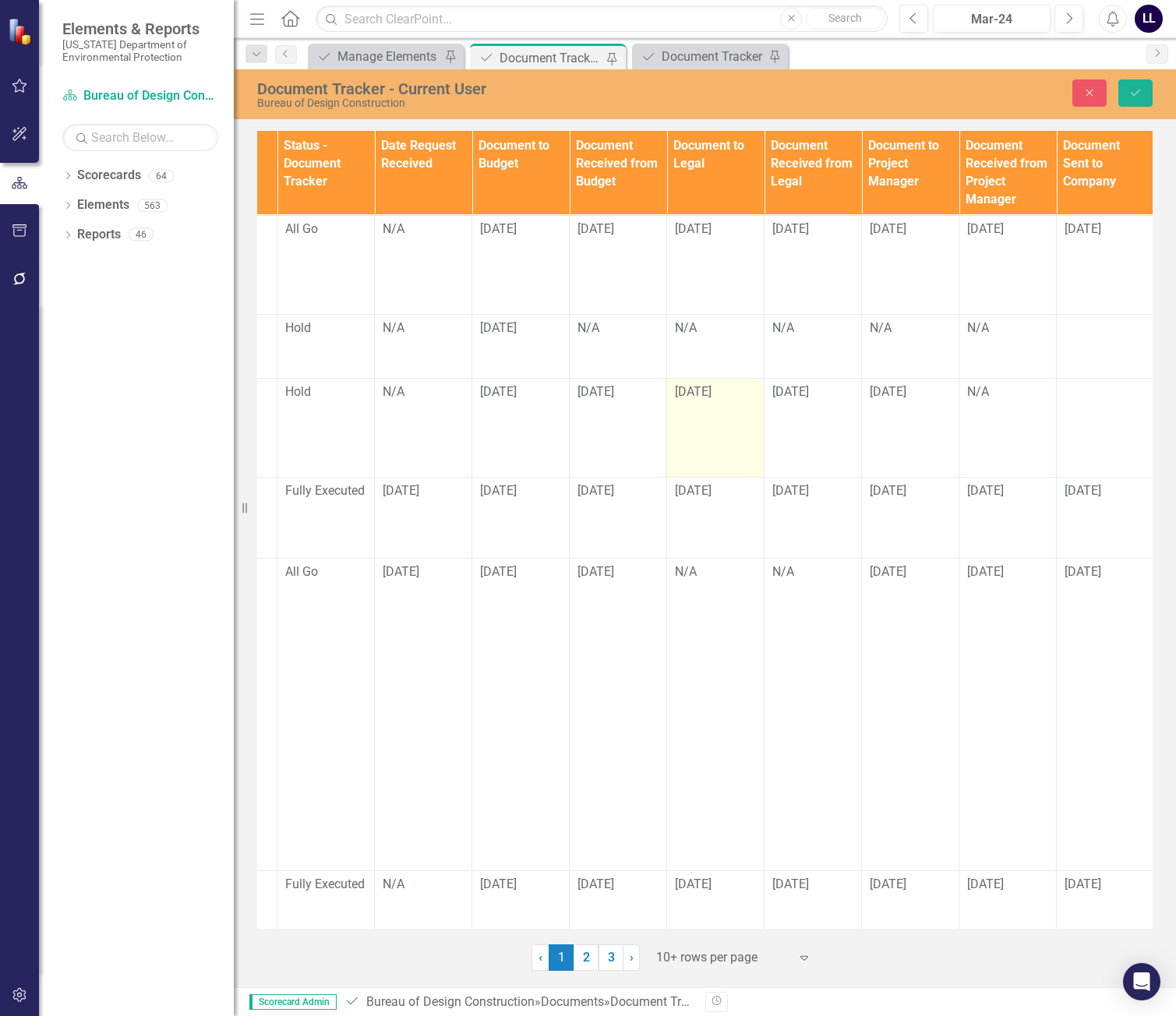
click at [725, 412] on td "[DATE]" at bounding box center [716, 428] width 98 height 99
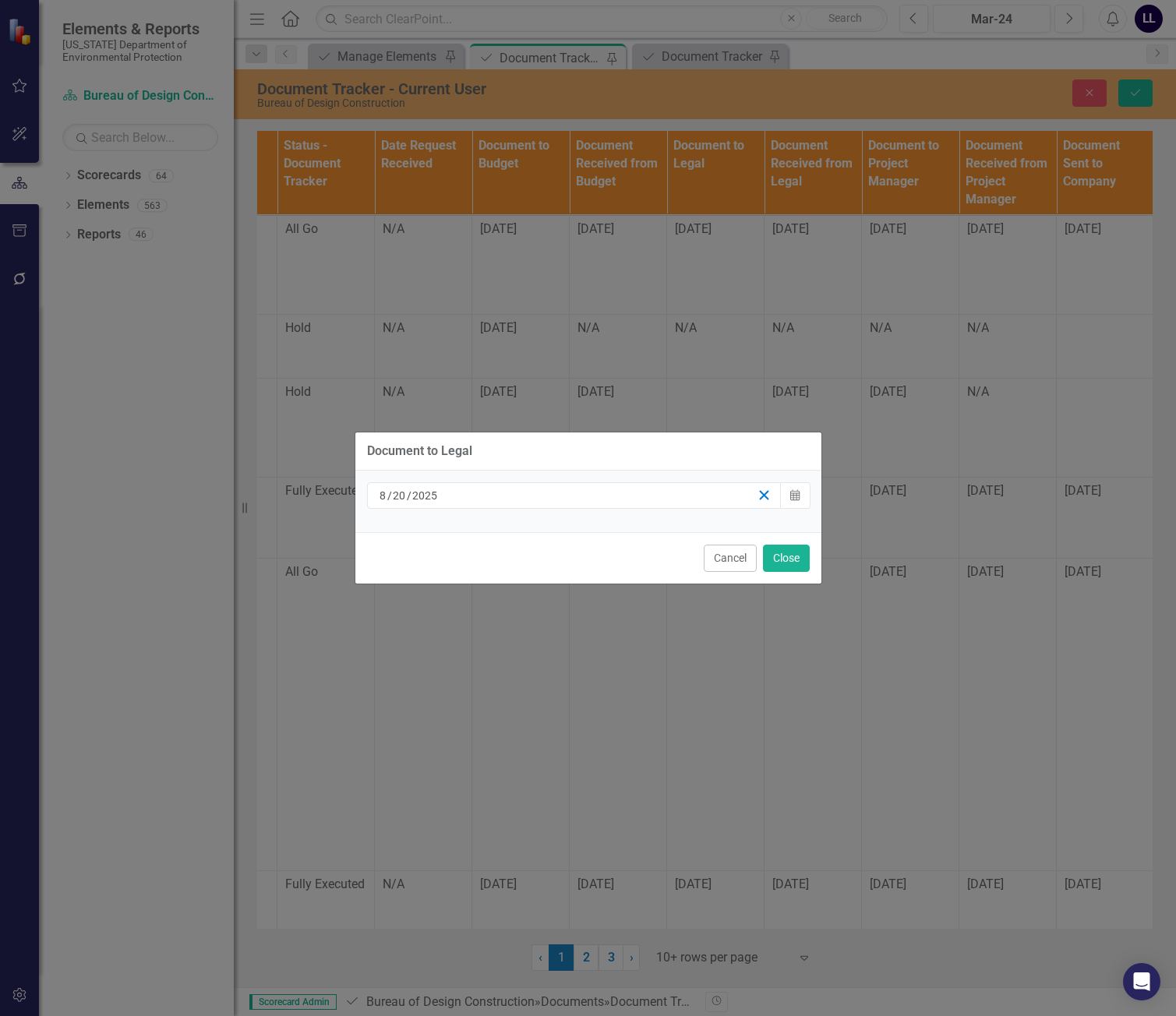
click at [759, 499] on icon "button" at bounding box center [764, 495] width 15 height 15
click at [792, 564] on button "Close" at bounding box center [787, 559] width 47 height 27
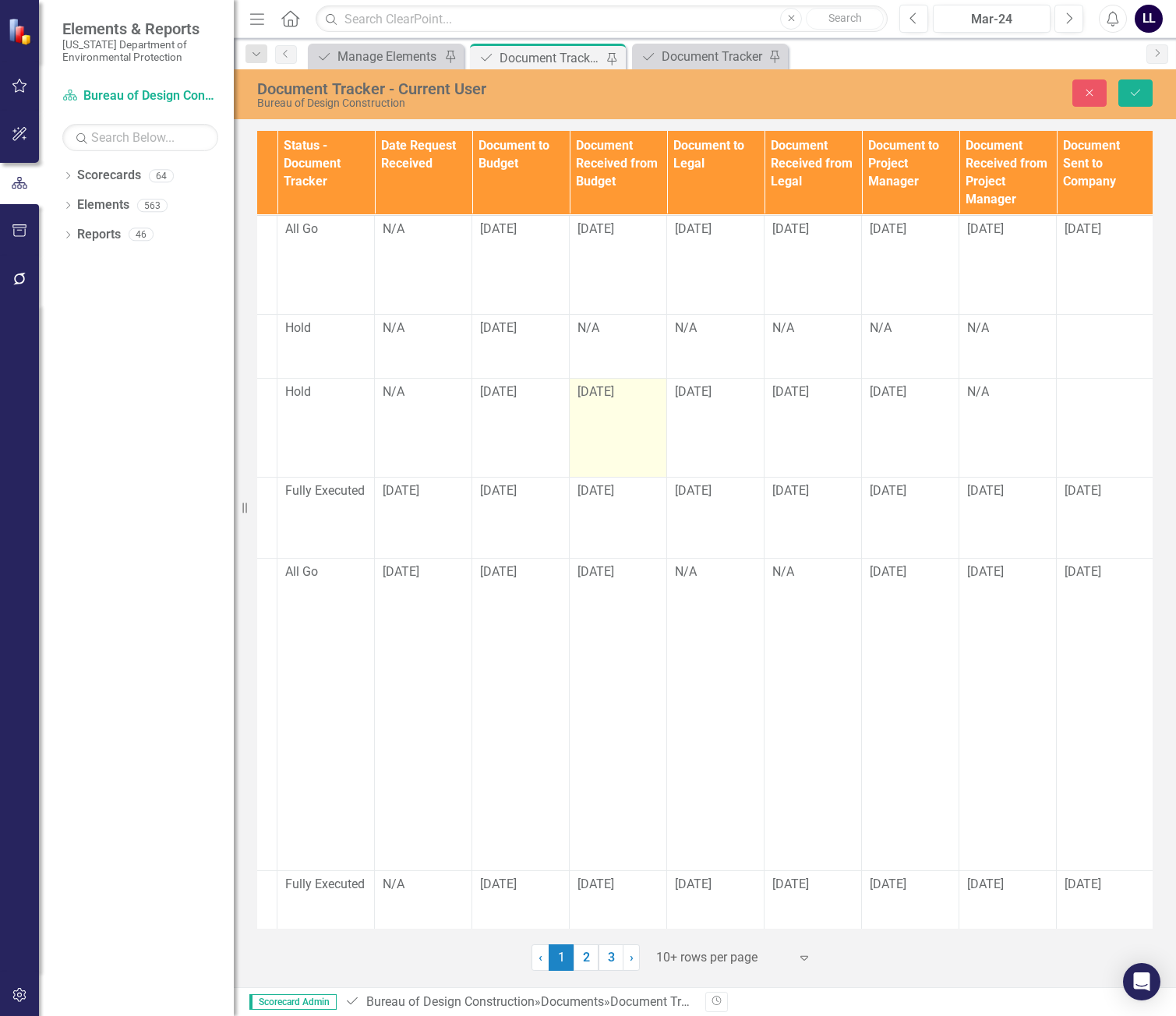
click at [616, 408] on td "[DATE]" at bounding box center [618, 428] width 98 height 99
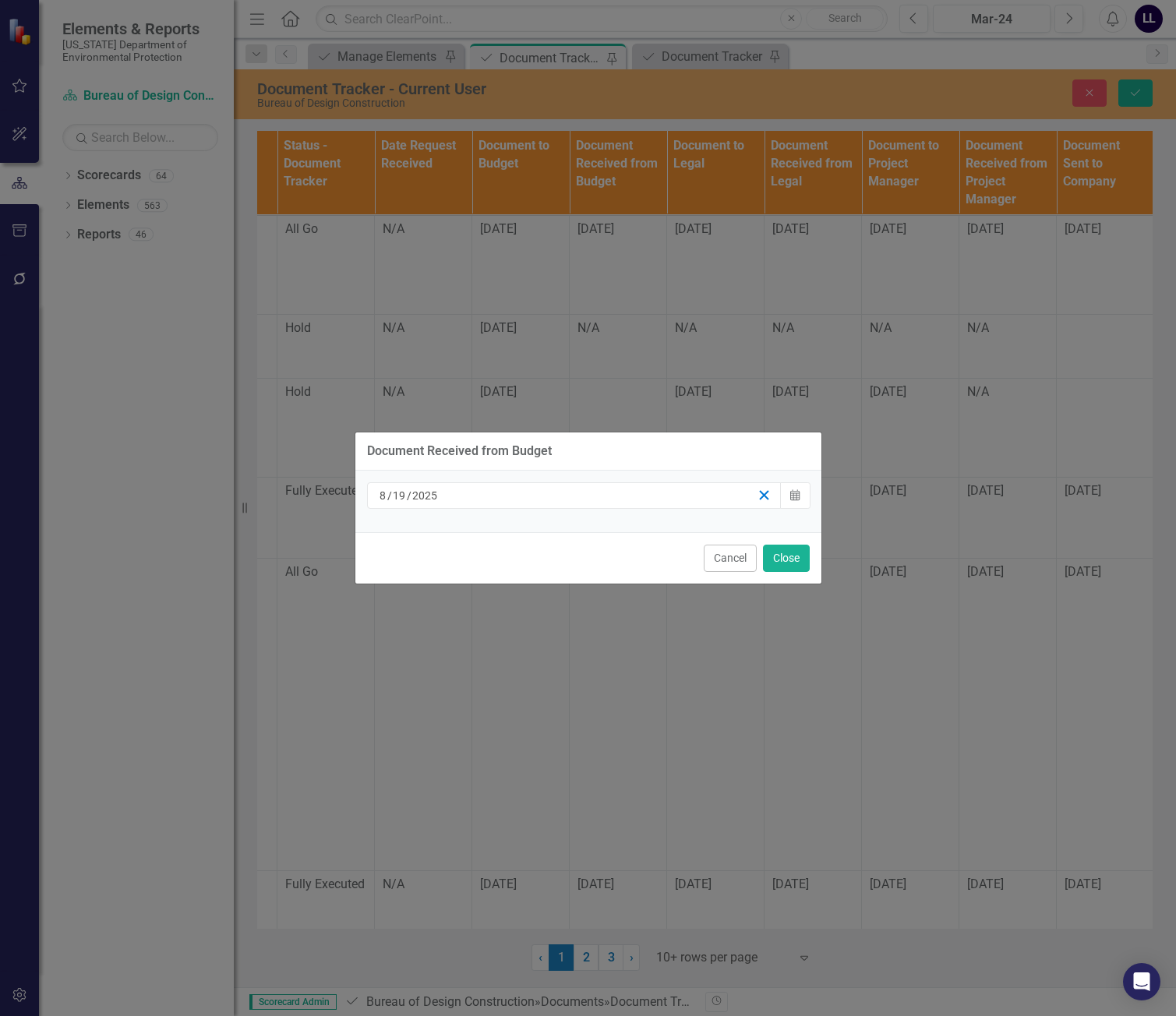
click at [762, 497] on line "button" at bounding box center [764, 495] width 8 height 8
click at [783, 557] on button "Close" at bounding box center [787, 559] width 47 height 27
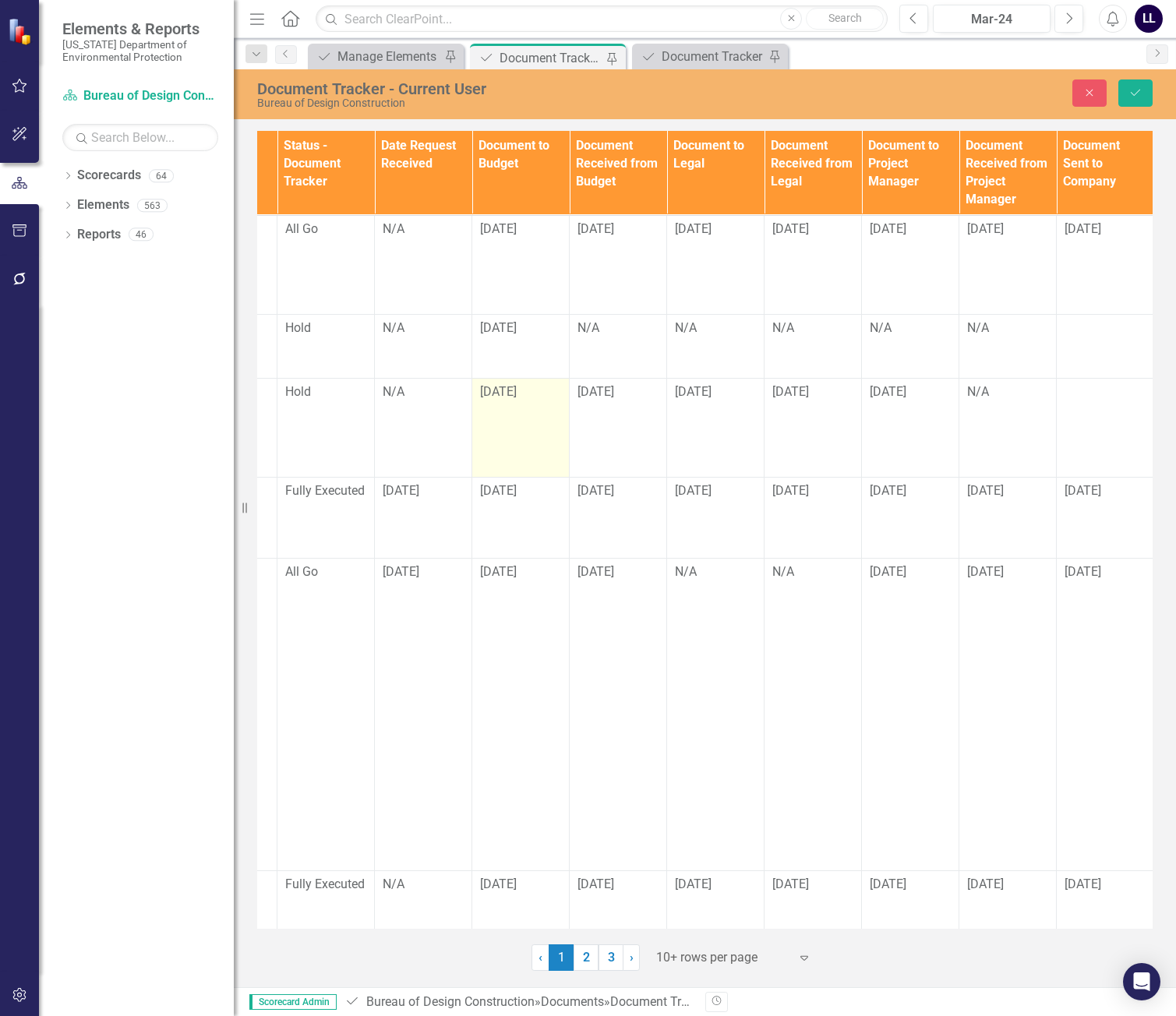
click at [520, 404] on td "[DATE]" at bounding box center [521, 428] width 98 height 99
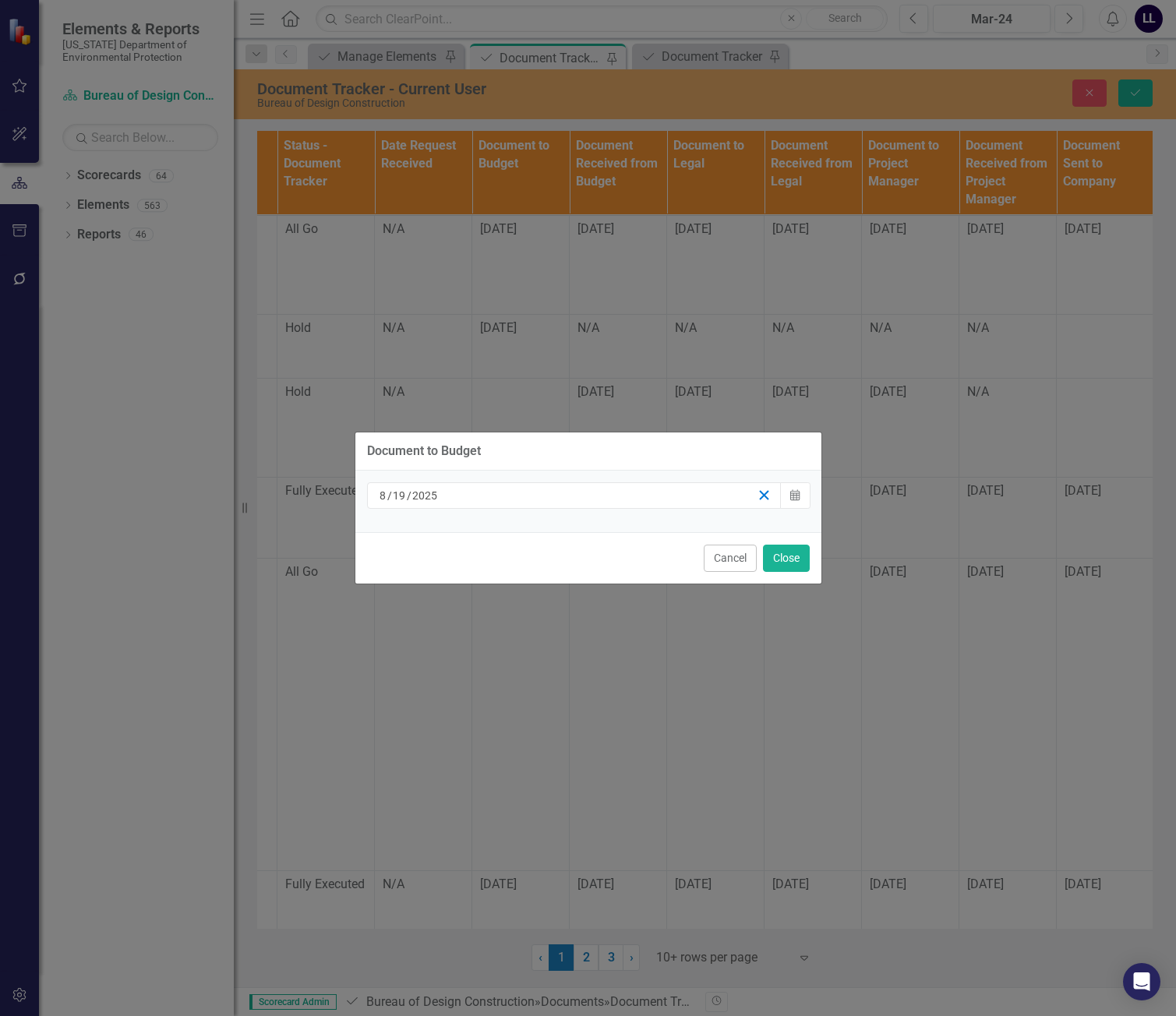
click at [762, 496] on icon "button" at bounding box center [764, 495] width 15 height 15
click at [781, 550] on button "Close" at bounding box center [787, 559] width 47 height 27
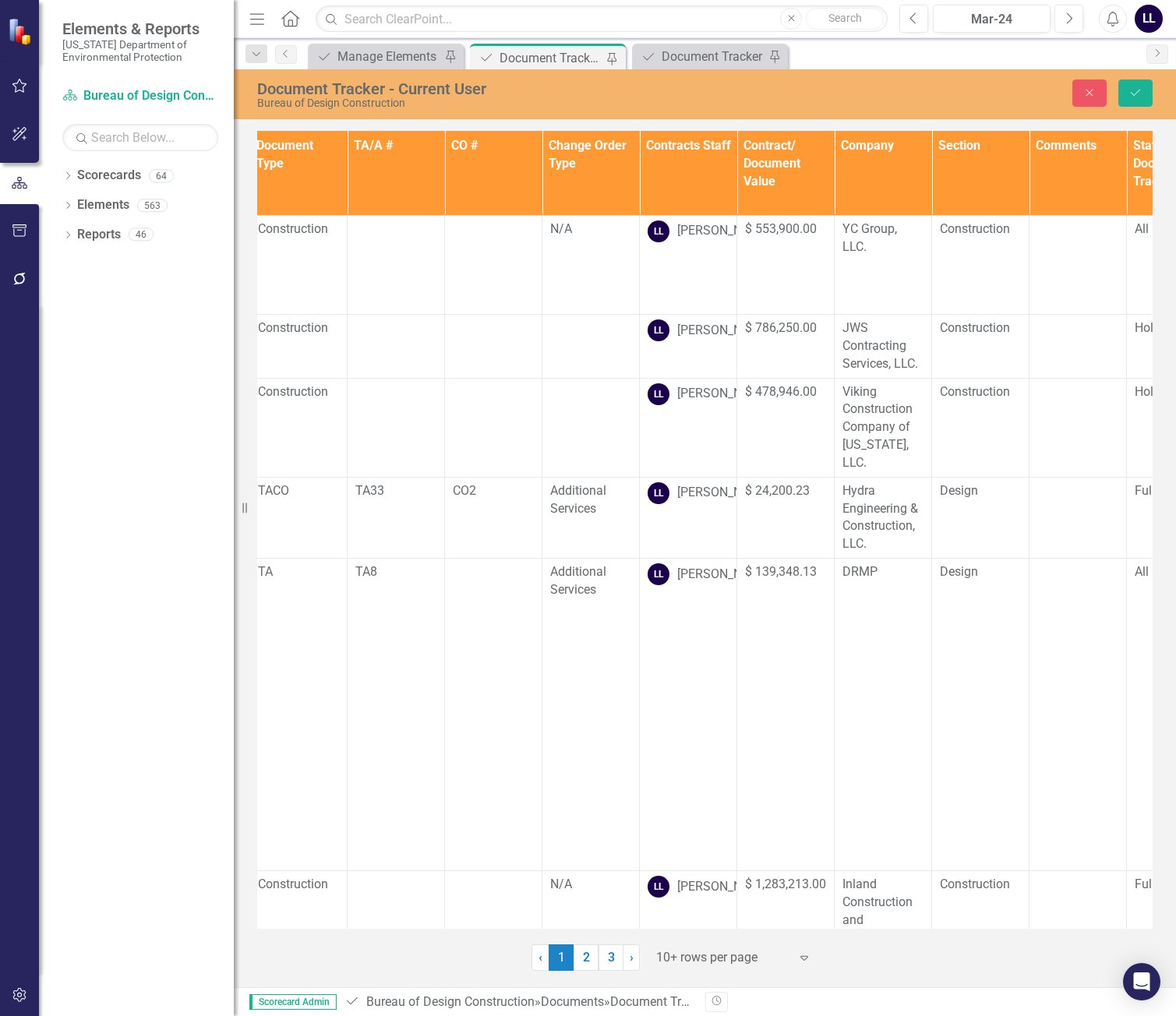
scroll to position [0, 309]
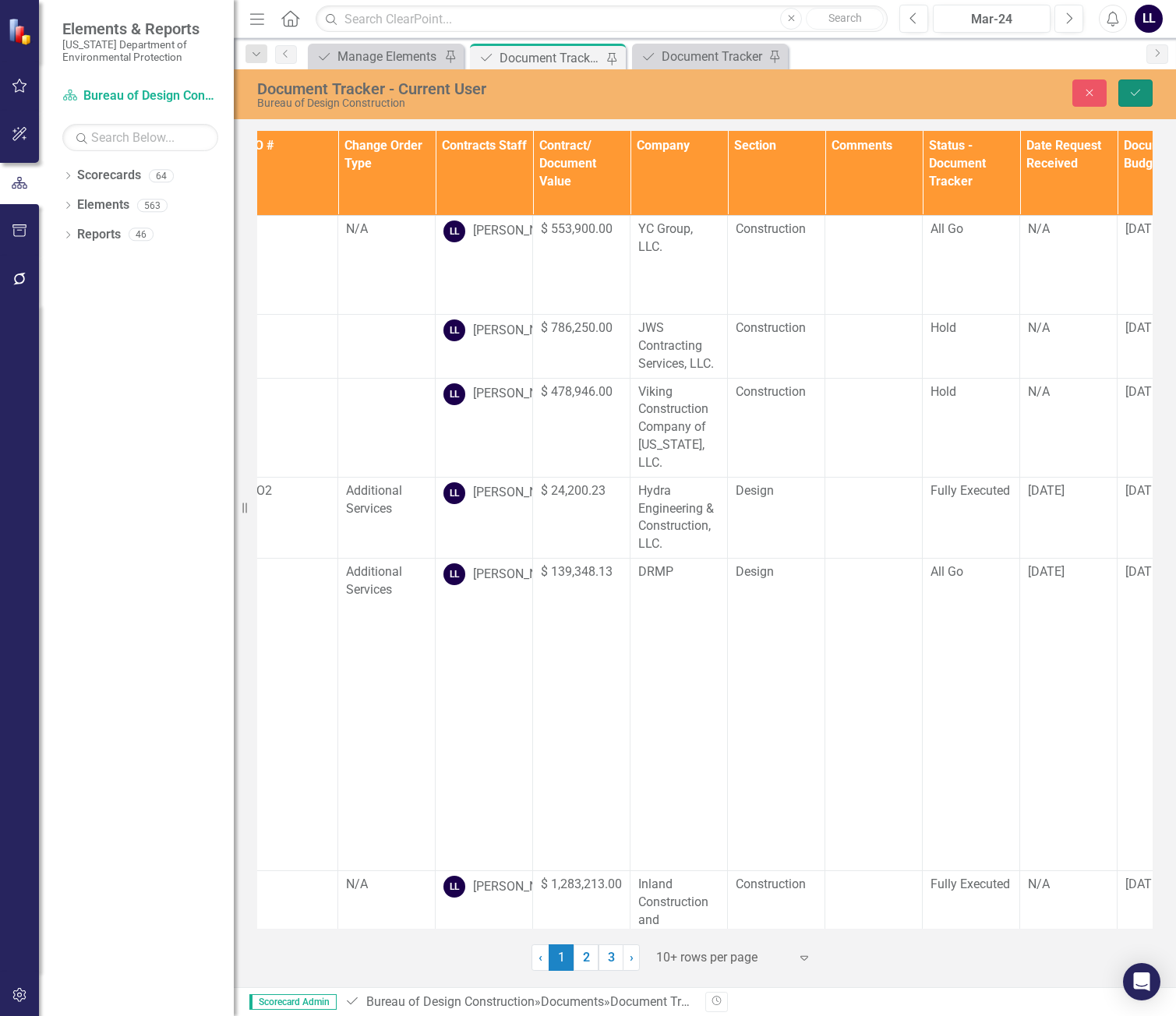
click at [996, 104] on button "Save" at bounding box center [1136, 93] width 35 height 27
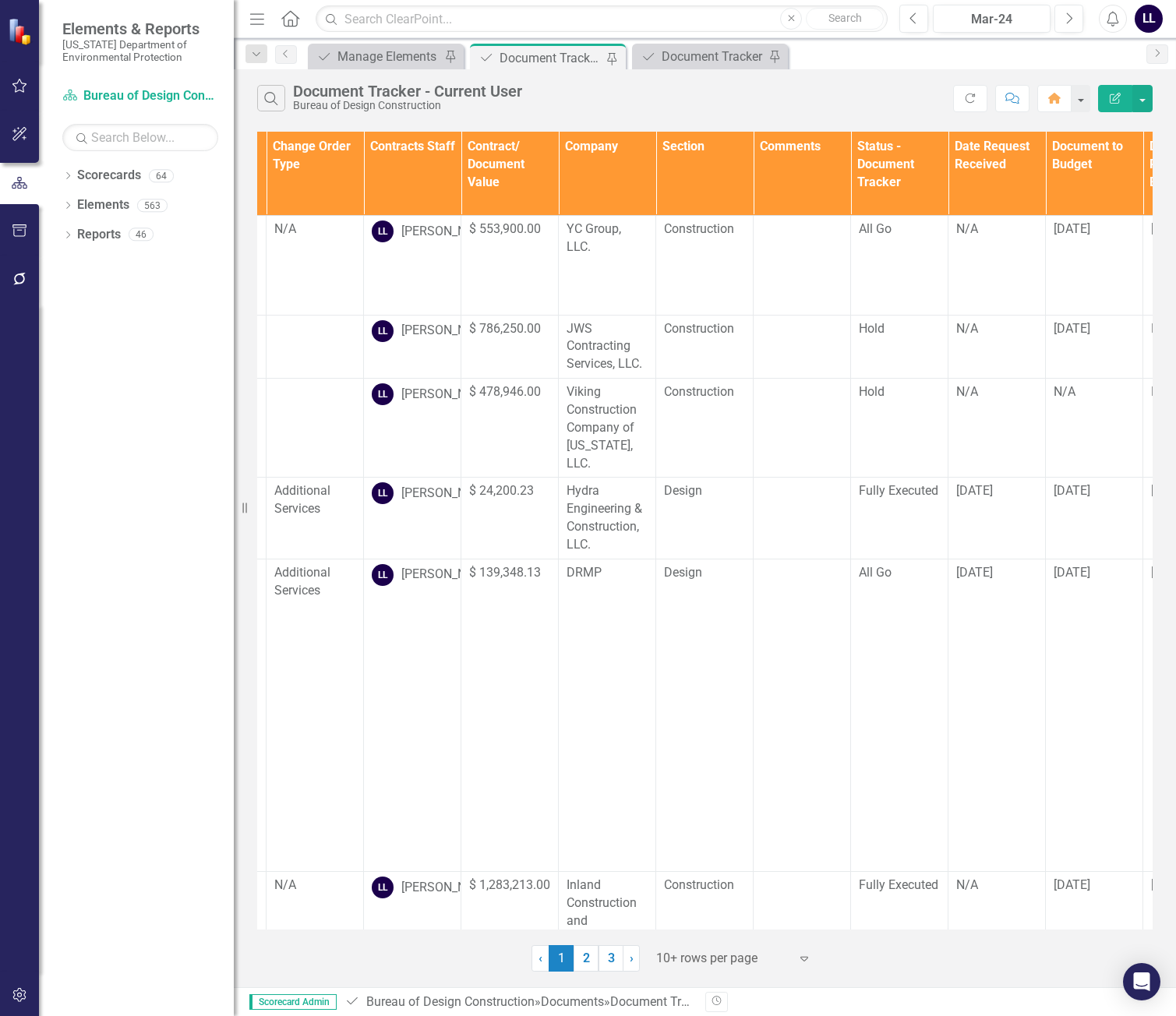
scroll to position [0, 314]
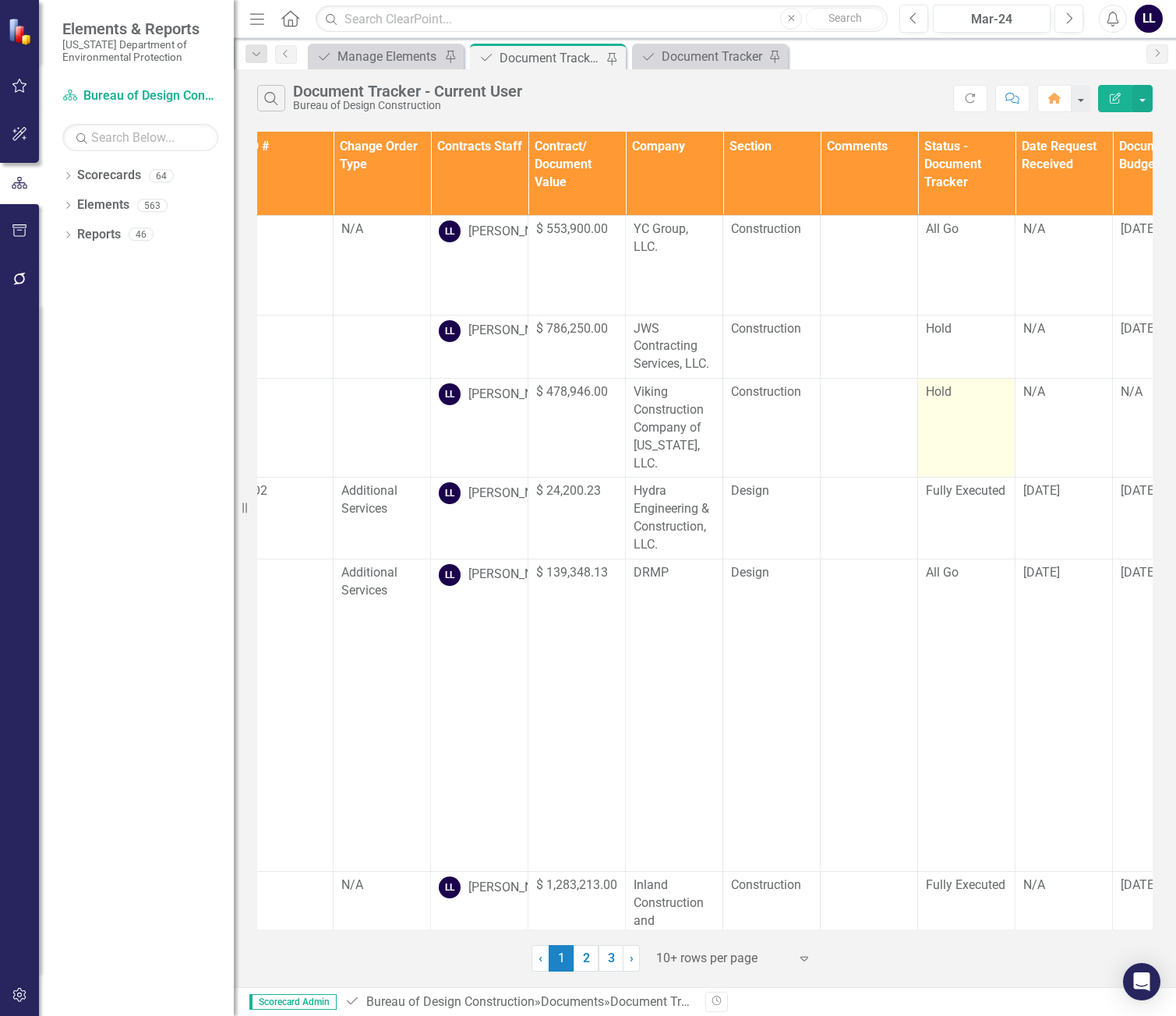
click at [960, 394] on div "Hold" at bounding box center [966, 392] width 81 height 18
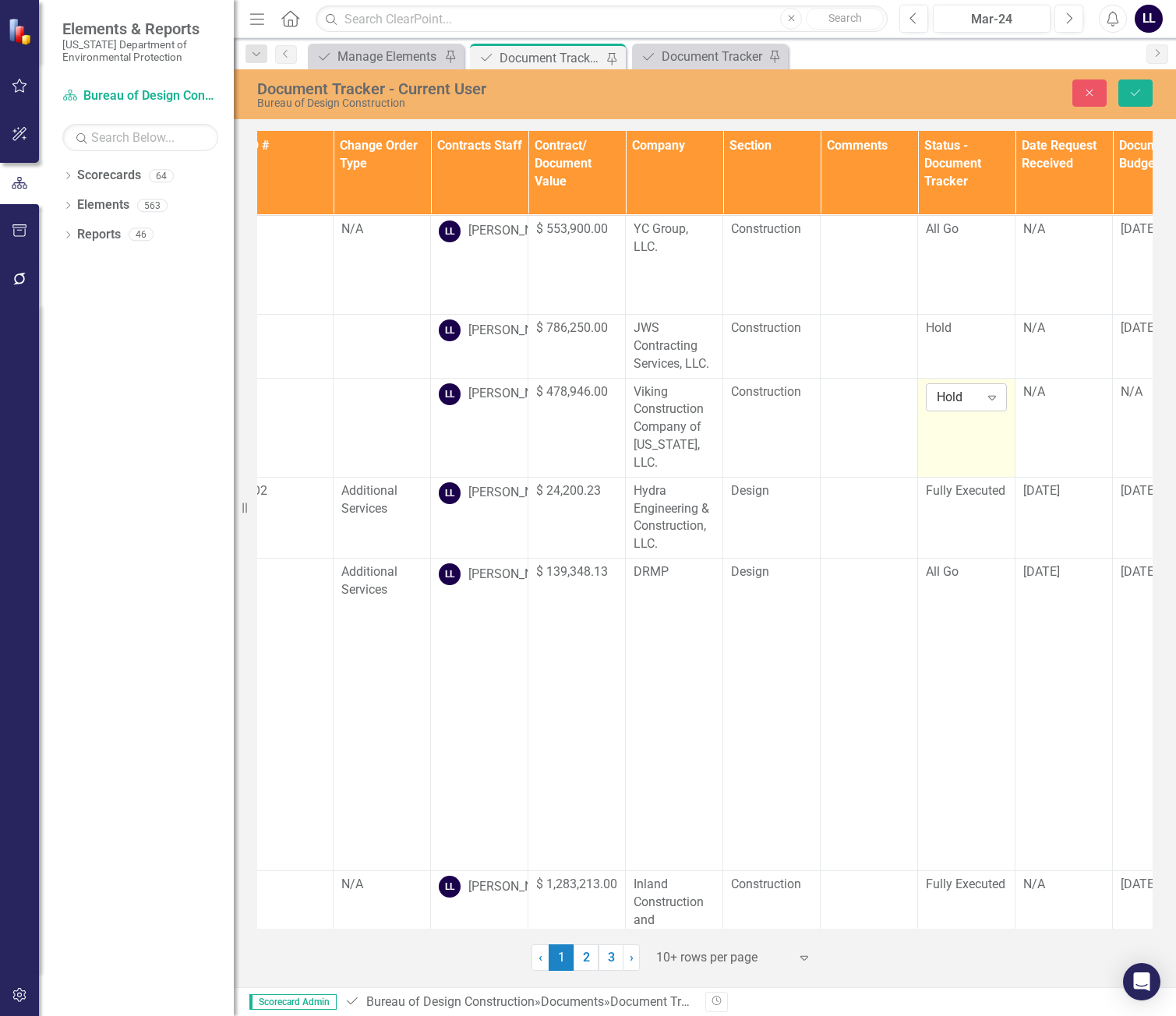
click at [992, 401] on icon "Expand" at bounding box center [992, 397] width 16 height 13
click at [966, 446] on div "All Go" at bounding box center [992, 450] width 99 height 18
click at [996, 94] on icon "Save" at bounding box center [1136, 93] width 14 height 11
